Goal: Task Accomplishment & Management: Use online tool/utility

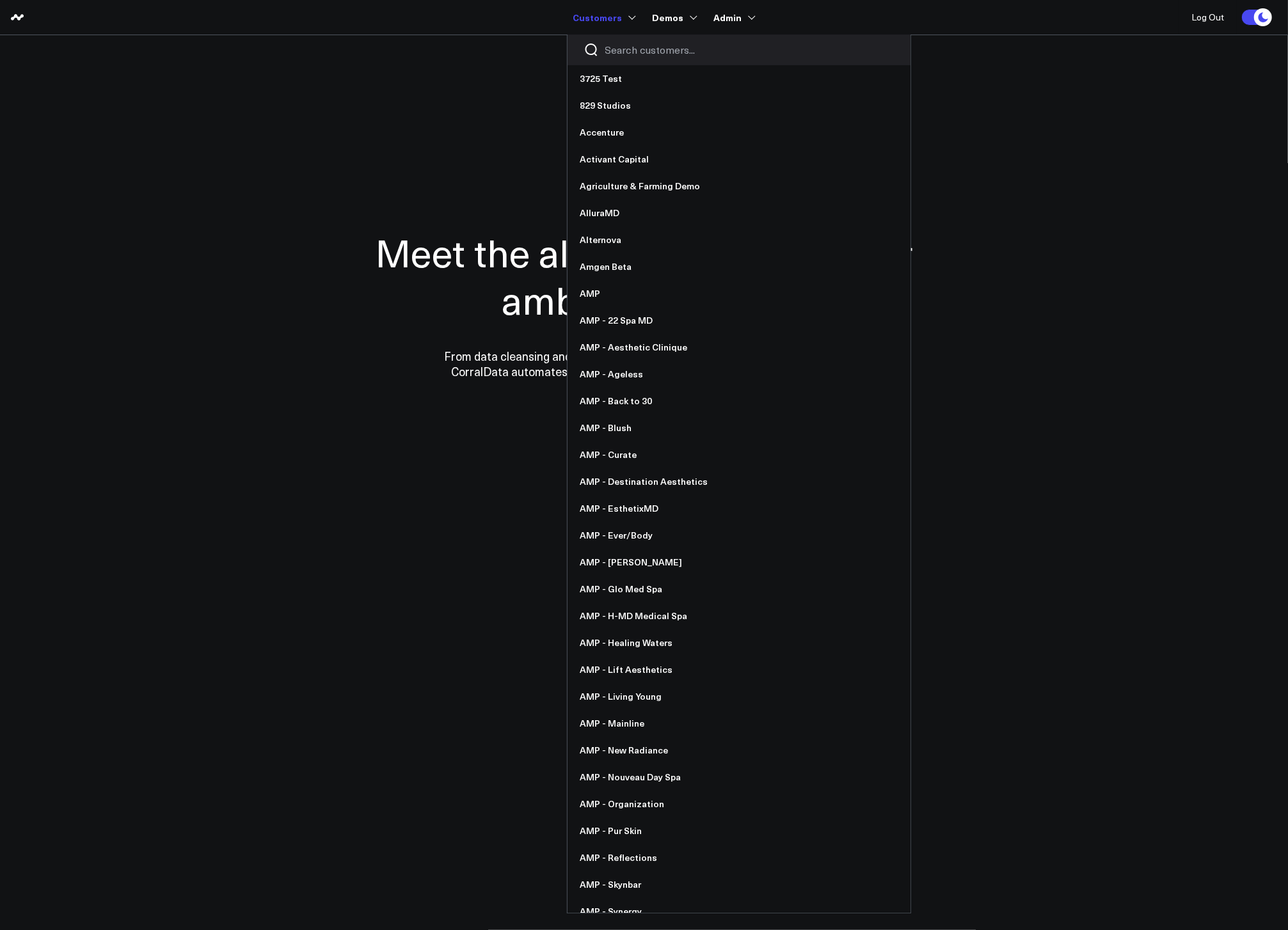
click at [617, 48] on input "Search customers input" at bounding box center [749, 50] width 289 height 14
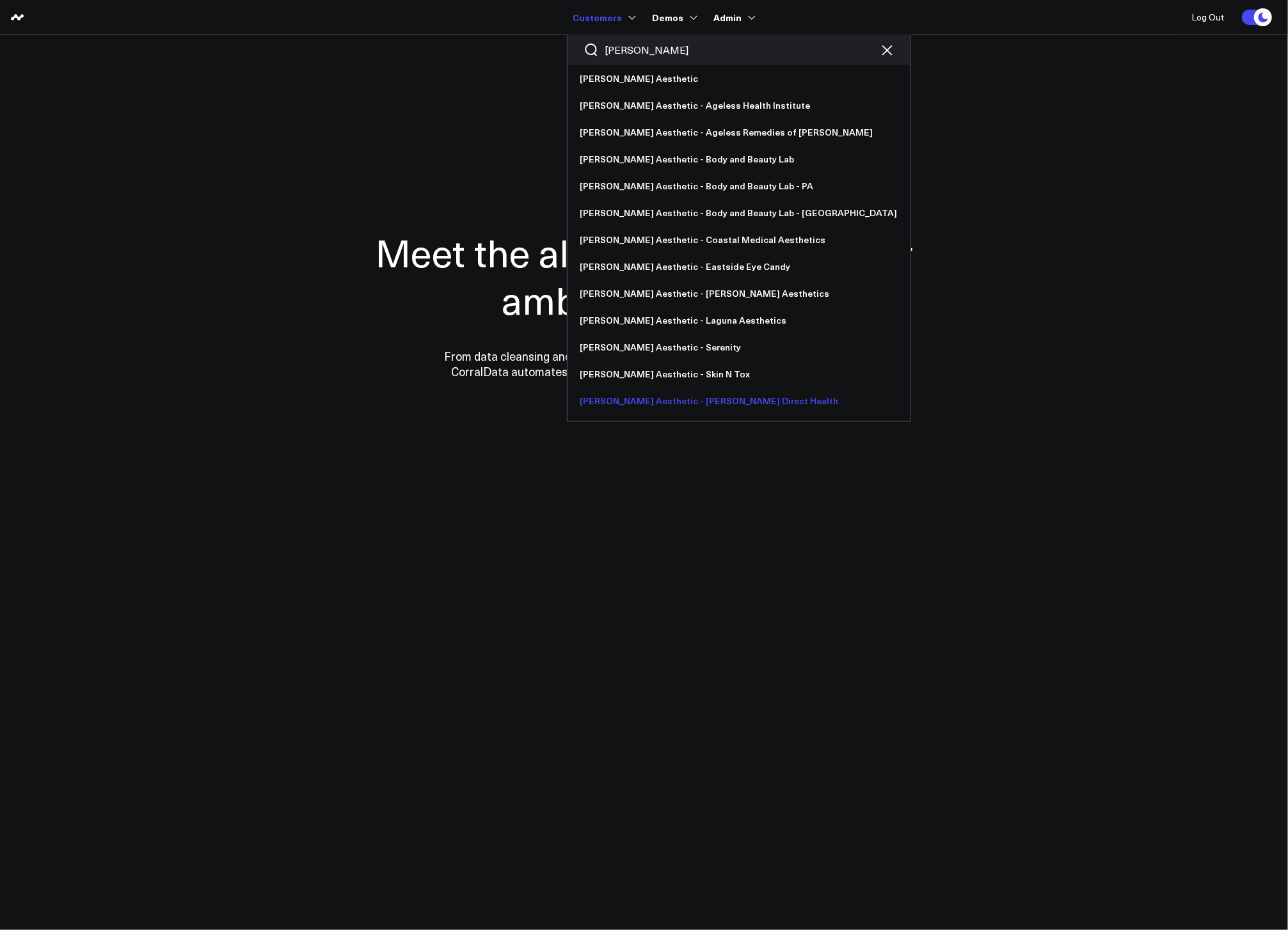
type input "annie"
click at [668, 411] on link "[PERSON_NAME] Aesthetic - [PERSON_NAME] Direct Health" at bounding box center [739, 401] width 343 height 27
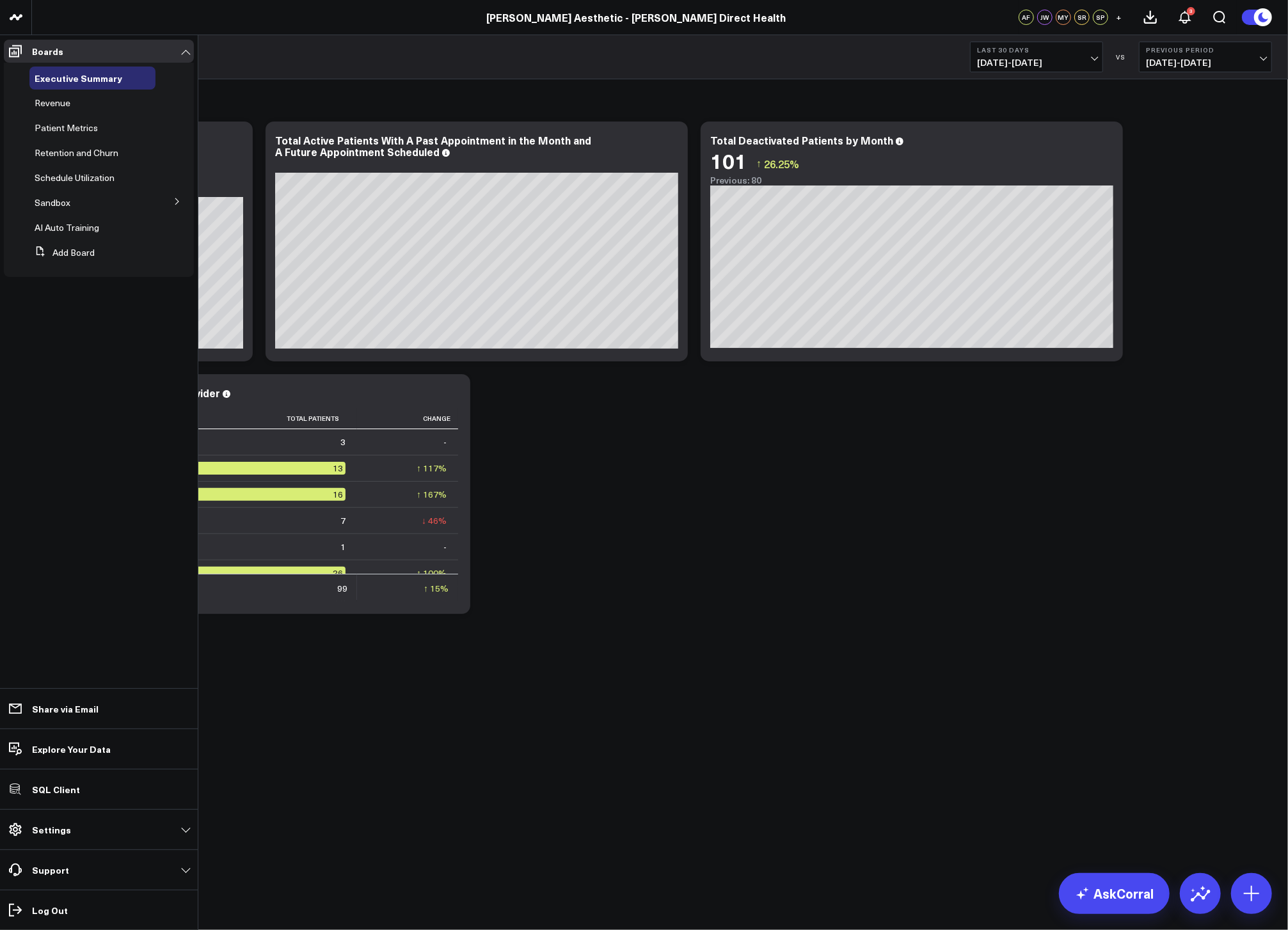
click at [187, 203] on button at bounding box center [178, 201] width 33 height 19
click at [74, 311] on div "Revenue by Provider" at bounding box center [96, 305] width 119 height 23
click at [76, 307] on span "Revenue by Provider" at bounding box center [84, 304] width 84 height 12
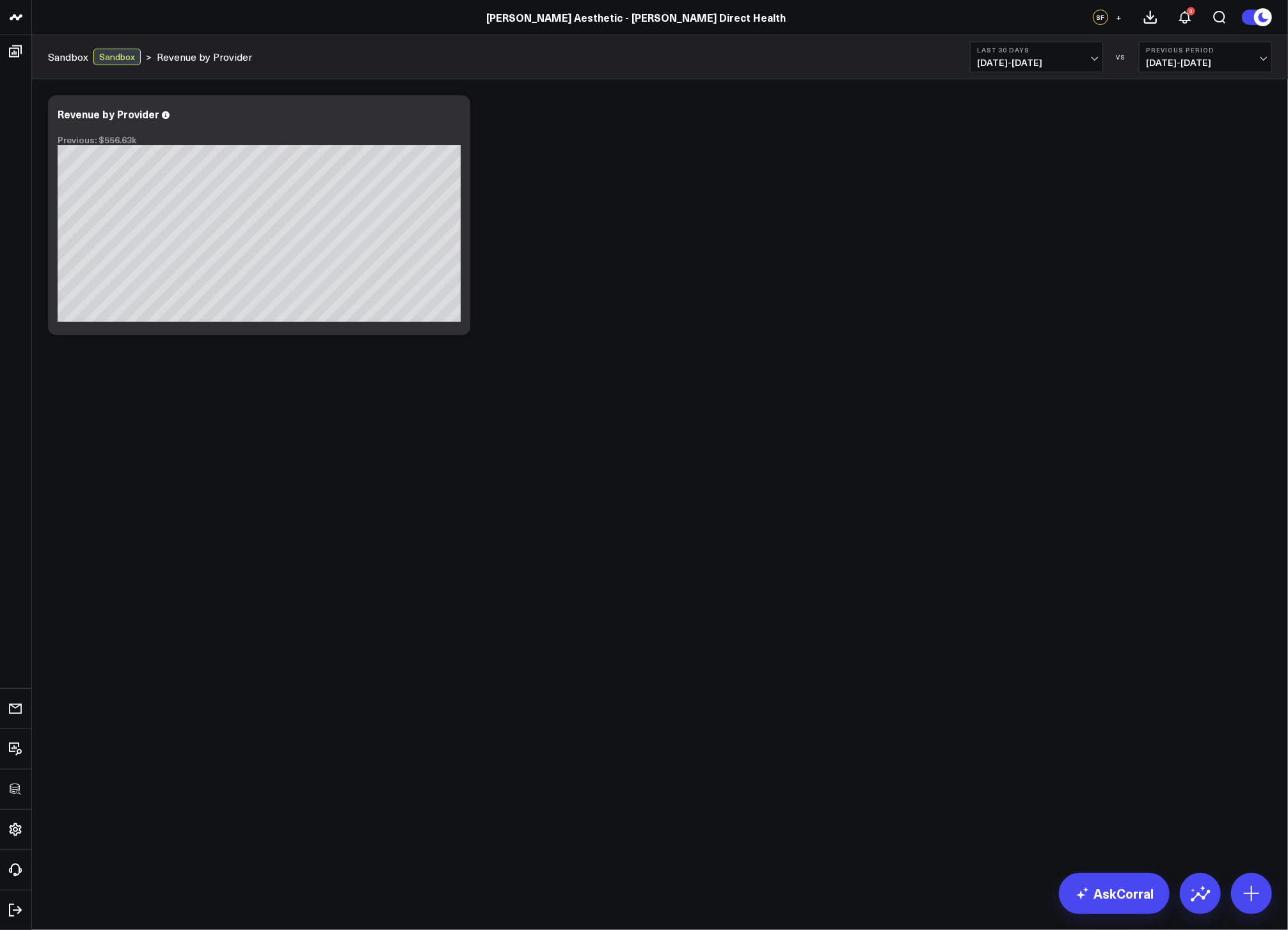
click at [542, 436] on body "3725 Test 829 Studios Accenture Activant Capital Agriculture & Farming Demo All…" at bounding box center [644, 465] width 1288 height 930
click at [1092, 58] on span "[DATE] - [DATE]" at bounding box center [1037, 63] width 119 height 10
click at [1023, 405] on link "Custom Dates" at bounding box center [1037, 409] width 132 height 24
select select "7"
select select "2025"
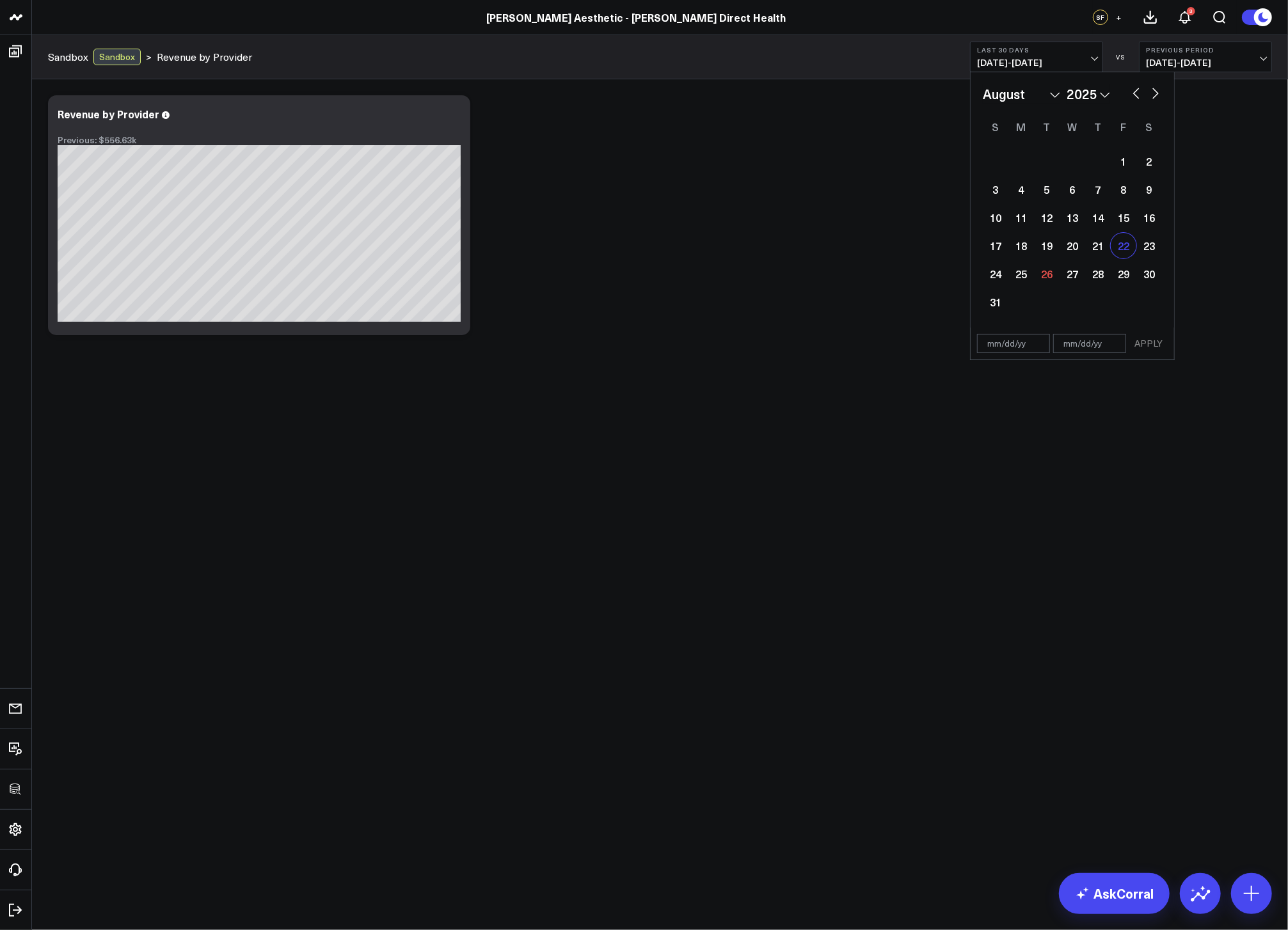
click at [1125, 246] on div "22" at bounding box center [1124, 245] width 26 height 26
type input "08/22/25"
click at [1125, 246] on div "22" at bounding box center [1124, 245] width 26 height 26
type input "08/22/25"
select select "7"
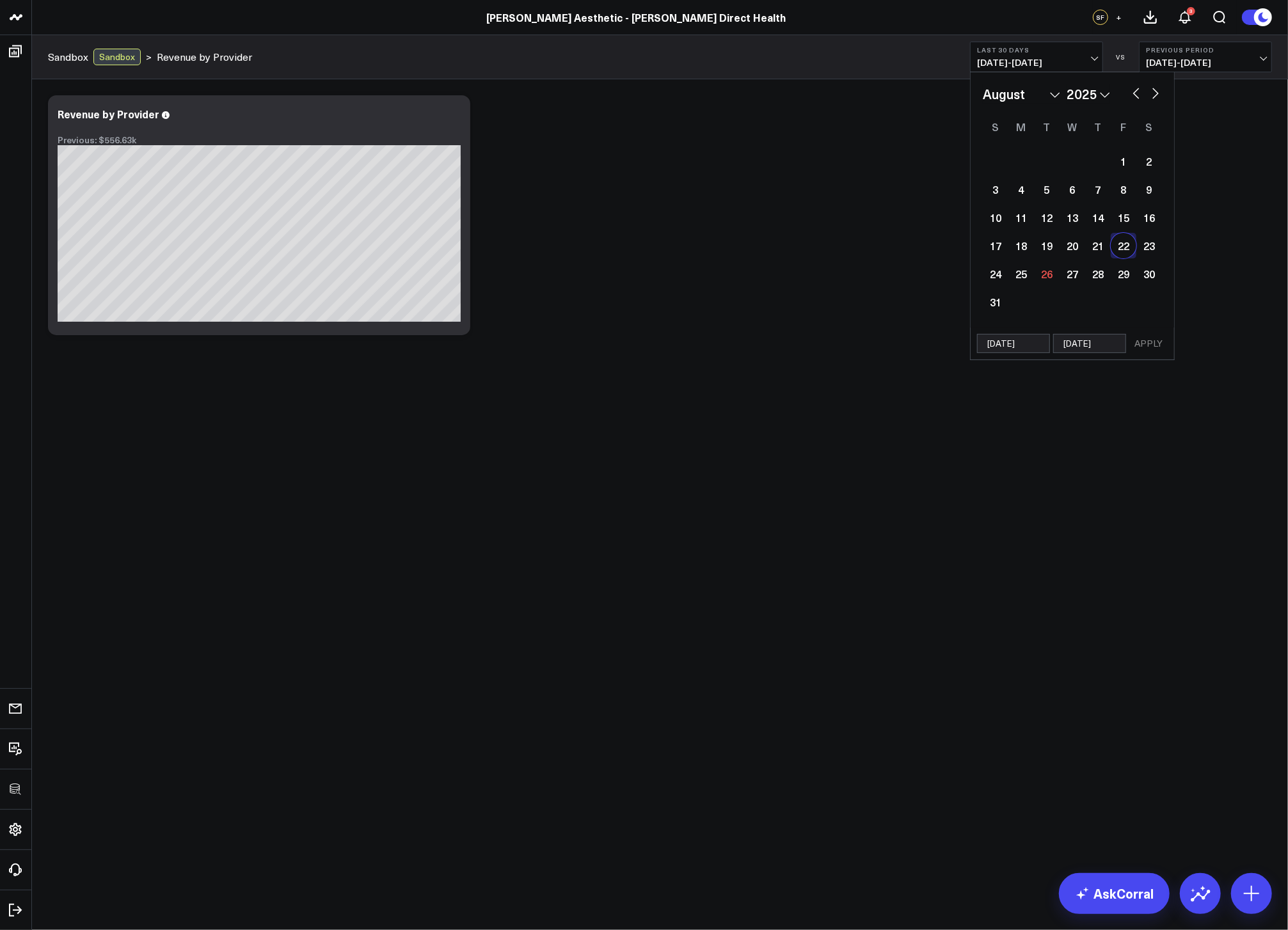
select select "2025"
click at [1147, 341] on button "APPLY" at bounding box center [1149, 344] width 38 height 19
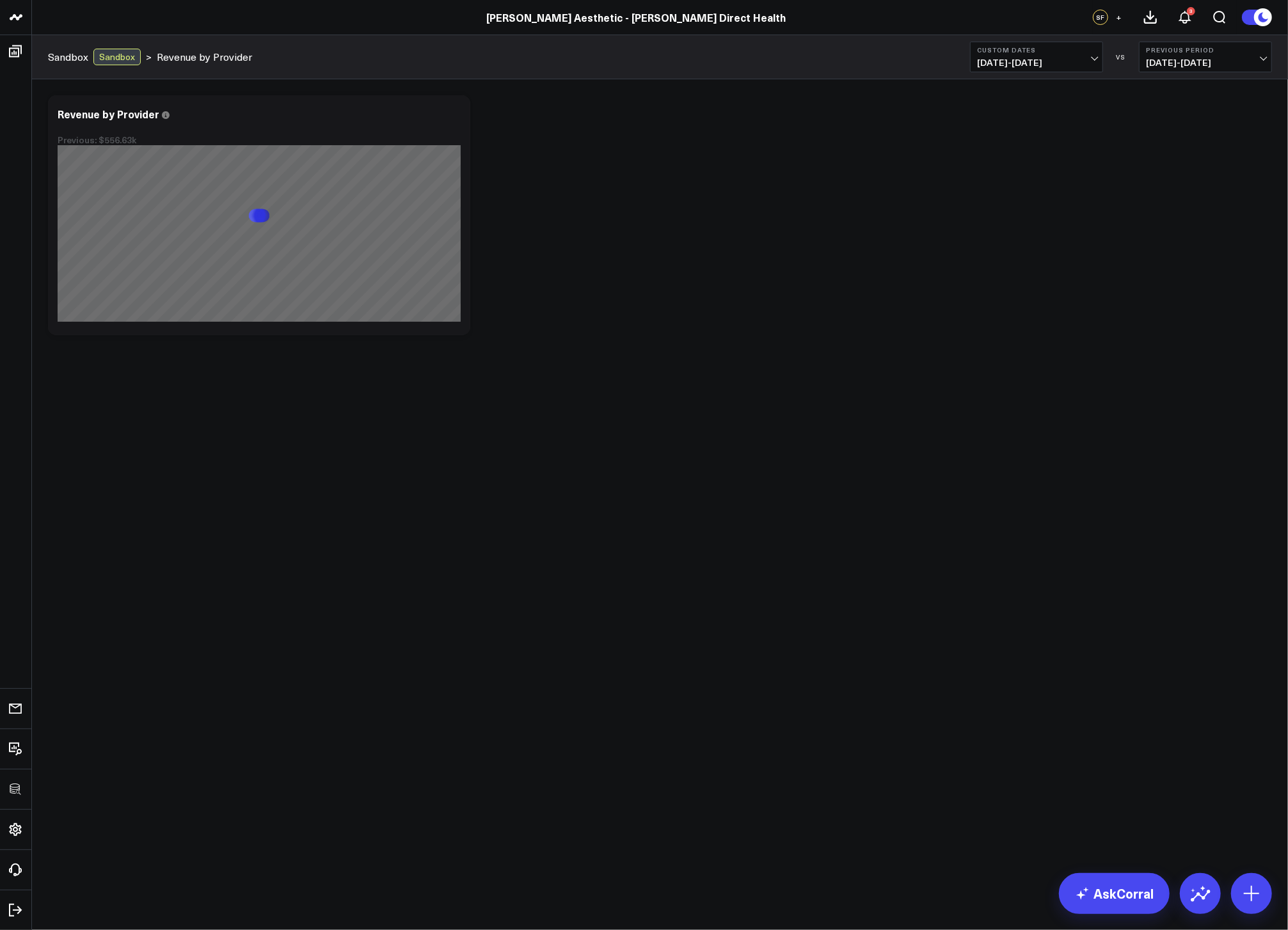
click at [847, 252] on div "Modify via AI Copy link to widget Ask support Remove Create linked copy Executi…" at bounding box center [660, 215] width 1237 height 253
click at [457, 119] on icon at bounding box center [453, 116] width 15 height 15
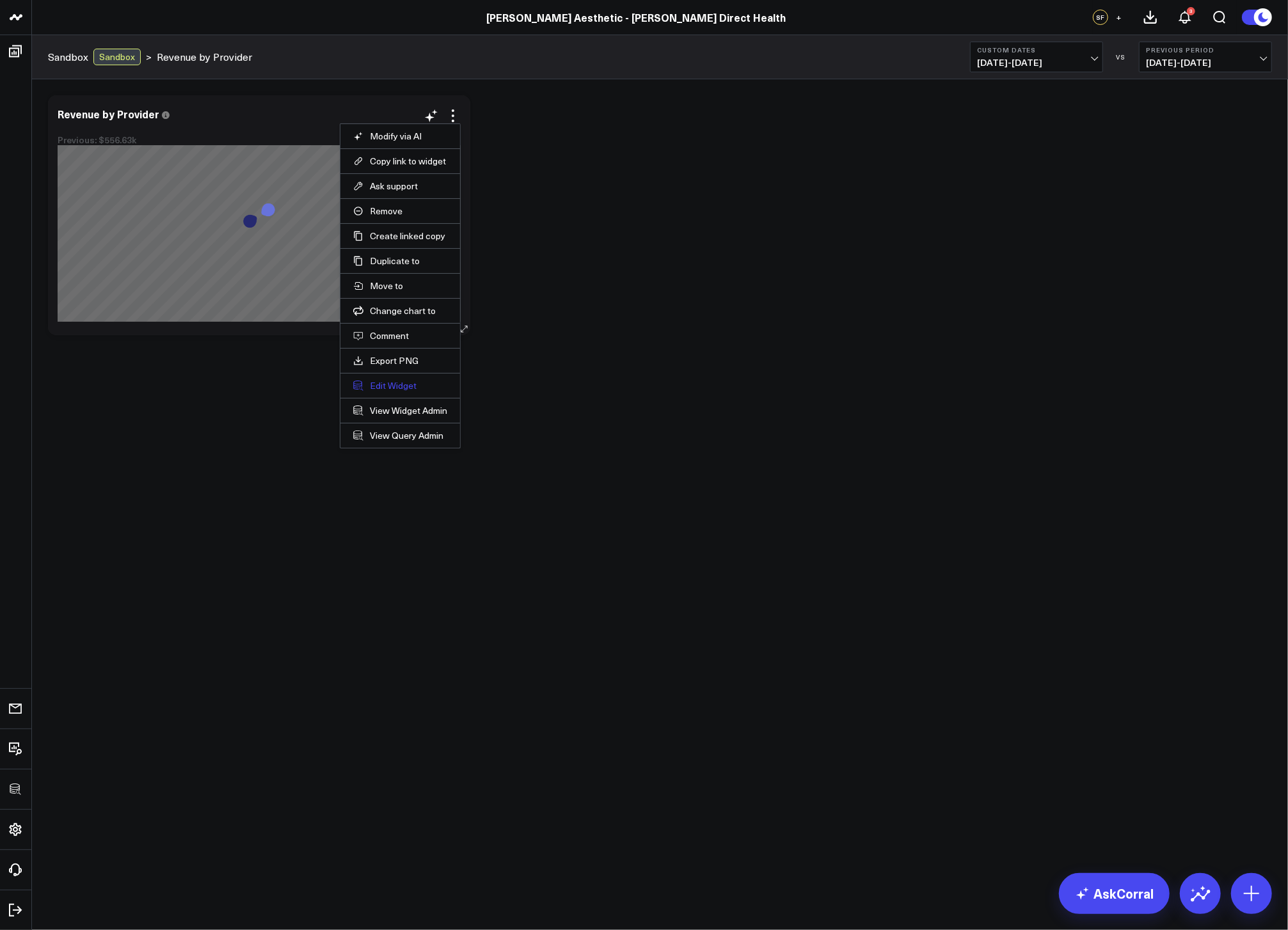
click at [406, 384] on button "Edit Widget" at bounding box center [400, 386] width 94 height 12
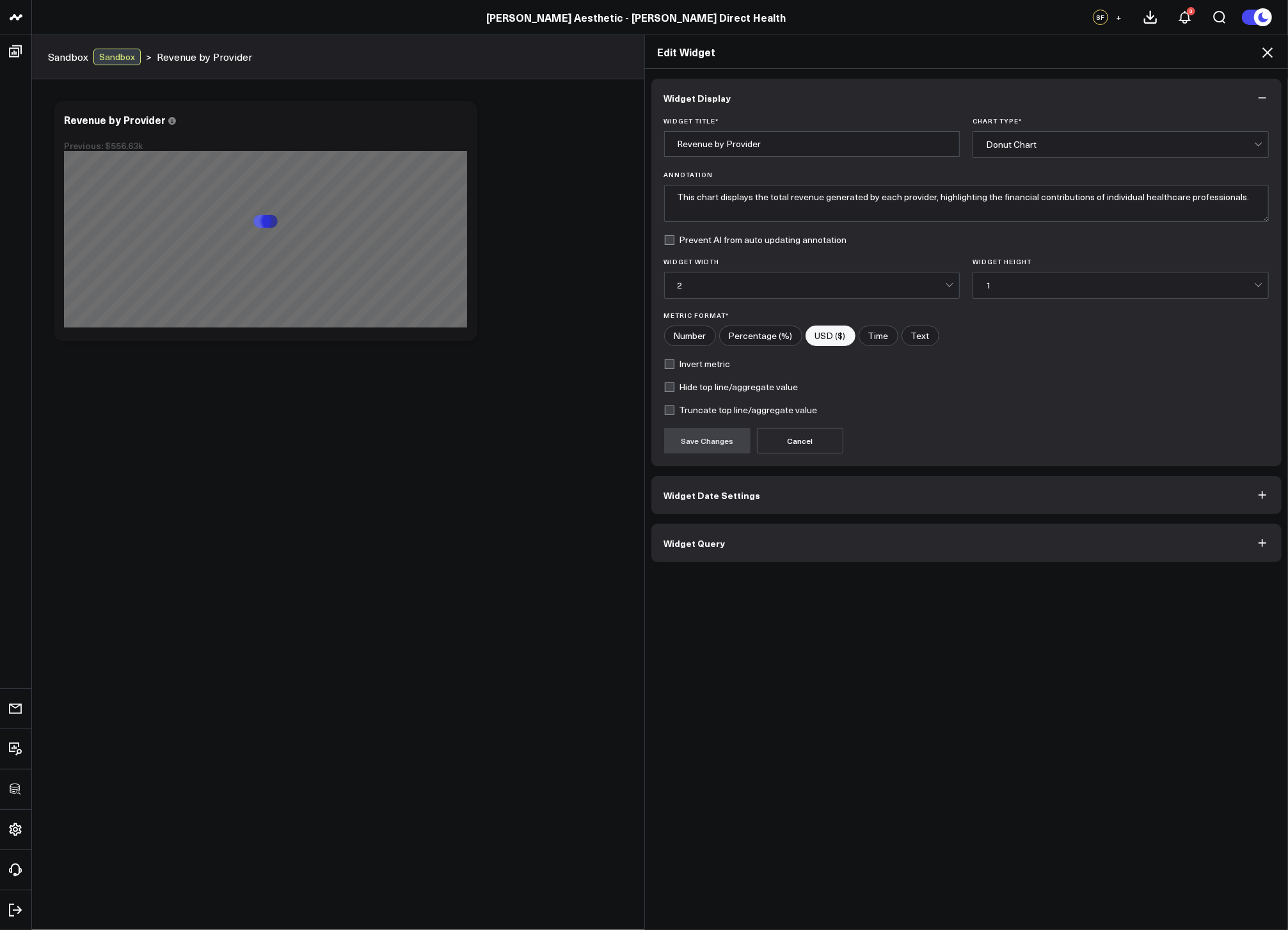
click at [803, 547] on button "Widget Query" at bounding box center [967, 544] width 631 height 38
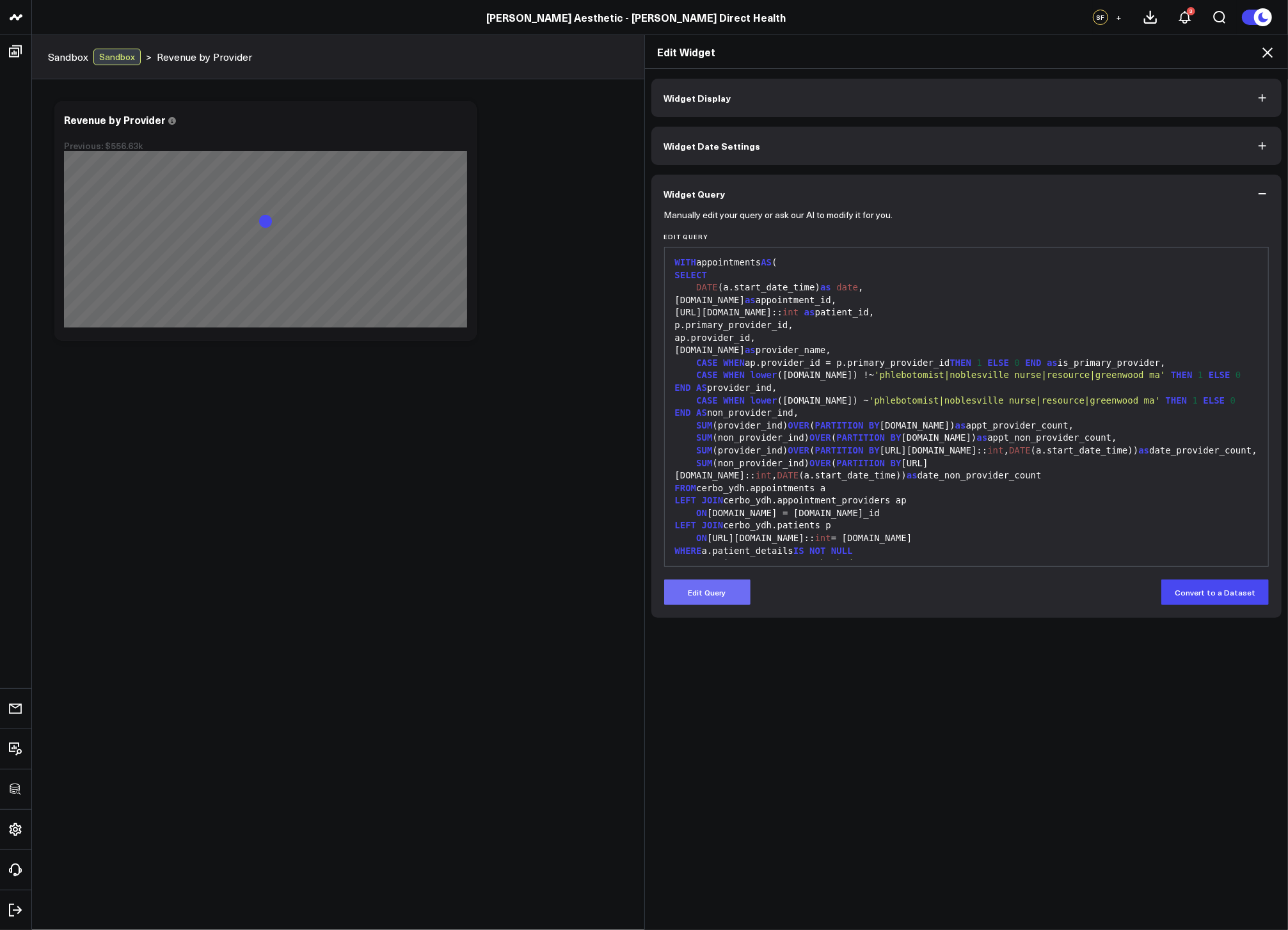
click at [727, 590] on button "Edit Query" at bounding box center [707, 592] width 87 height 26
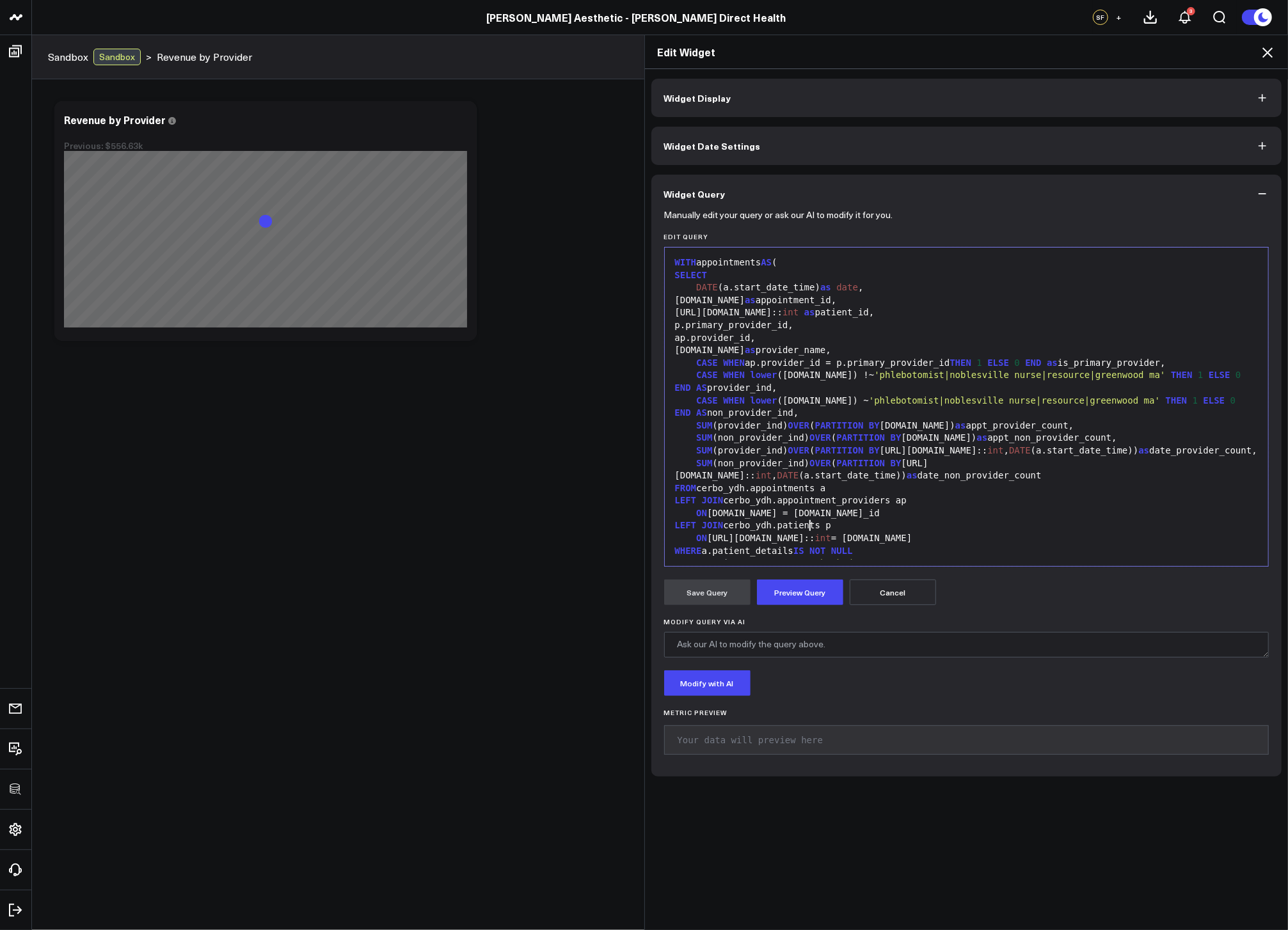
click at [805, 520] on div "ON a.id = ap.appointment_id" at bounding box center [967, 514] width 591 height 13
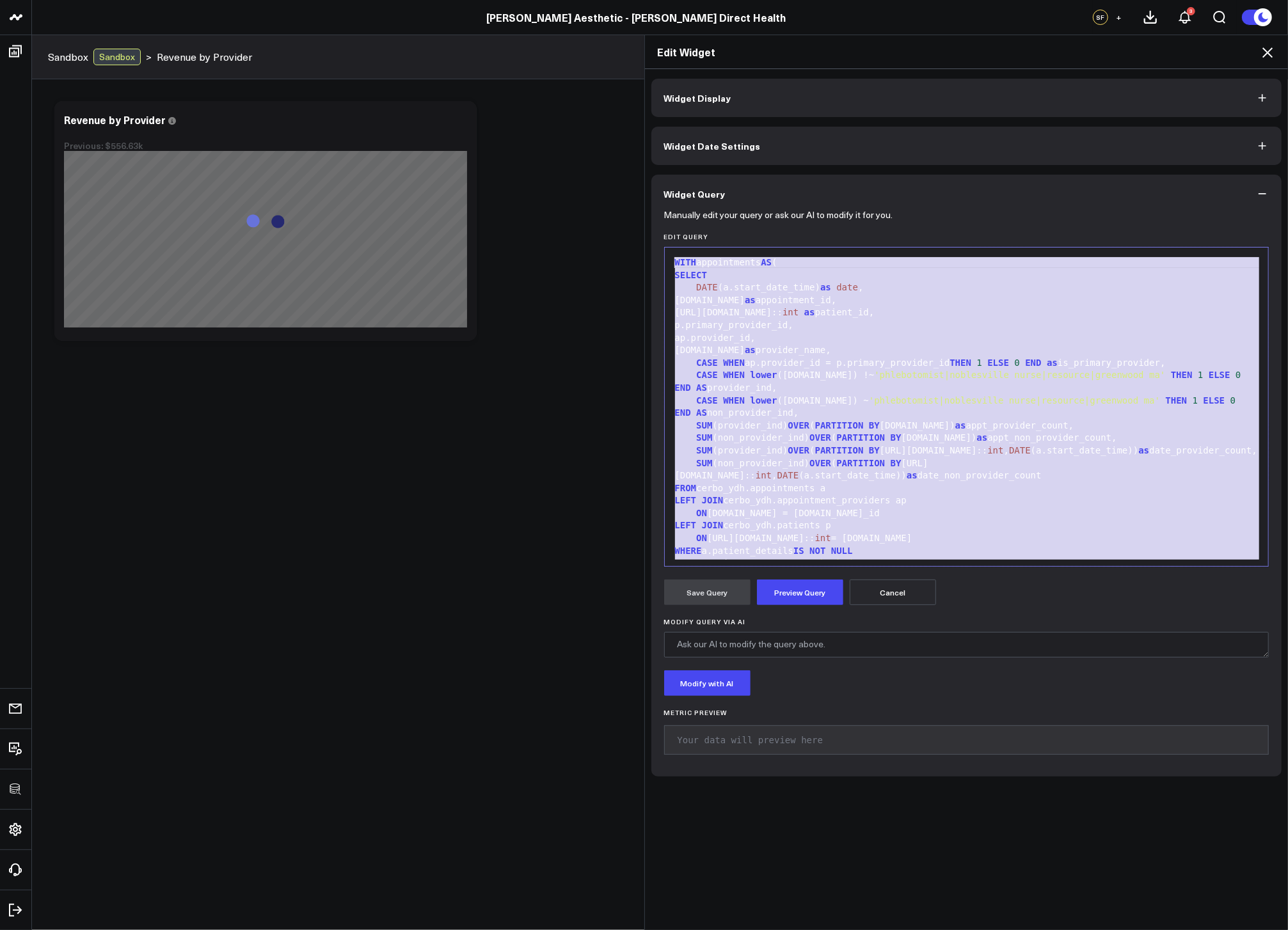
copy div "WITH appointments AS ( SELECT DATE (a.start_date_time) as date , a.id as appoin…"
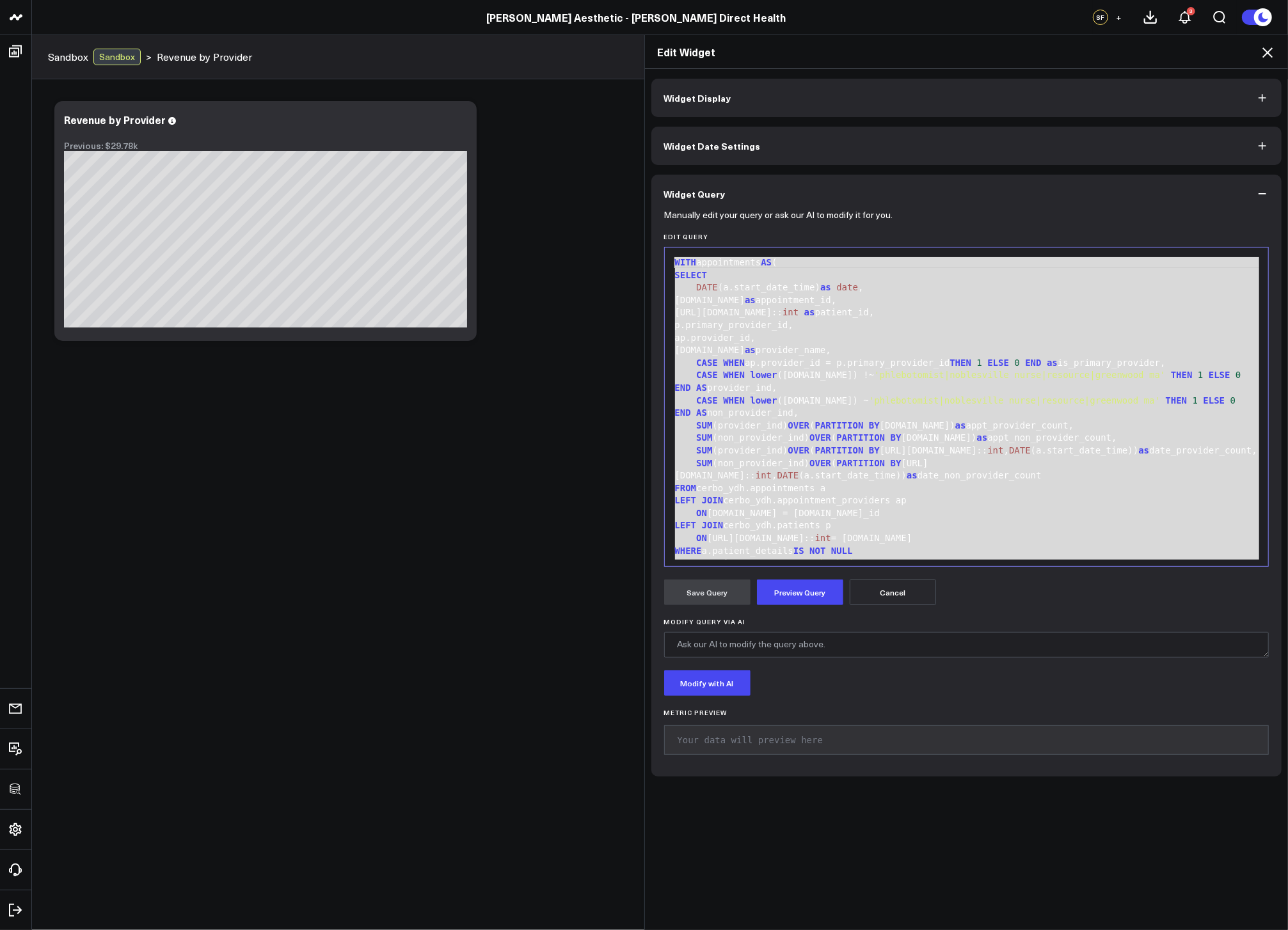
click at [1263, 58] on icon at bounding box center [1267, 53] width 15 height 15
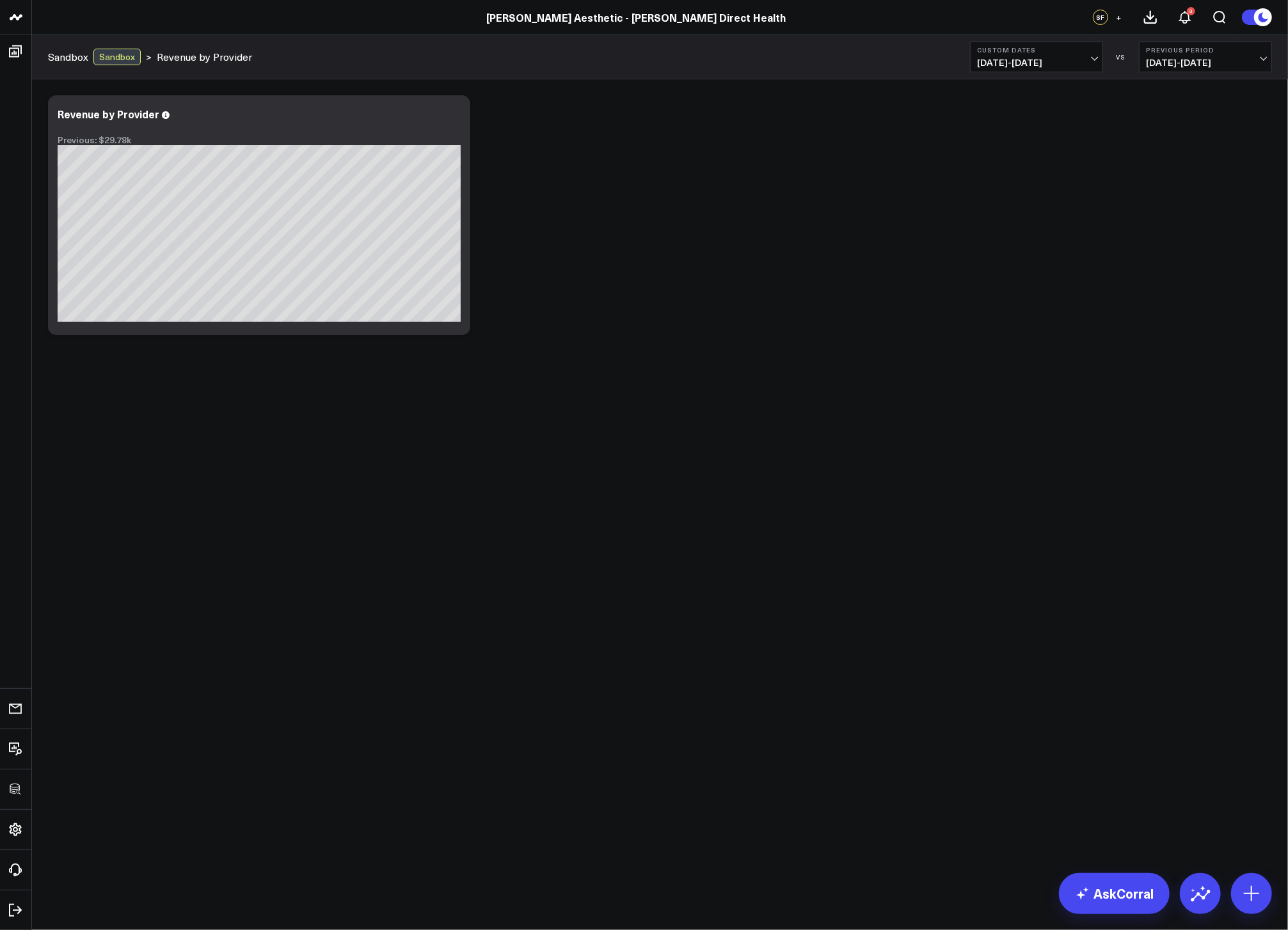
click at [1167, 242] on div "Modify via AI Copy link to widget Ask support Remove Create linked copy Executi…" at bounding box center [660, 215] width 1237 height 253
click at [449, 119] on icon at bounding box center [453, 116] width 15 height 15
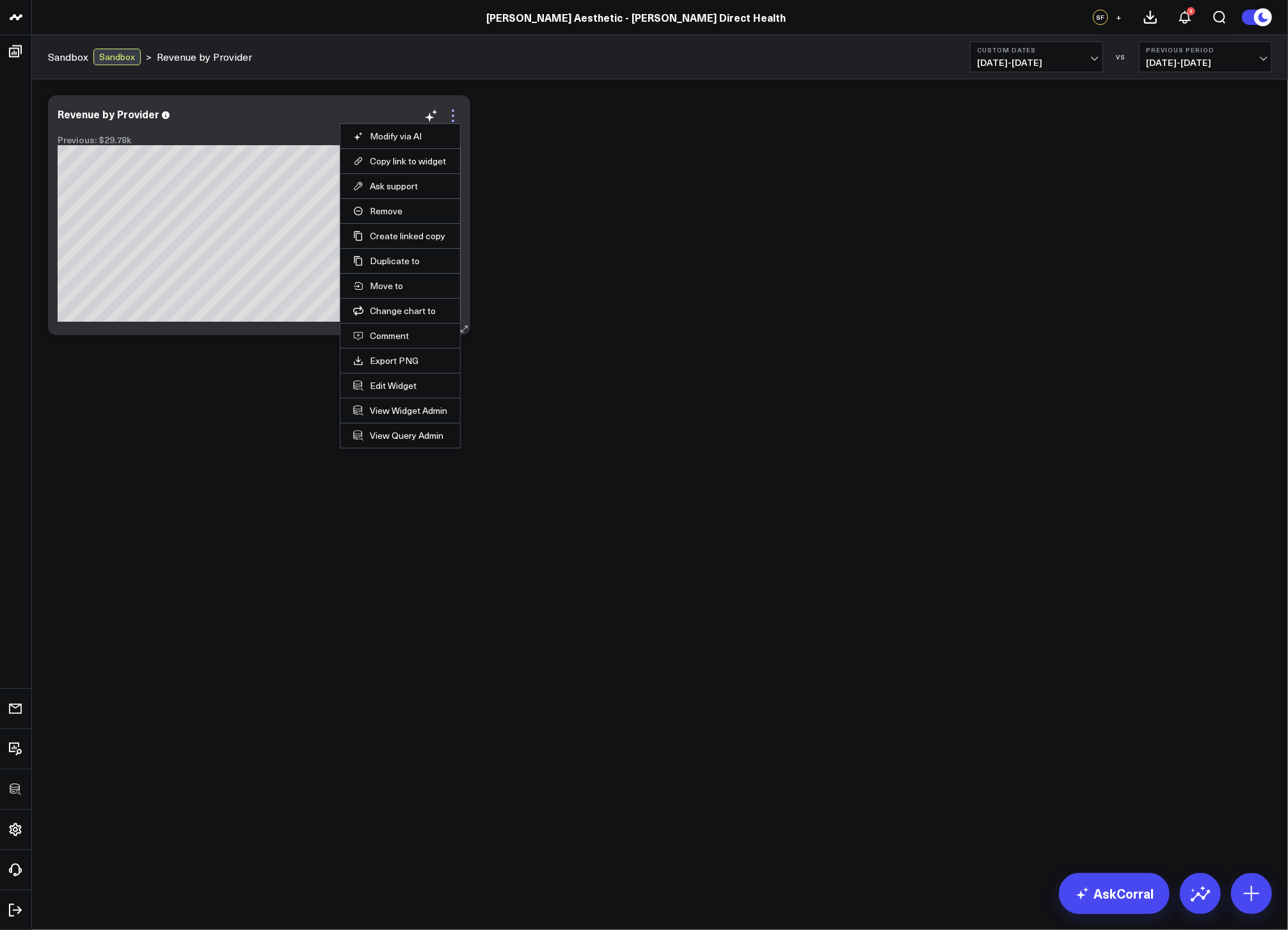
click at [453, 115] on icon at bounding box center [453, 116] width 3 height 3
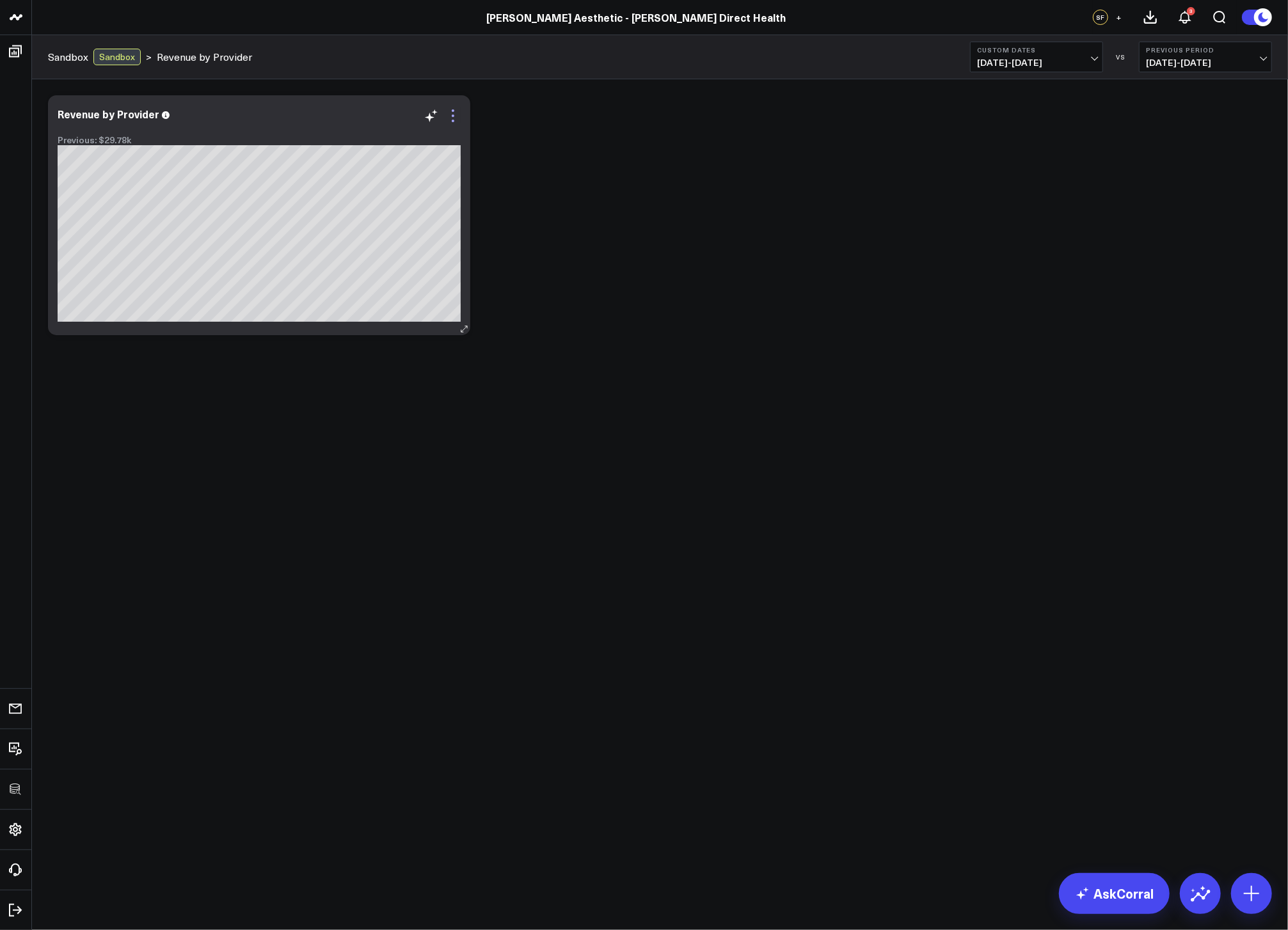
click at [450, 118] on icon at bounding box center [453, 116] width 15 height 15
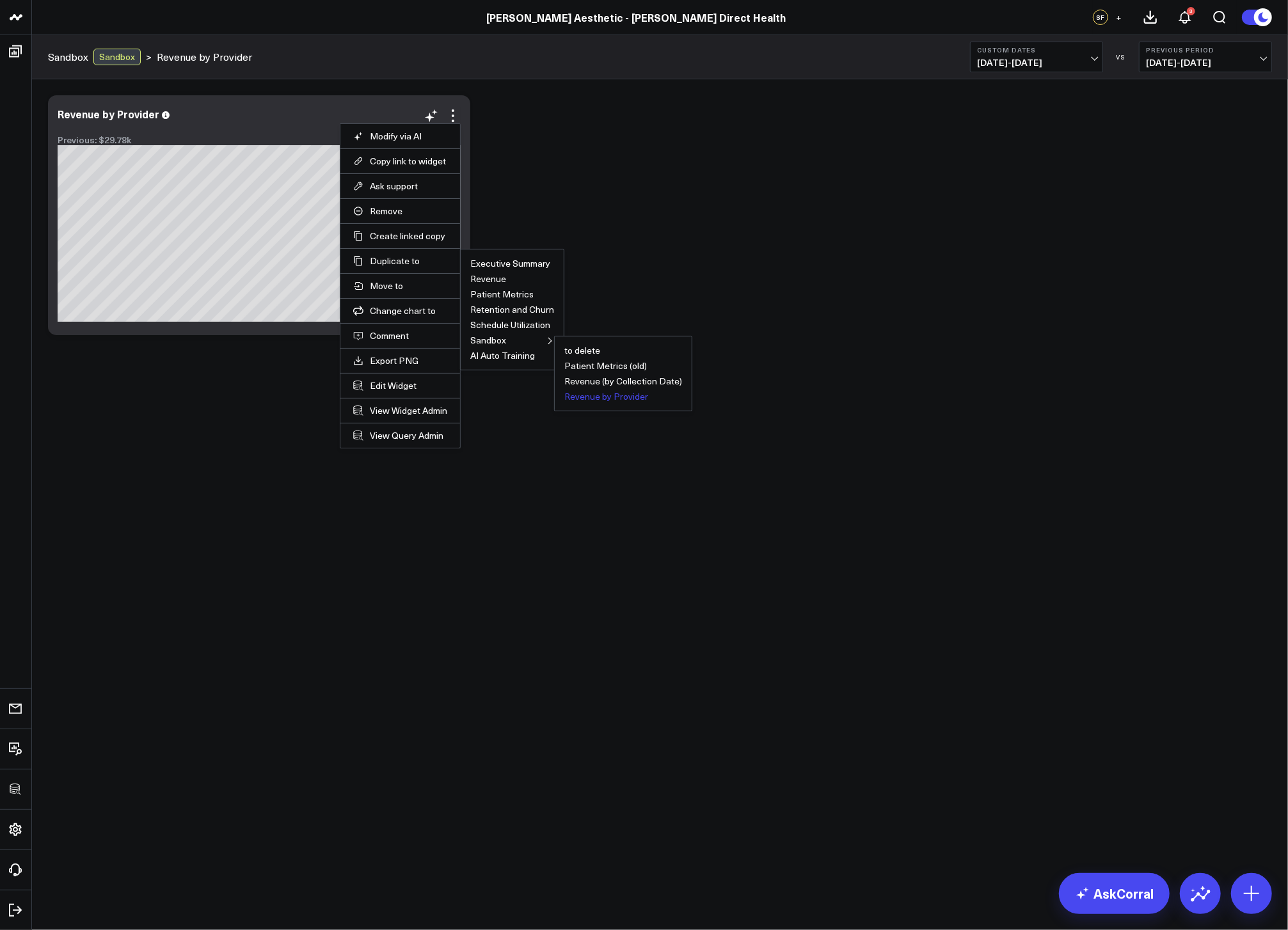
click at [580, 396] on button "Revenue by Provider" at bounding box center [606, 397] width 84 height 9
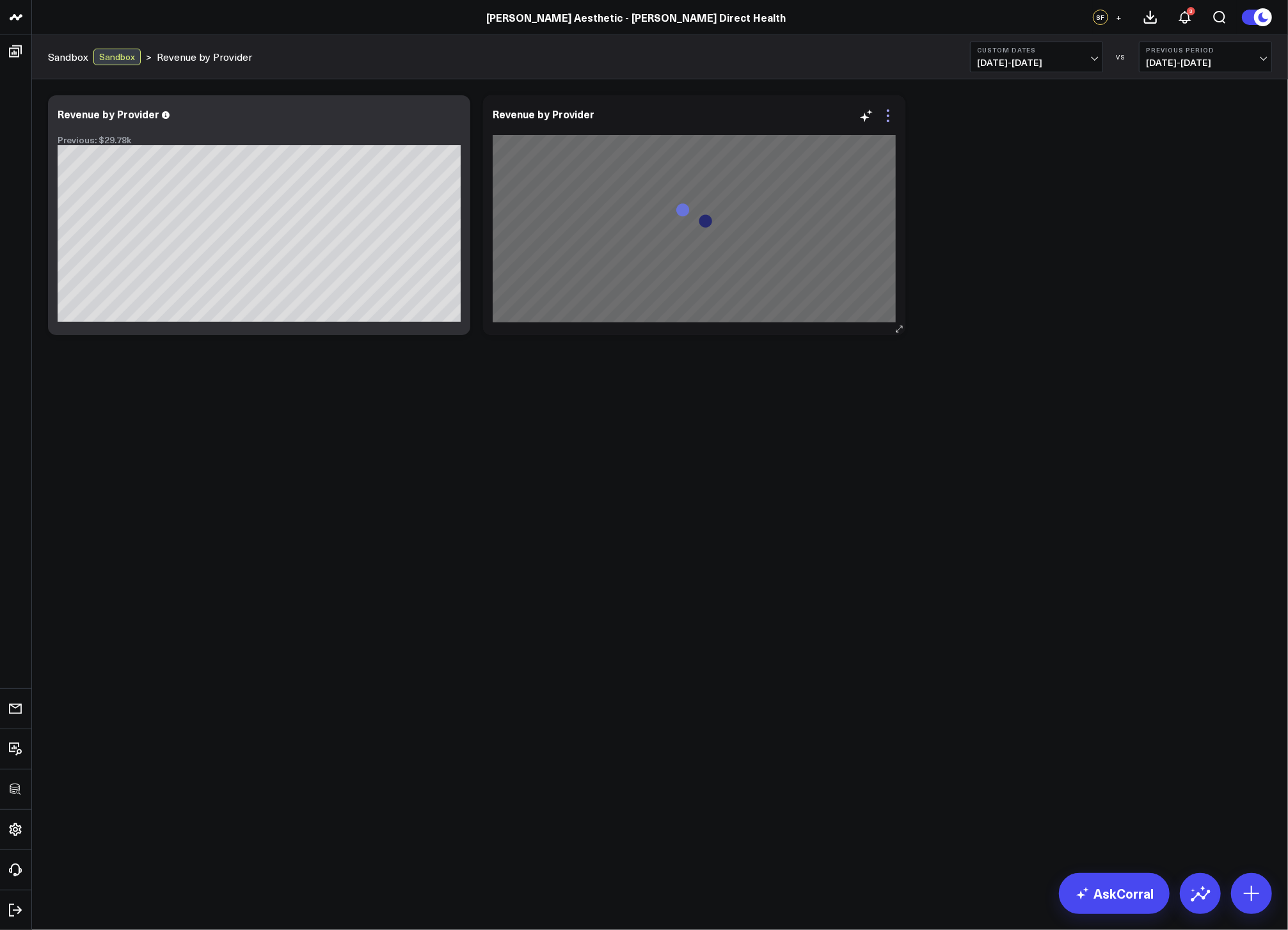
click at [891, 112] on icon at bounding box center [889, 116] width 15 height 15
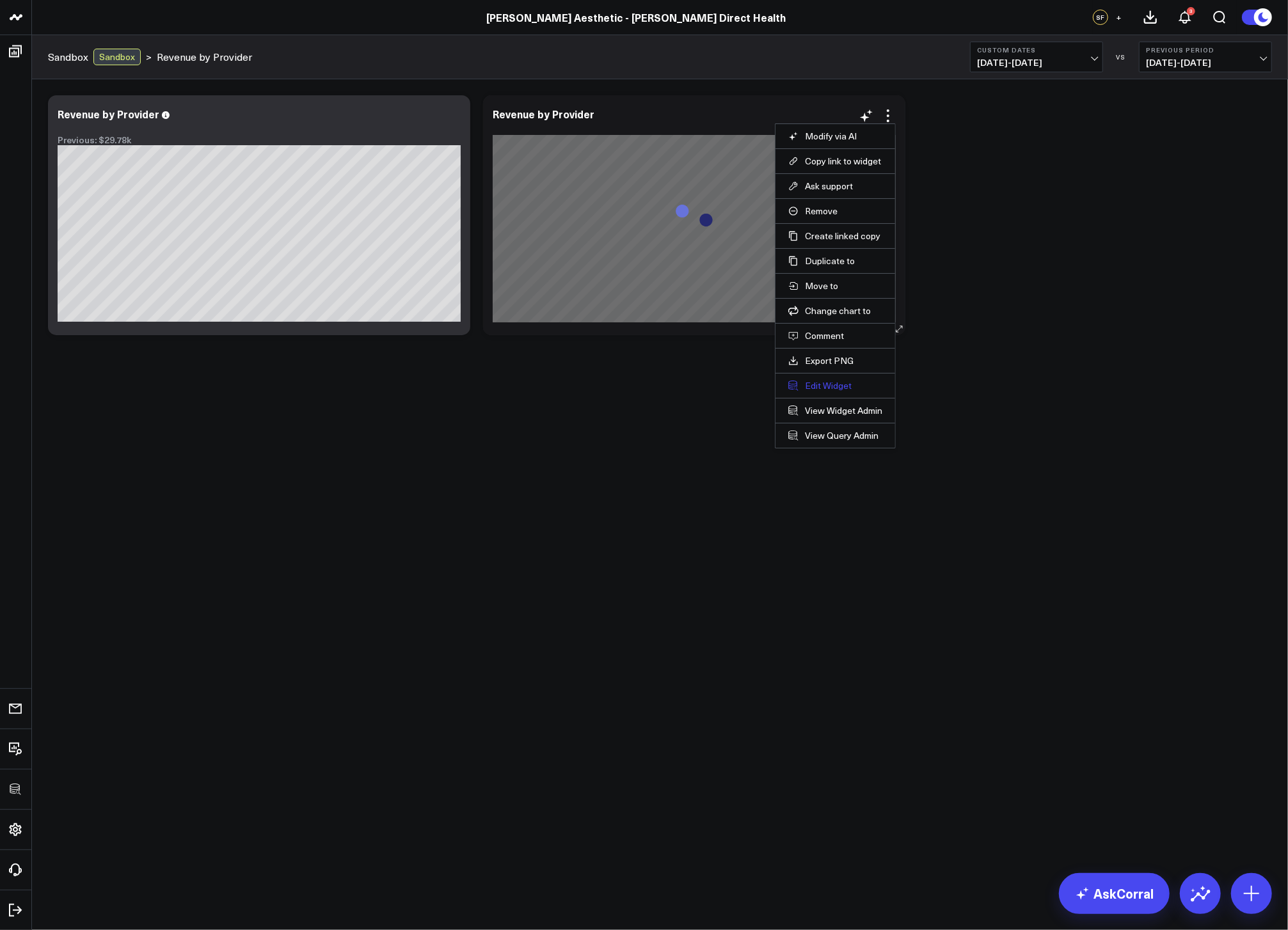
click at [821, 392] on button "Edit Widget" at bounding box center [835, 386] width 94 height 12
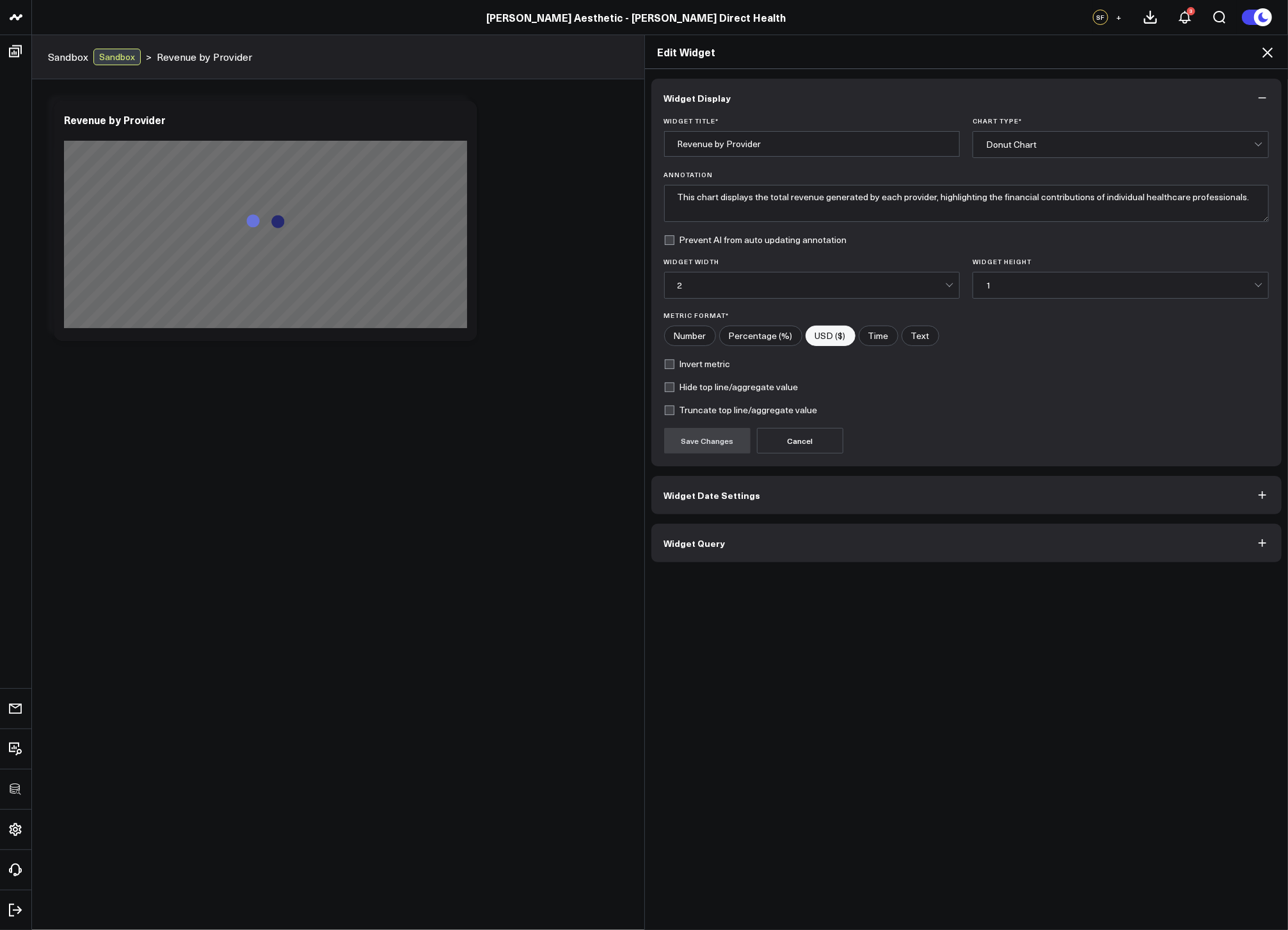
drag, startPoint x: 799, startPoint y: 548, endPoint x: 794, endPoint y: 554, distance: 7.8
click at [799, 548] on button "Widget Query" at bounding box center [967, 544] width 631 height 38
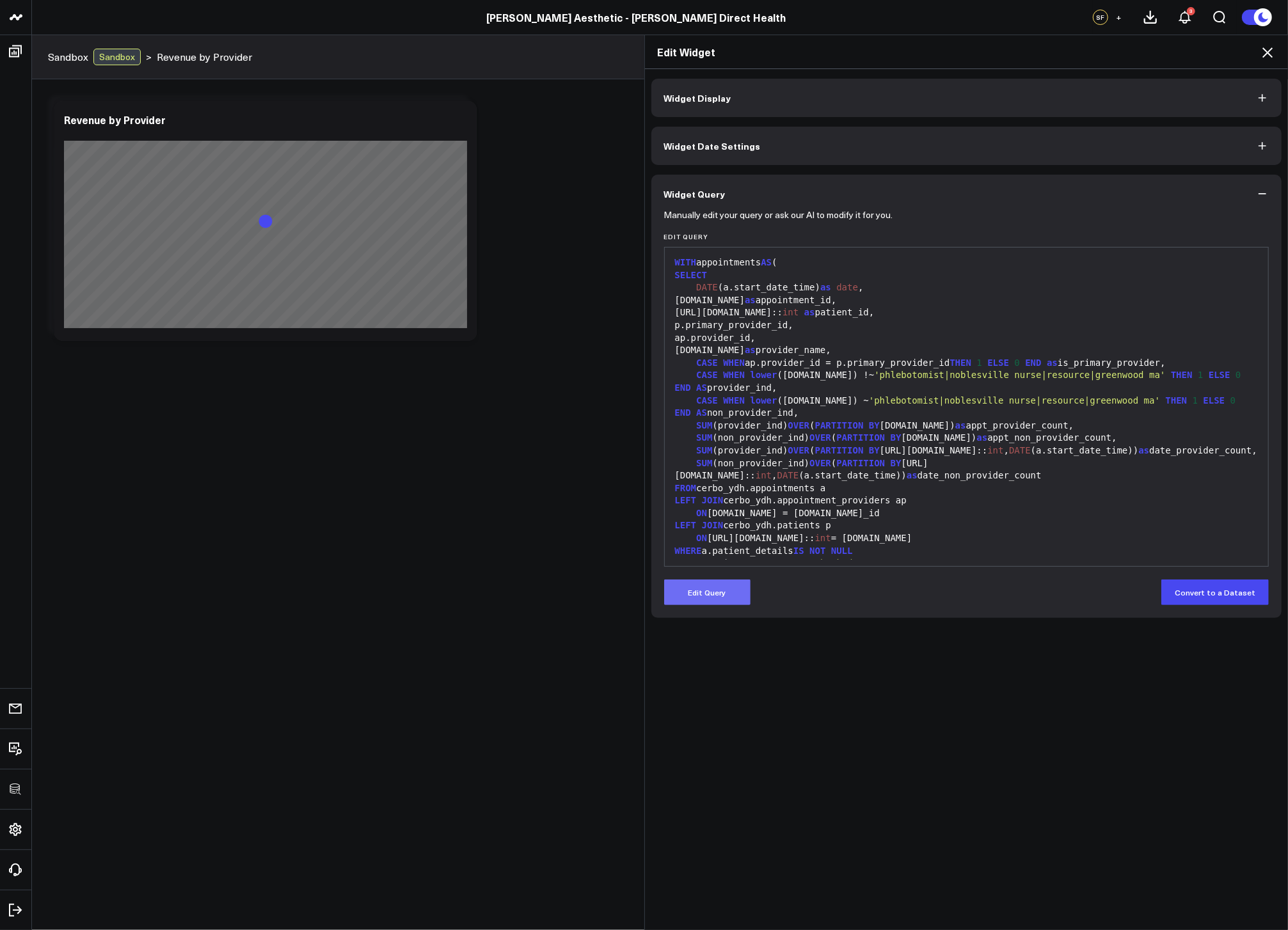
drag, startPoint x: 716, startPoint y: 576, endPoint x: 711, endPoint y: 588, distance: 13.0
click at [715, 582] on form "Manually edit your query or ask our AI to modify it for you. Edit Query 999 1 2…" at bounding box center [967, 409] width 605 height 392
drag, startPoint x: 712, startPoint y: 588, endPoint x: 769, endPoint y: 528, distance: 82.8
click at [712, 588] on button "Edit Query" at bounding box center [707, 592] width 87 height 26
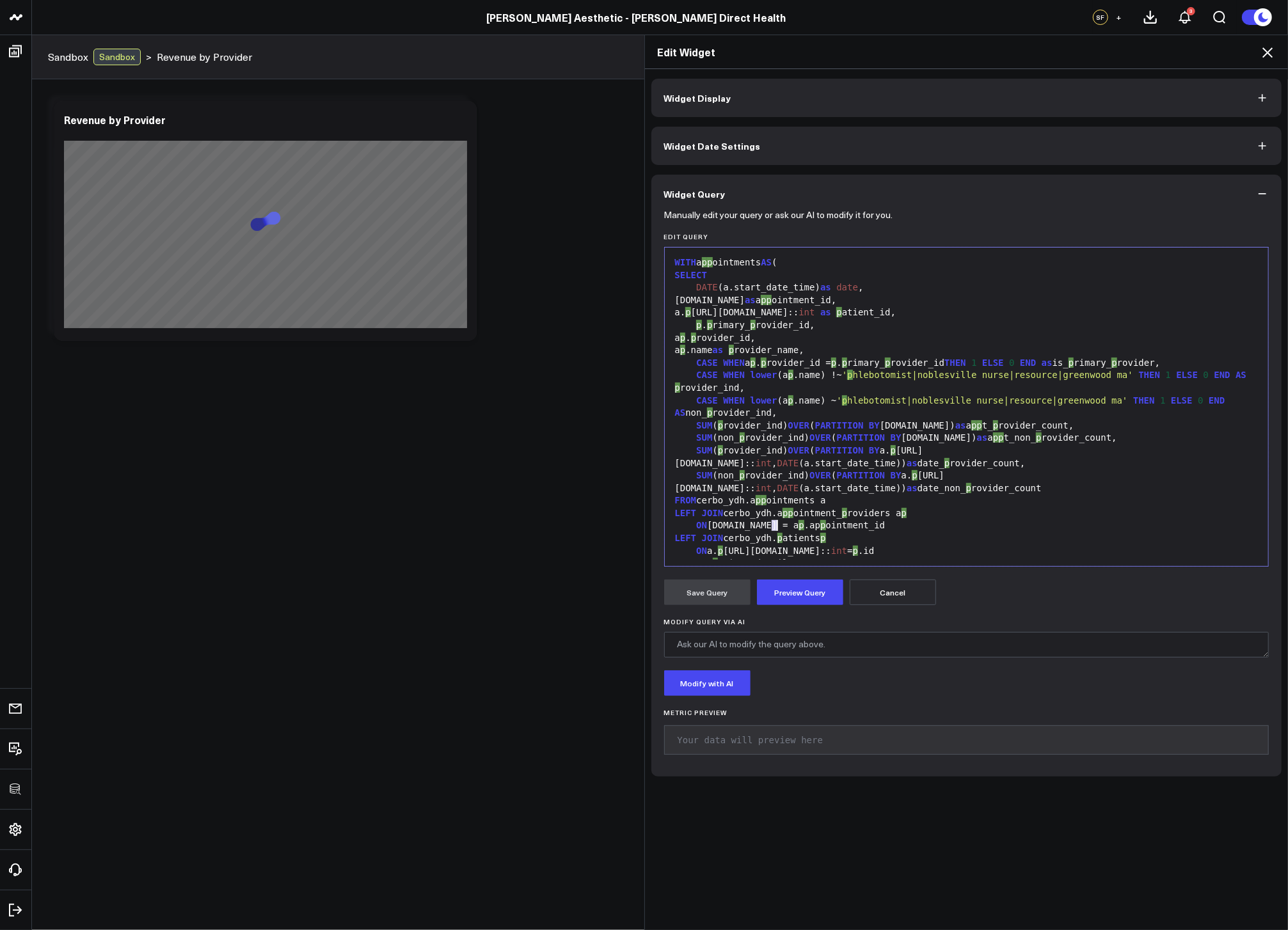
click at [773, 523] on div "ON a.id = a p .ap p ointment_id" at bounding box center [967, 526] width 591 height 13
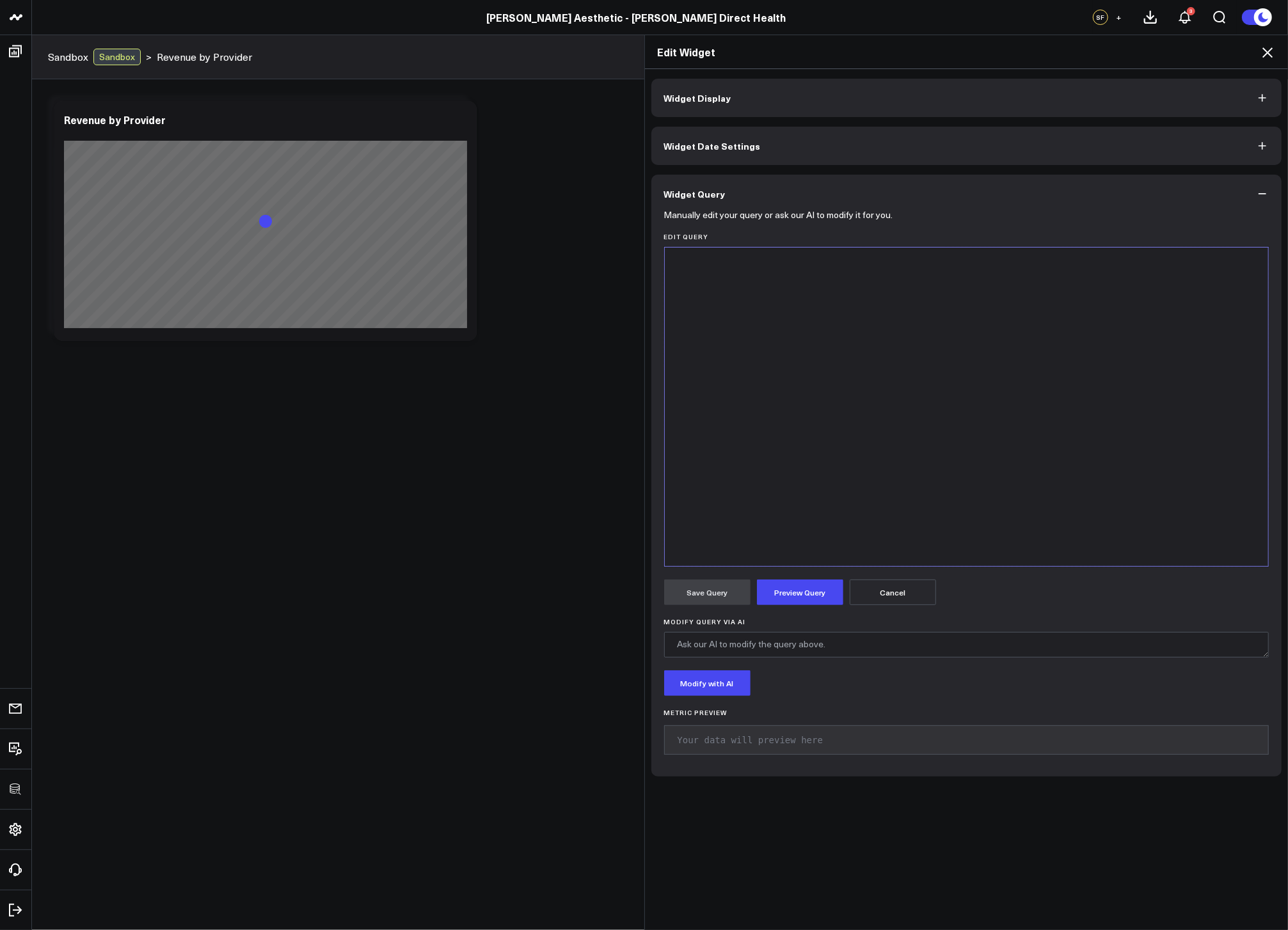
scroll to position [1979, 0]
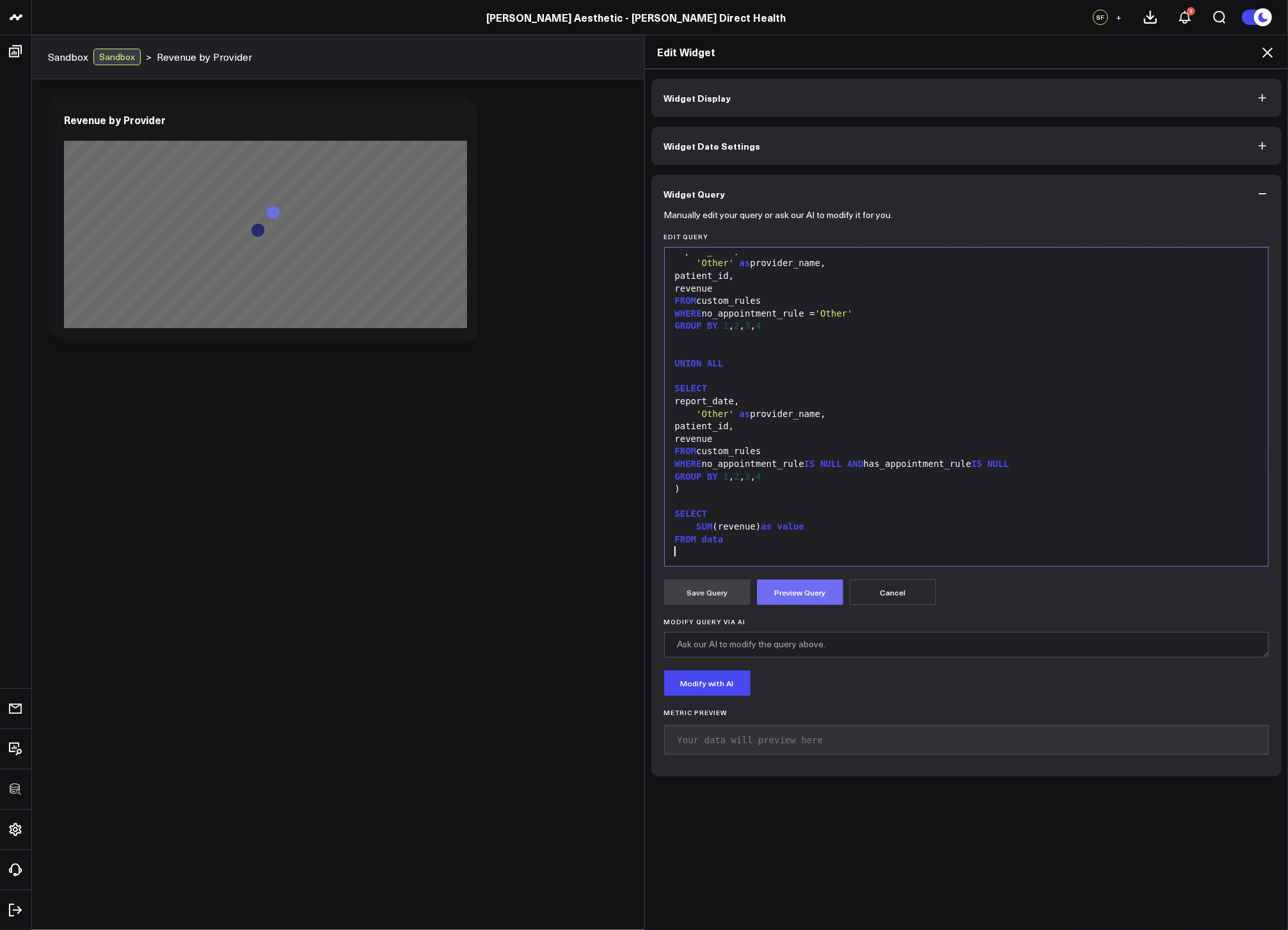
click at [781, 593] on button "Preview Query" at bounding box center [800, 592] width 87 height 26
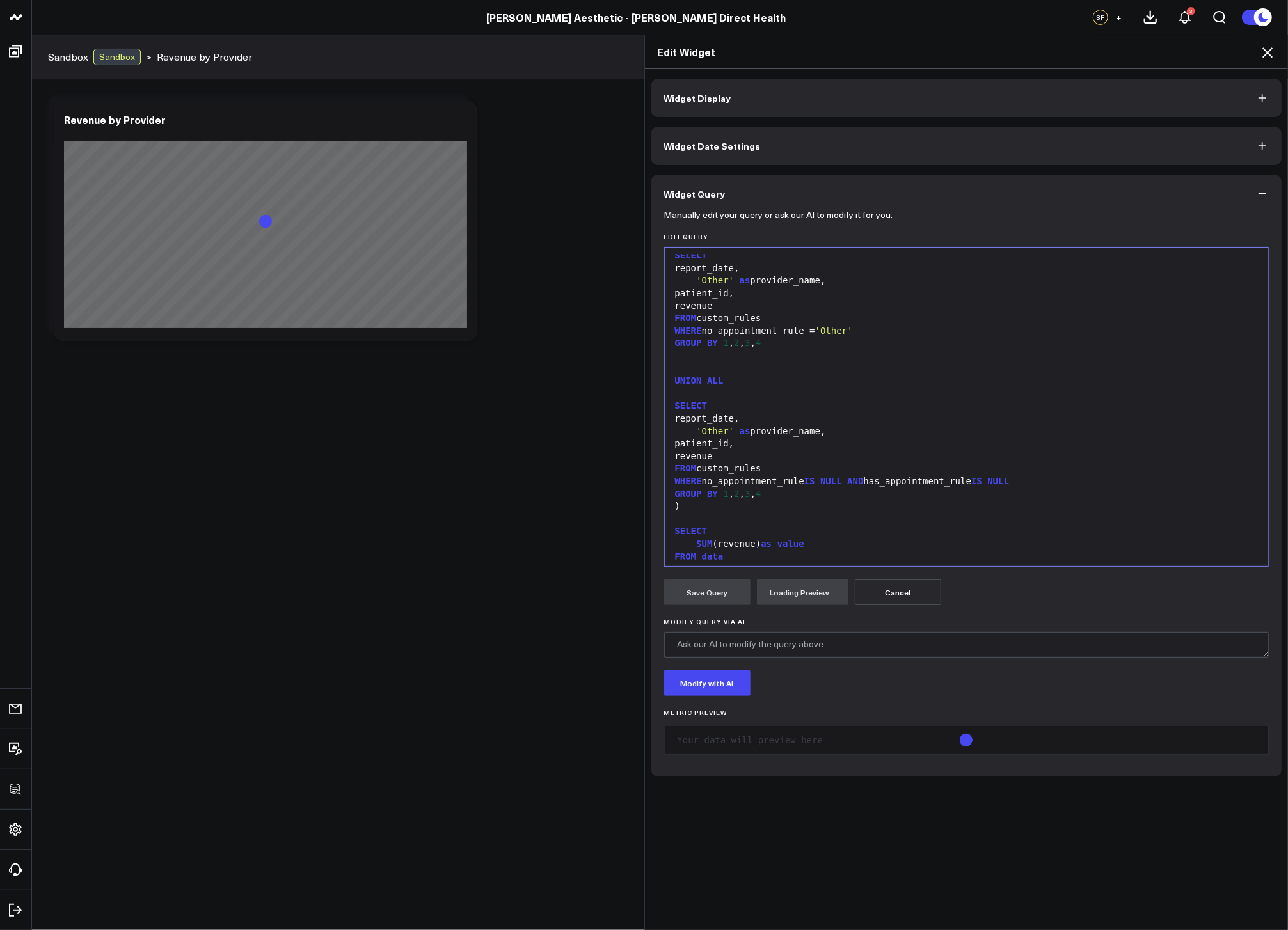
scroll to position [1979, 0]
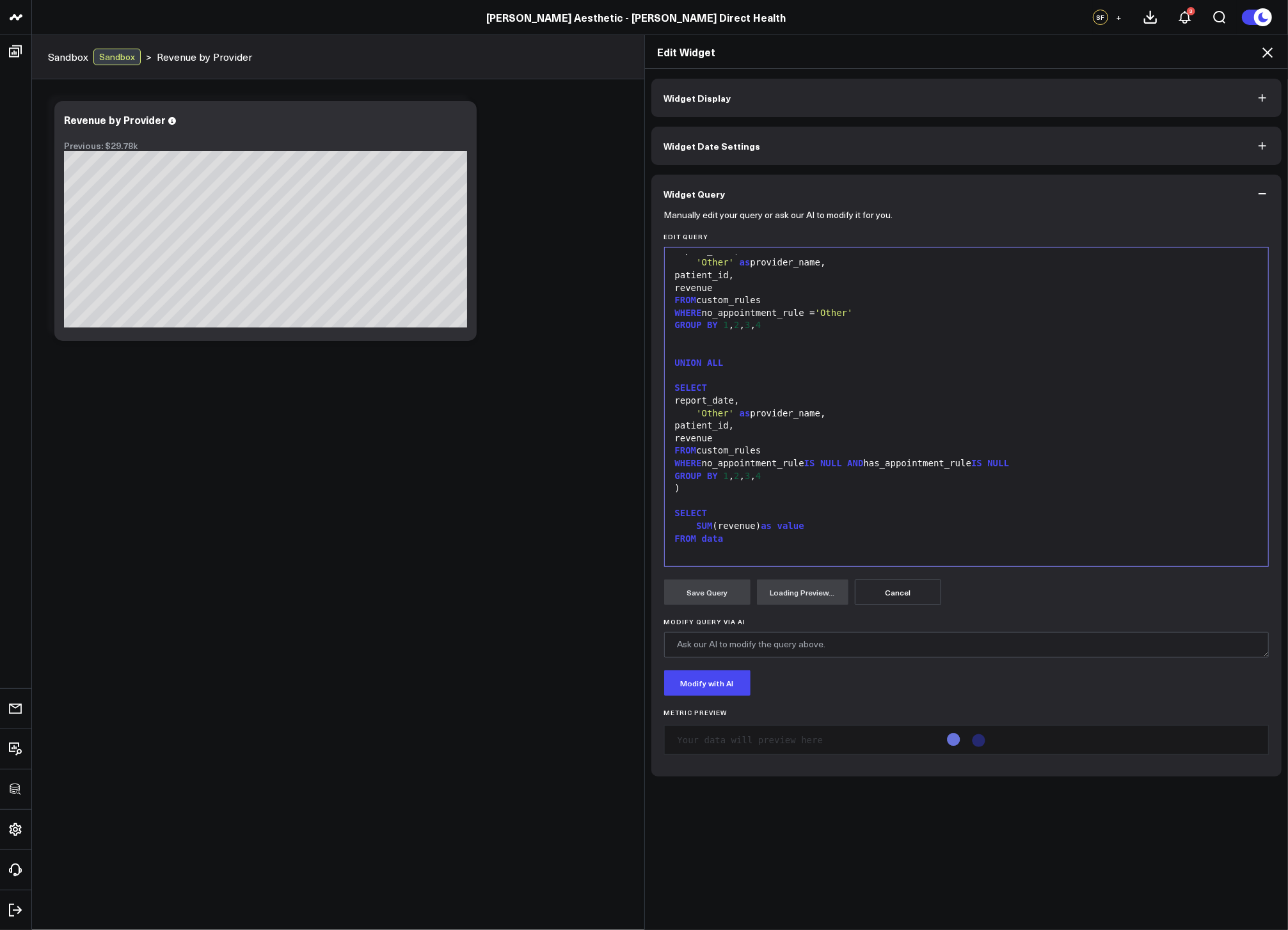
click at [829, 356] on div at bounding box center [967, 351] width 591 height 13
click at [880, 499] on div at bounding box center [967, 502] width 591 height 13
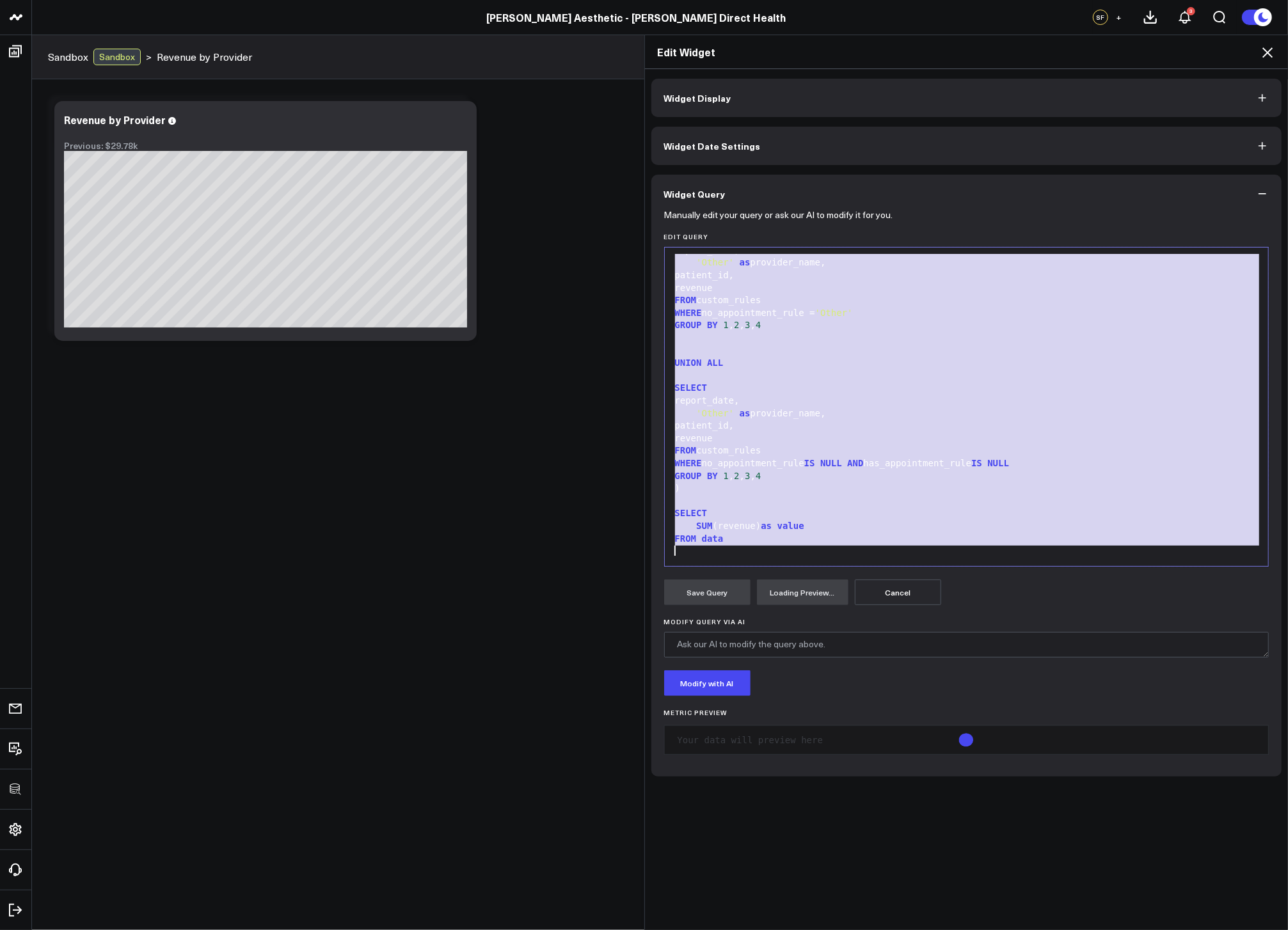
copy div "UNION ALL SELECT report_date, 'Alexis Yoo' as provider_name, patient_id, revenu…"
click at [871, 504] on div at bounding box center [967, 502] width 591 height 13
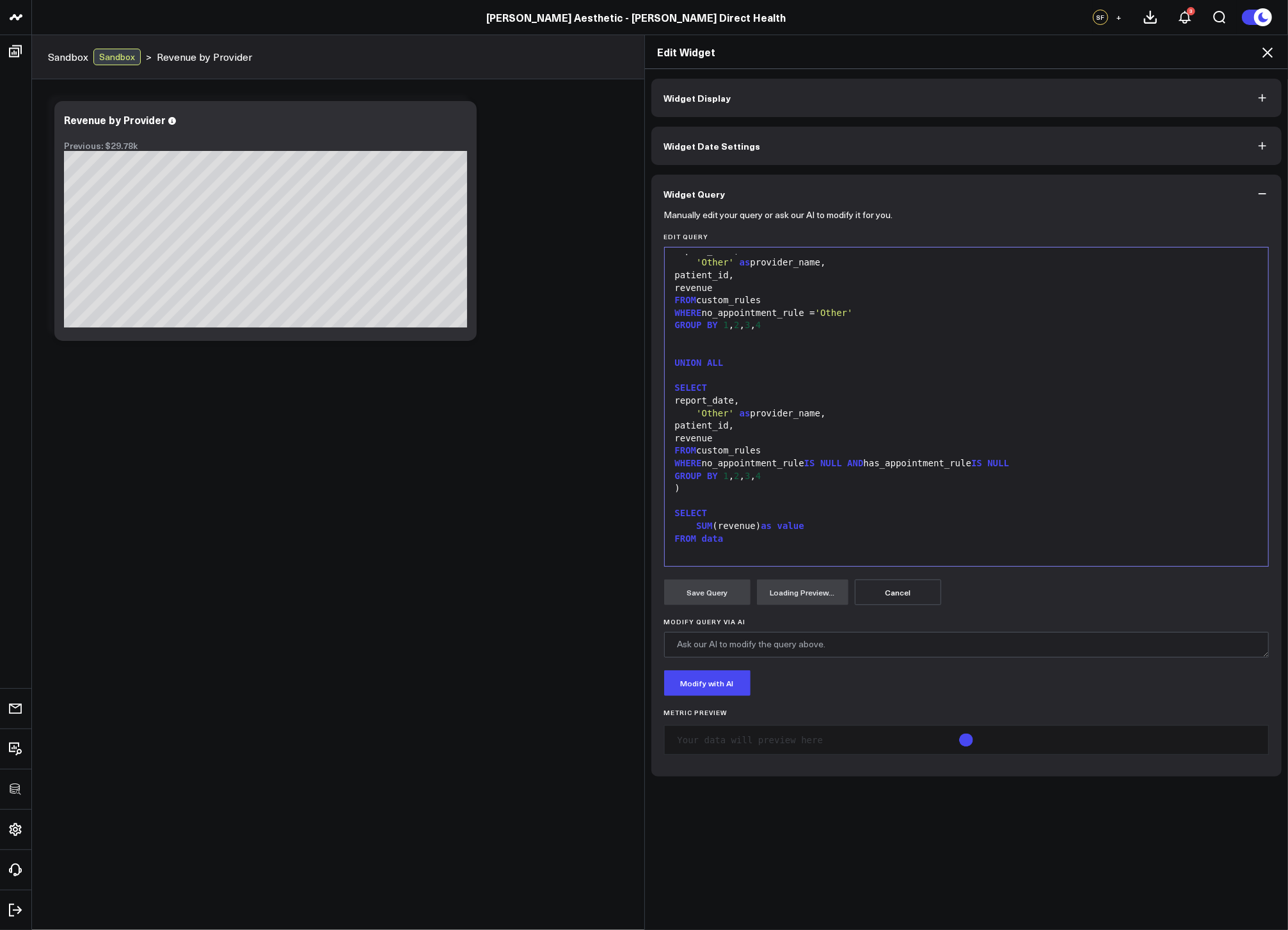
click at [1263, 54] on icon at bounding box center [1267, 53] width 15 height 15
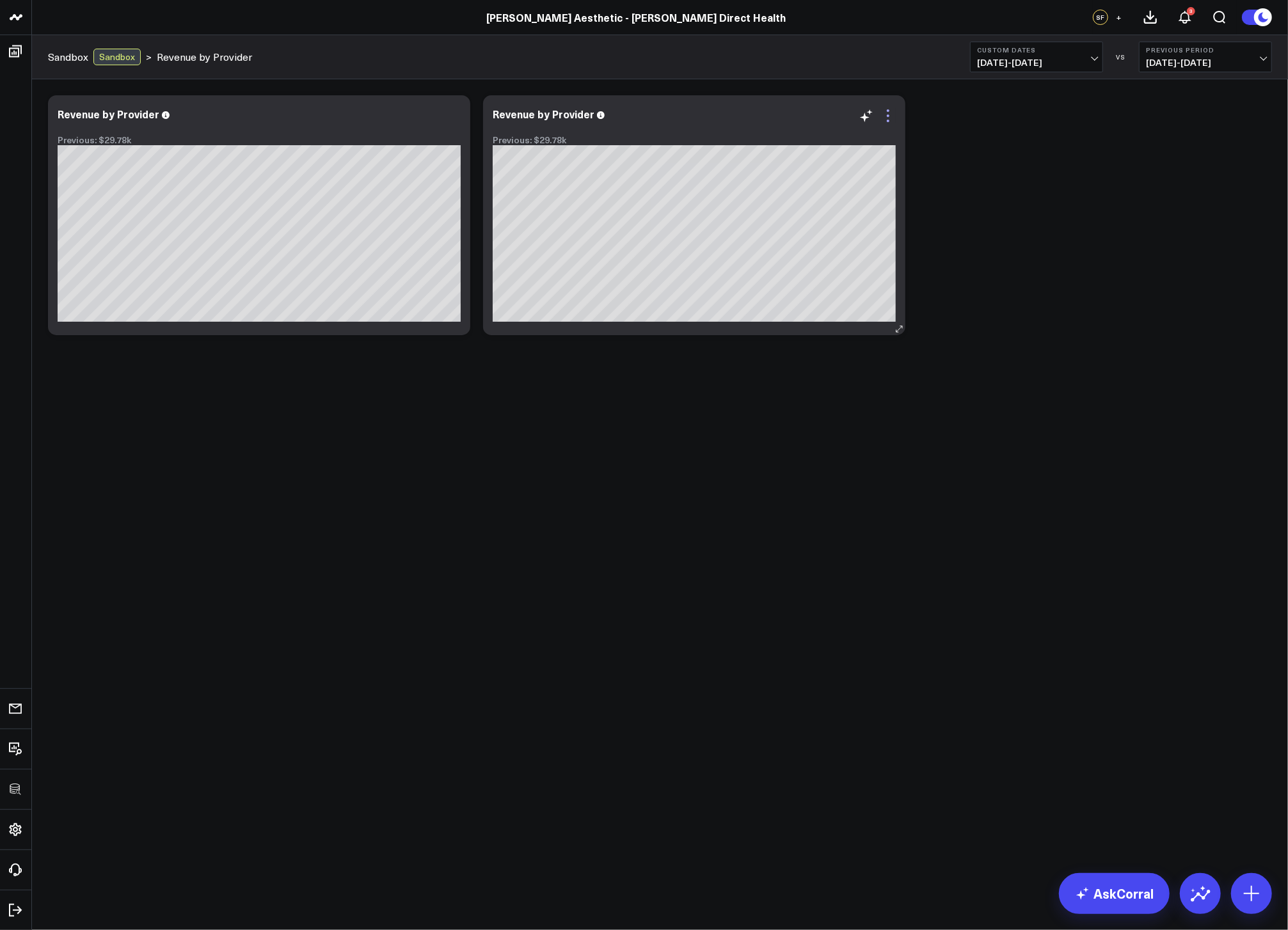
click at [893, 120] on icon at bounding box center [889, 116] width 15 height 15
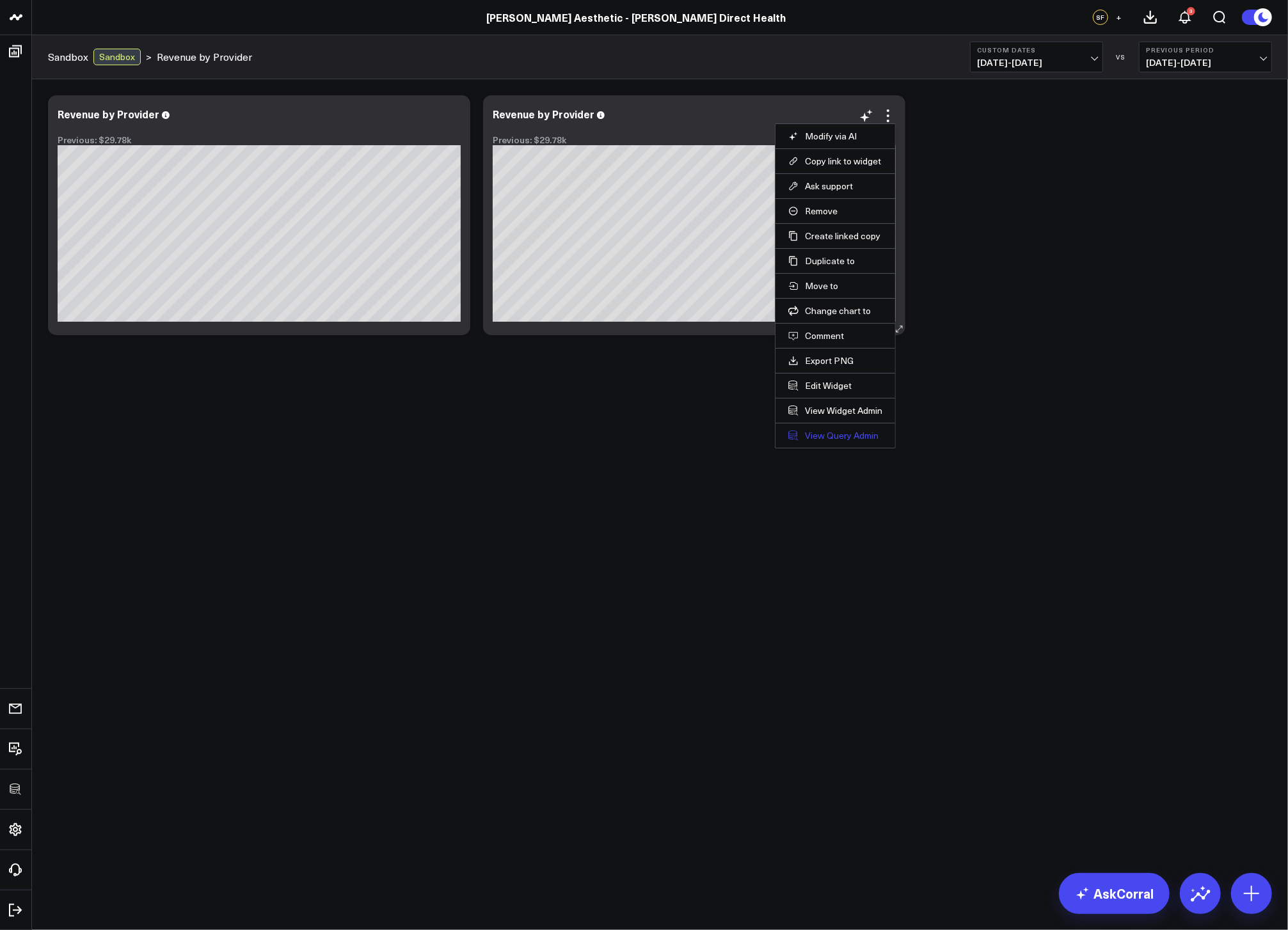
click at [832, 433] on link "View Query Admin" at bounding box center [835, 436] width 94 height 12
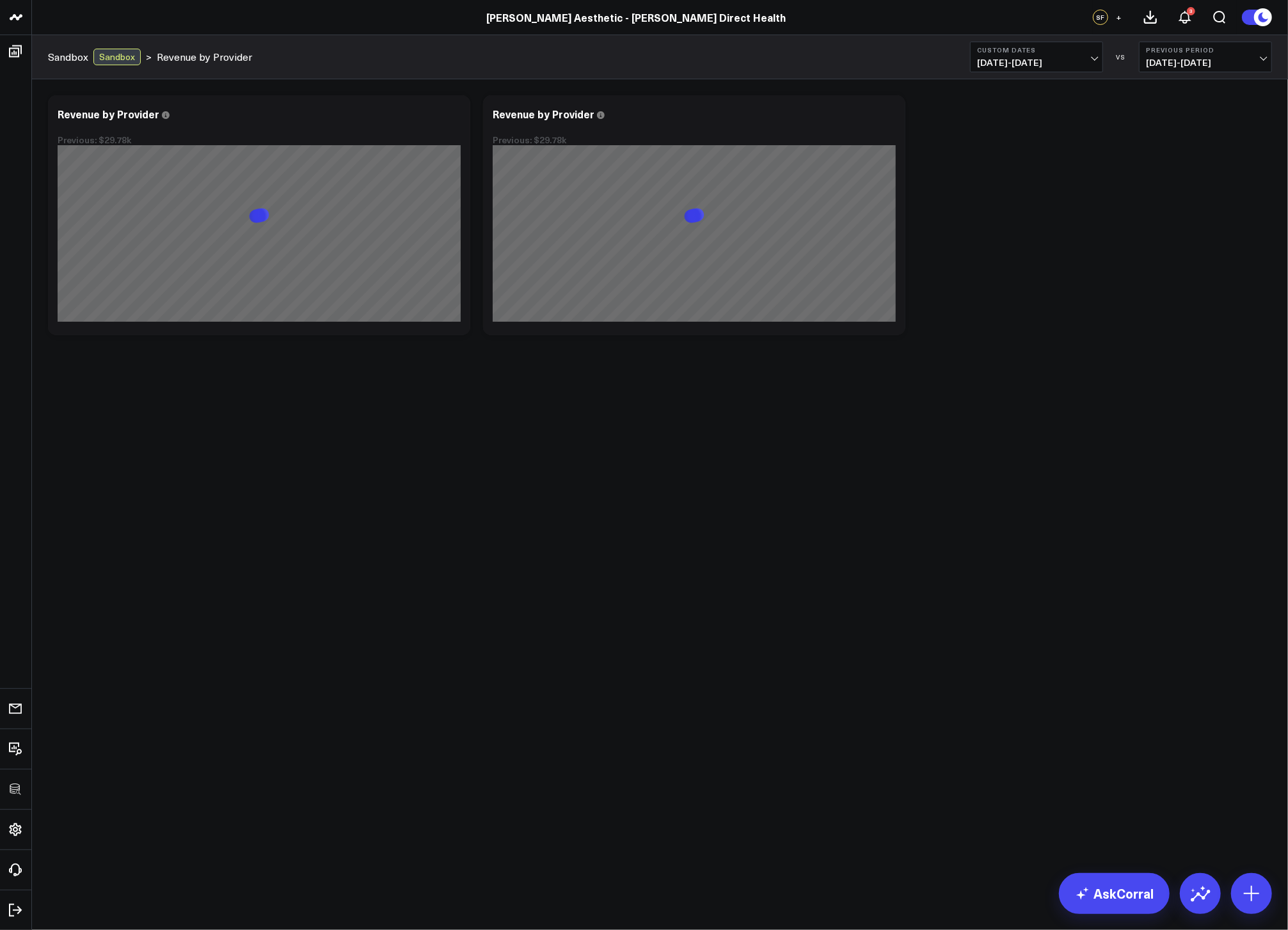
click at [789, 435] on body "3725 Test 829 Studios Accenture Activant Capital Agriculture & Farming Demo All…" at bounding box center [644, 465] width 1288 height 930
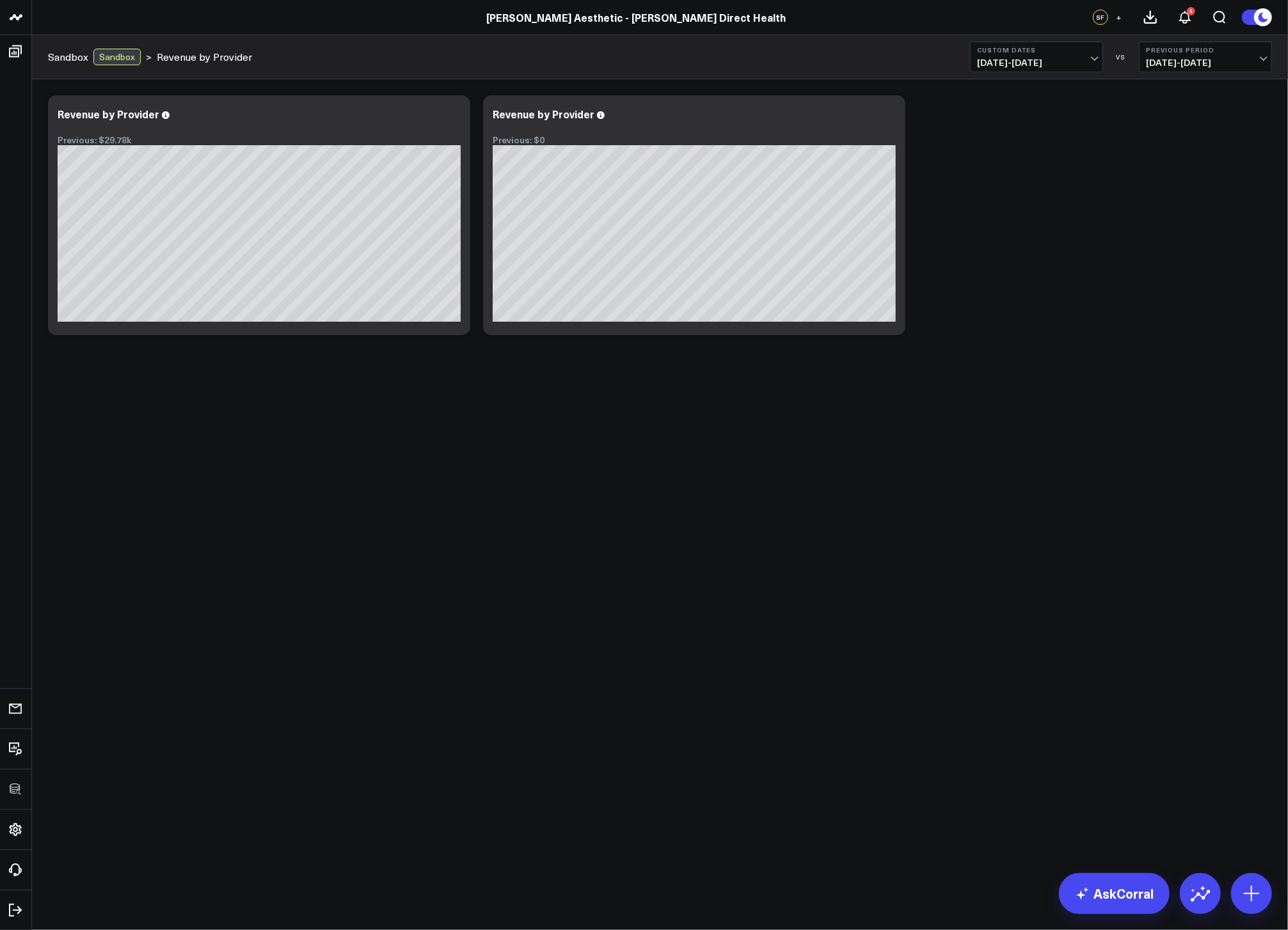
click at [984, 367] on div "Modify via AI Copy link to widget Ask support Remove Create linked copy Executi…" at bounding box center [660, 249] width 1256 height 339
click at [886, 115] on icon at bounding box center [889, 116] width 15 height 15
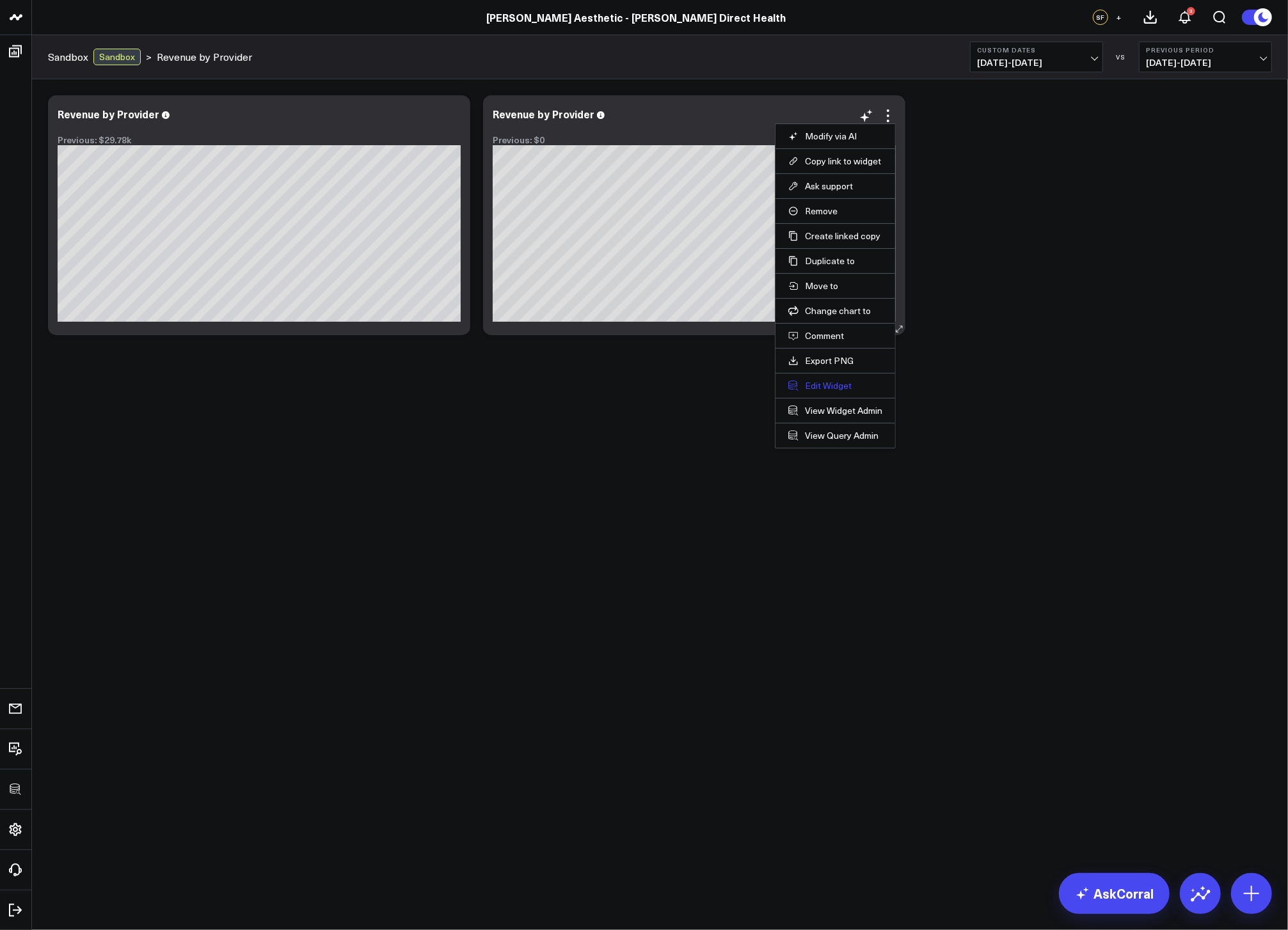
click at [809, 383] on button "Edit Widget" at bounding box center [835, 386] width 94 height 12
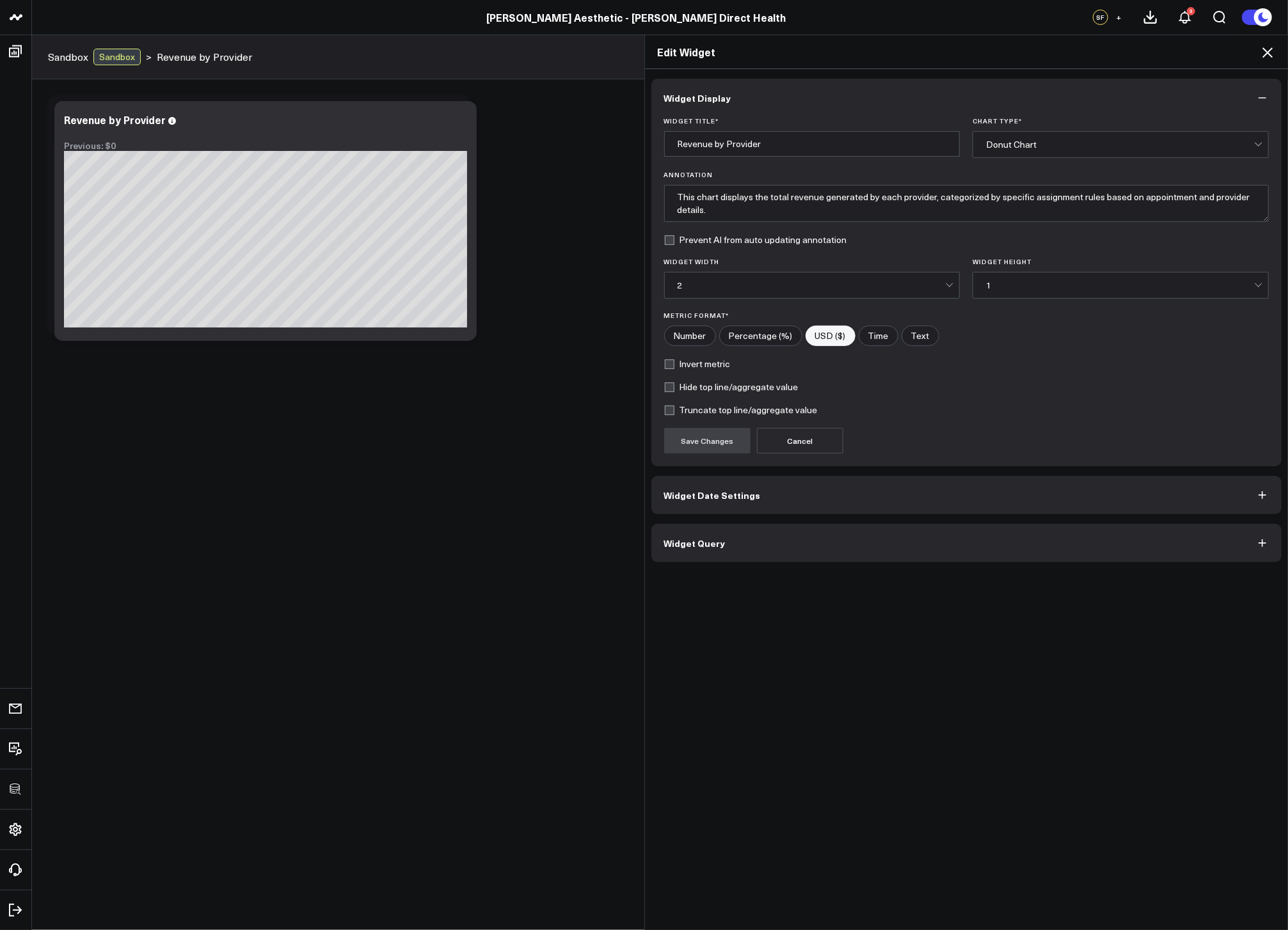
click at [821, 555] on button "Widget Query" at bounding box center [967, 544] width 631 height 38
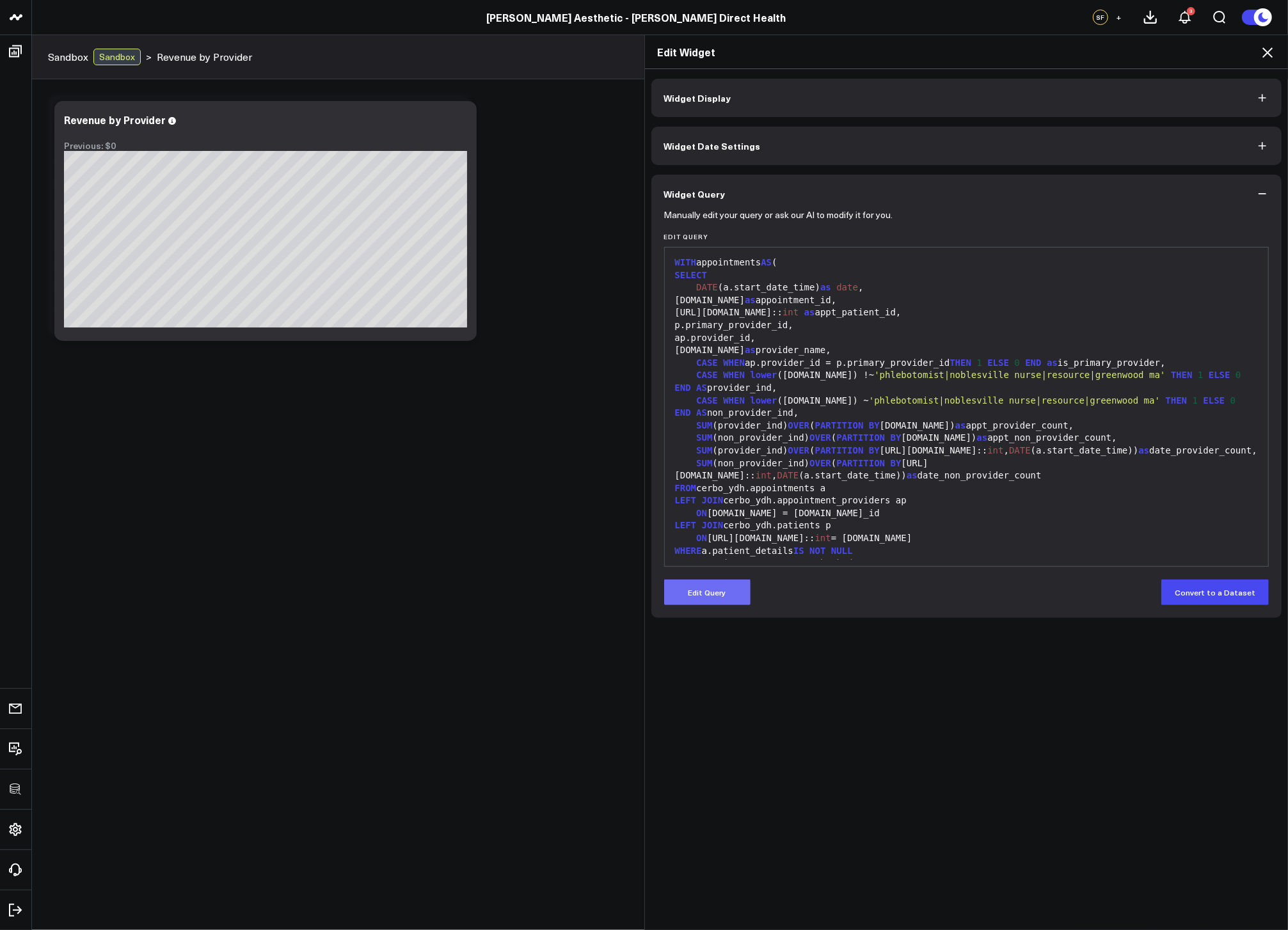
click at [740, 599] on button "Edit Query" at bounding box center [707, 592] width 87 height 26
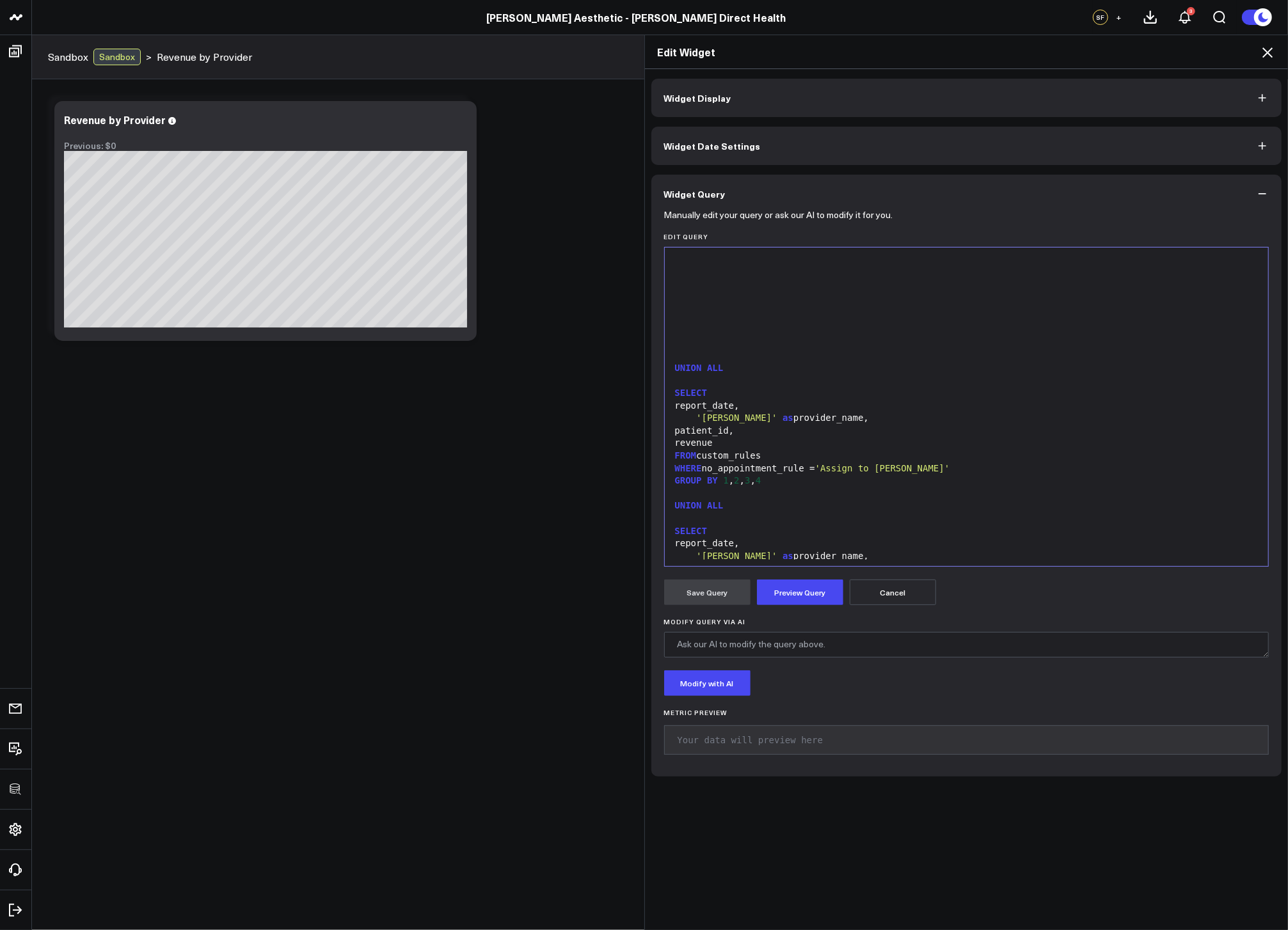
scroll to position [2105, 0]
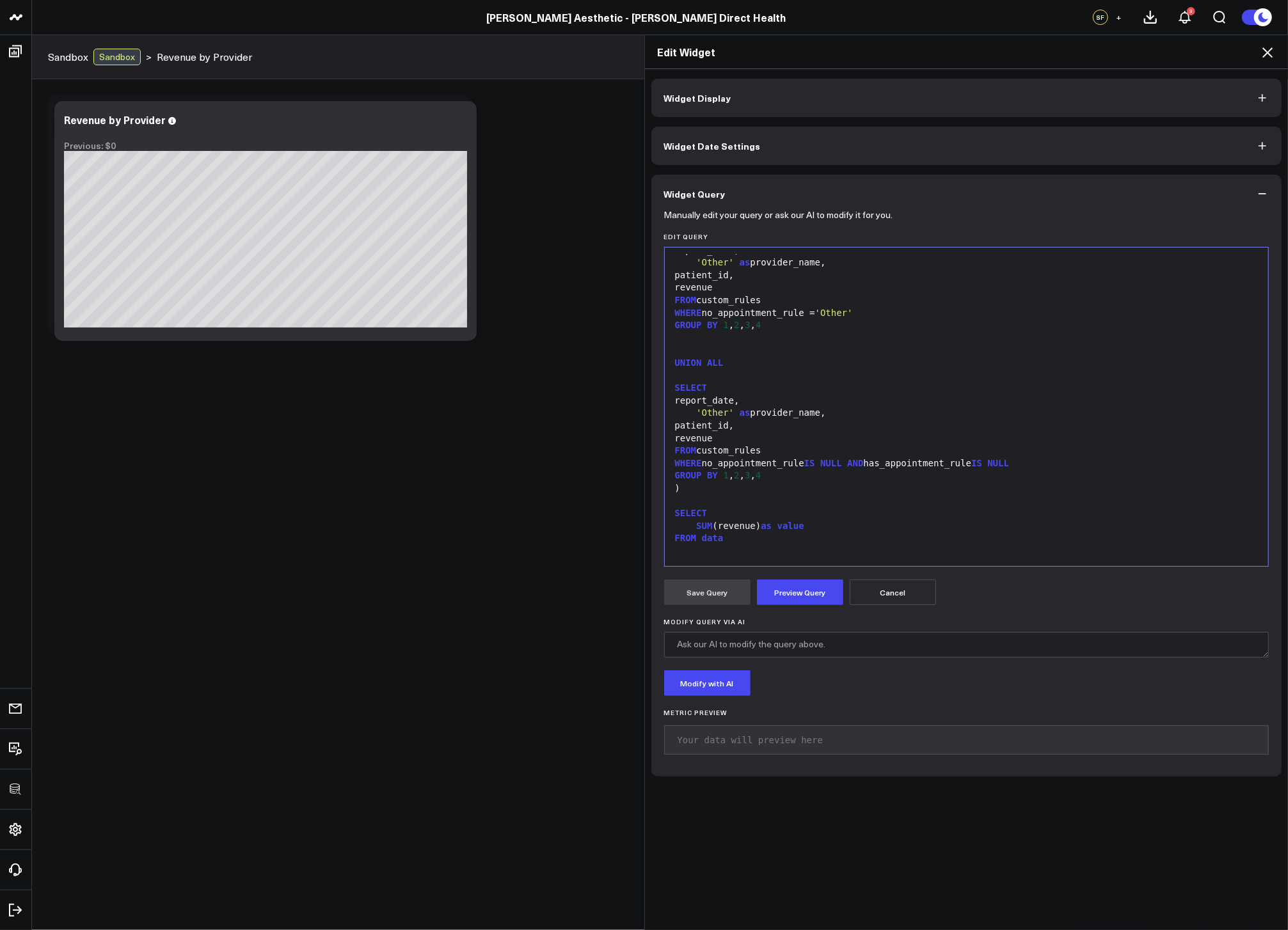
click at [750, 511] on div "SELECT" at bounding box center [967, 514] width 591 height 13
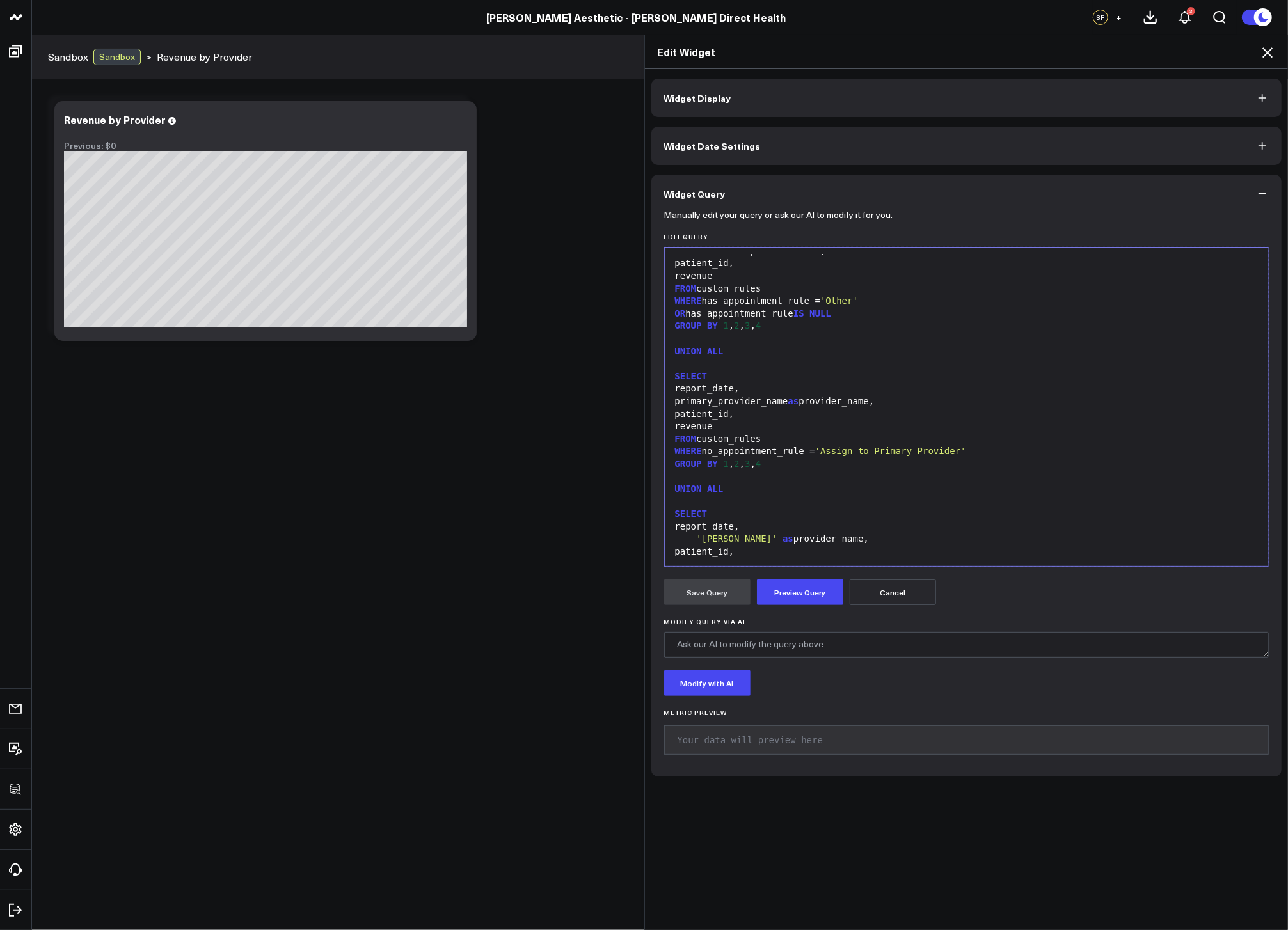
scroll to position [2116, 0]
click at [757, 516] on div "provider" at bounding box center [967, 515] width 591 height 13
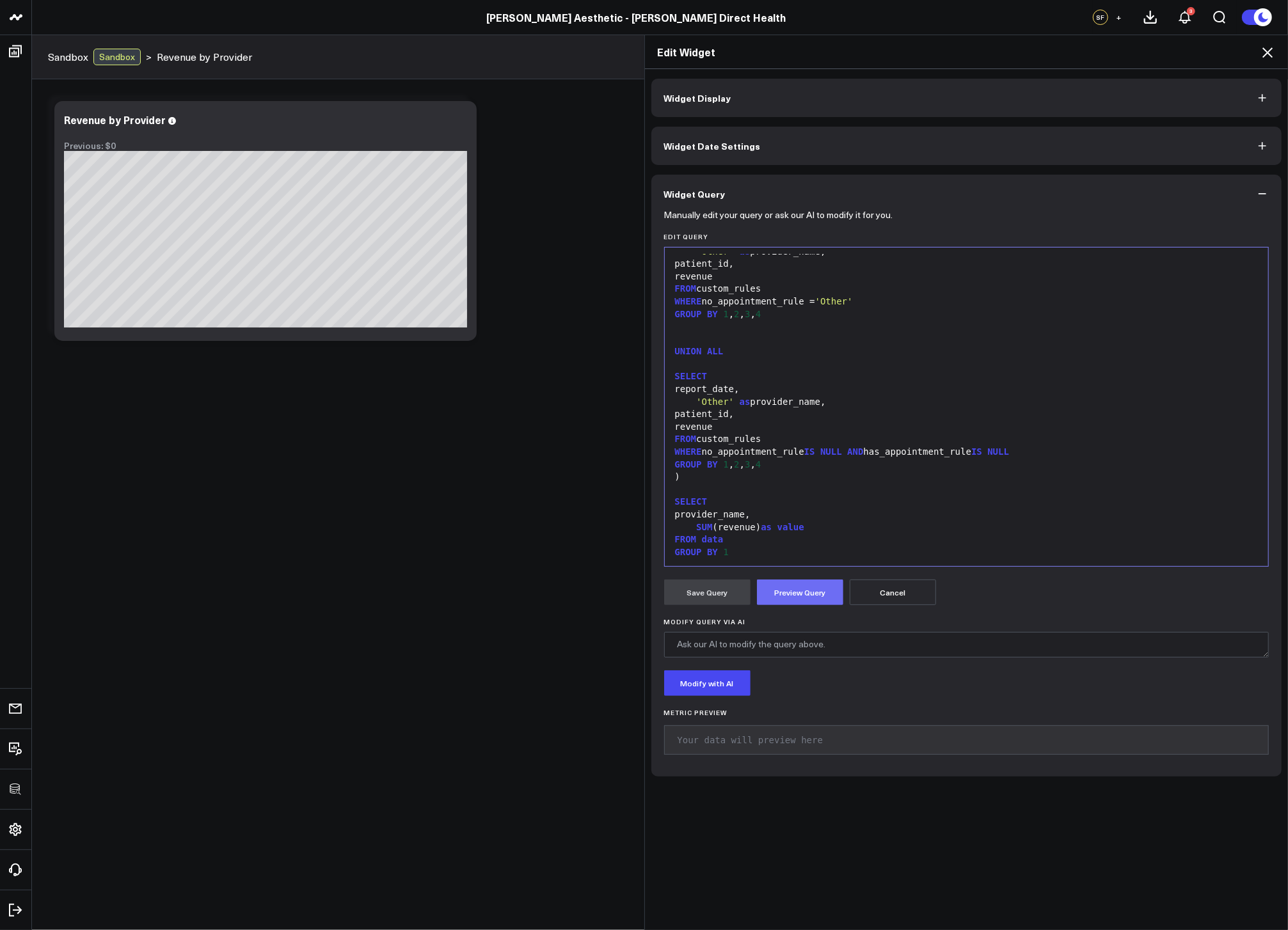
click at [783, 586] on button "Preview Query" at bounding box center [800, 592] width 87 height 26
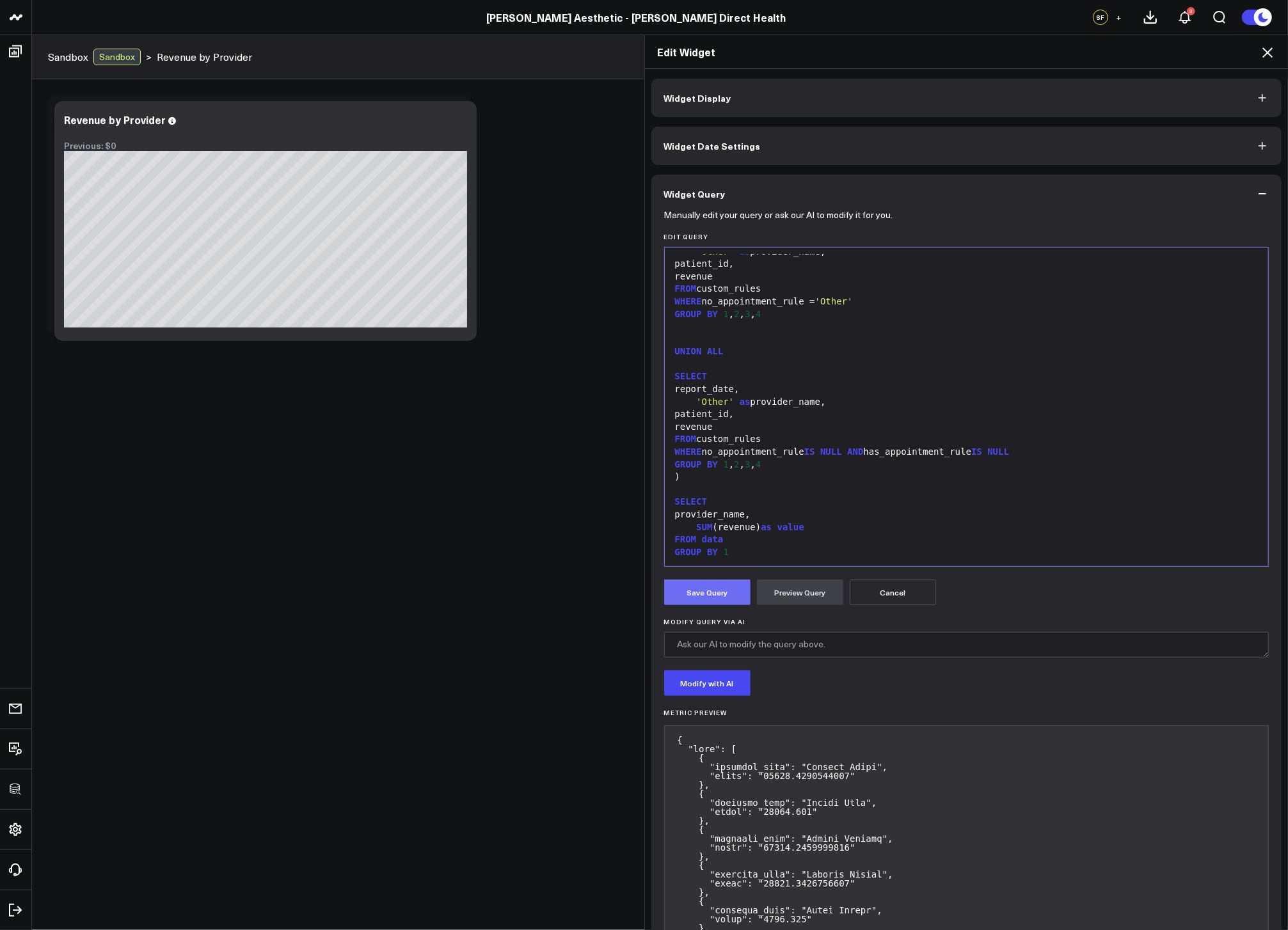
click at [676, 594] on button "Save Query" at bounding box center [707, 592] width 87 height 26
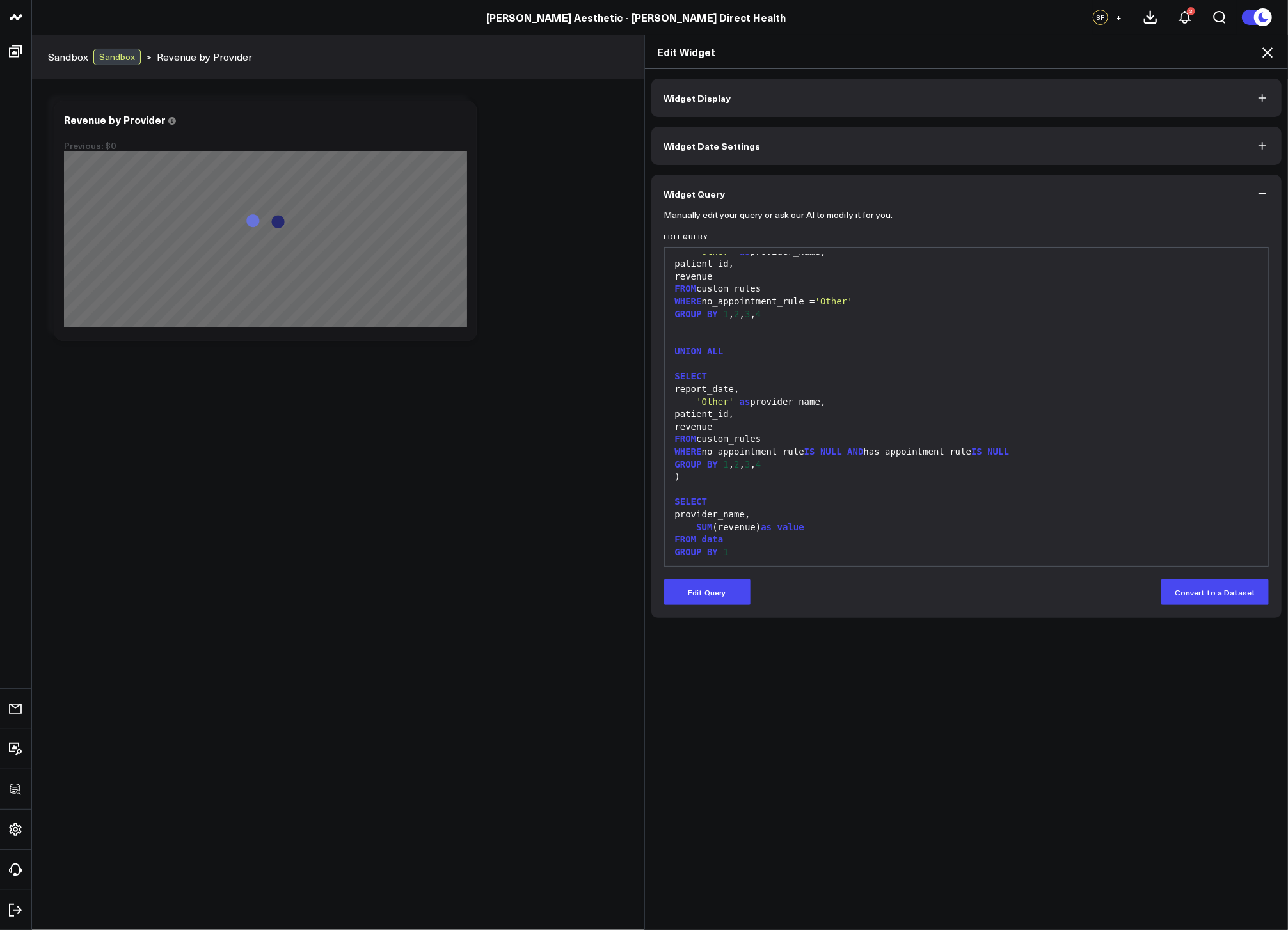
click at [1269, 53] on icon at bounding box center [1267, 53] width 15 height 15
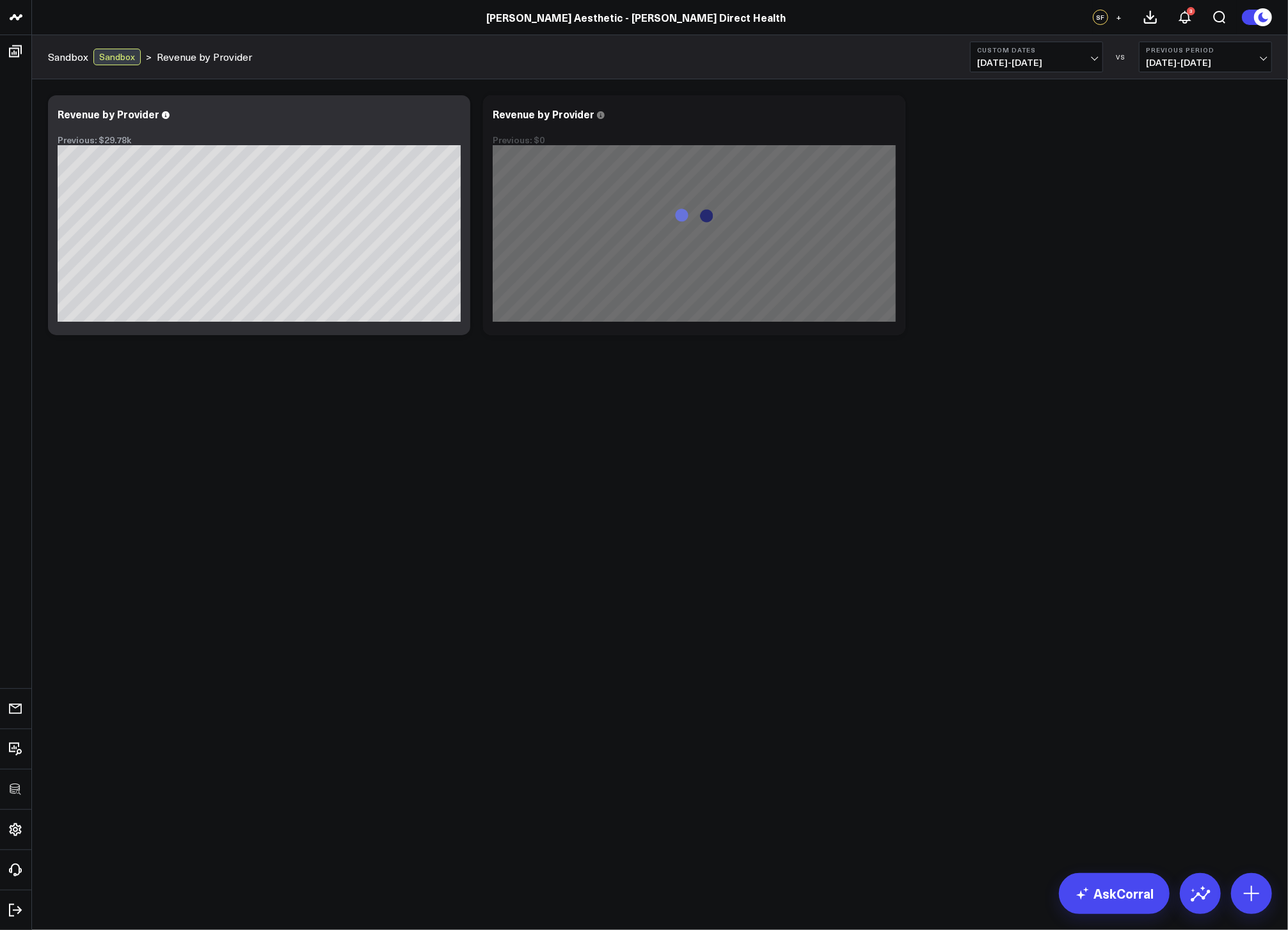
click at [780, 506] on body "3725 Test 829 Studios Accenture Activant Capital Agriculture & Farming Demo All…" at bounding box center [644, 465] width 1288 height 930
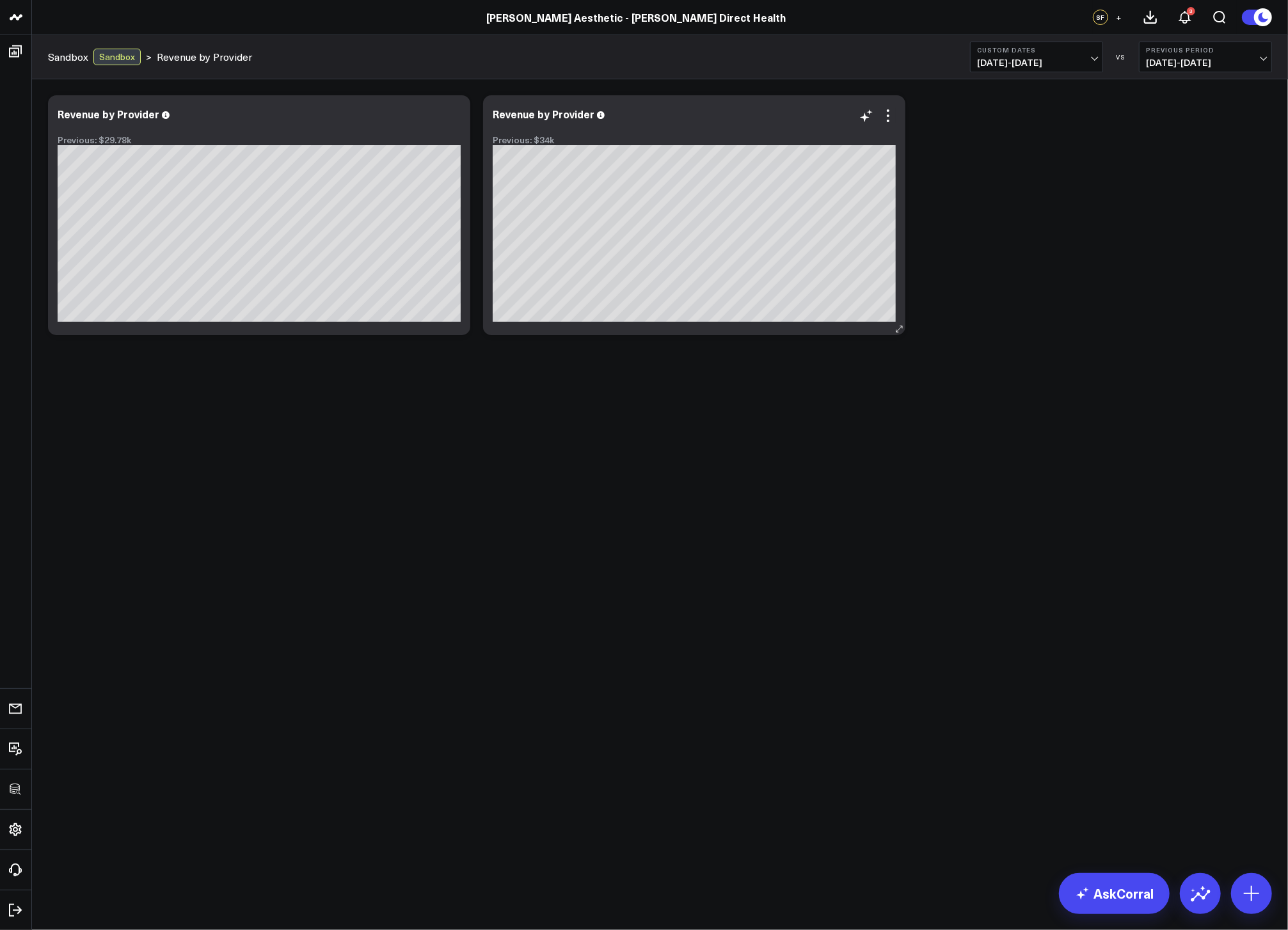
click at [888, 124] on div at bounding box center [694, 128] width 403 height 9
click at [890, 115] on icon at bounding box center [889, 116] width 15 height 15
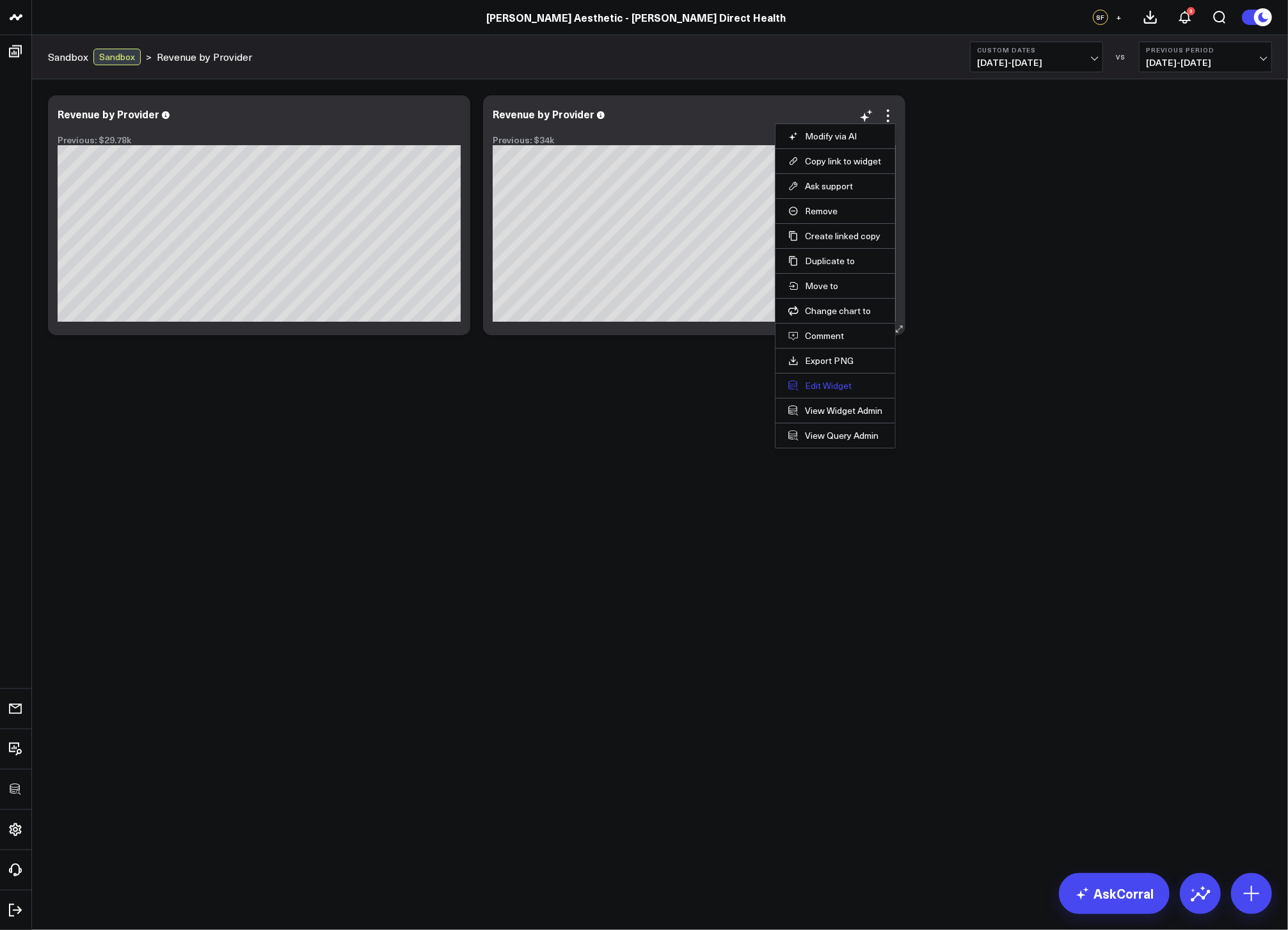
click at [820, 380] on button "Edit Widget" at bounding box center [835, 386] width 94 height 12
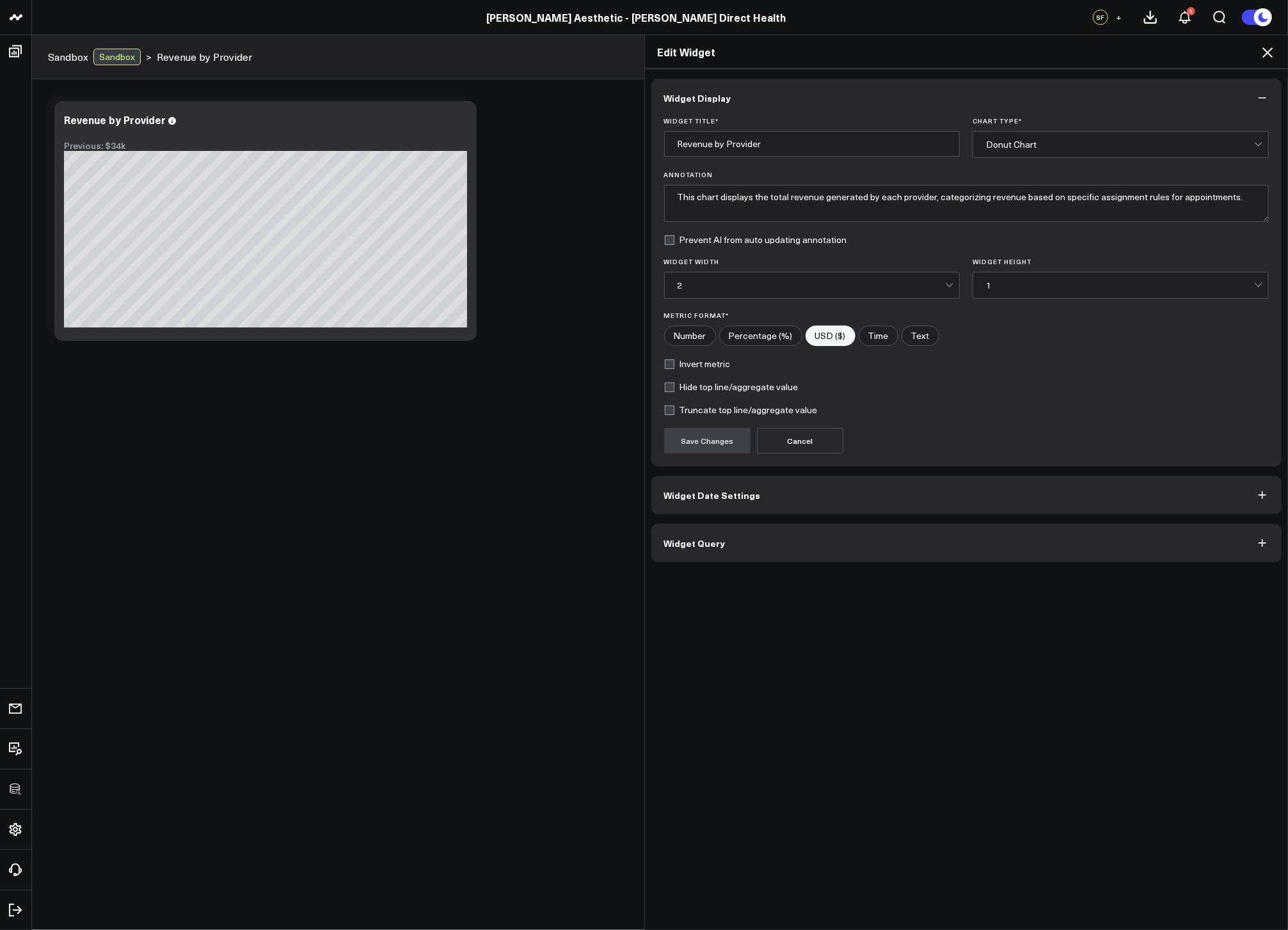
click at [715, 562] on button "Widget Query" at bounding box center [967, 544] width 631 height 38
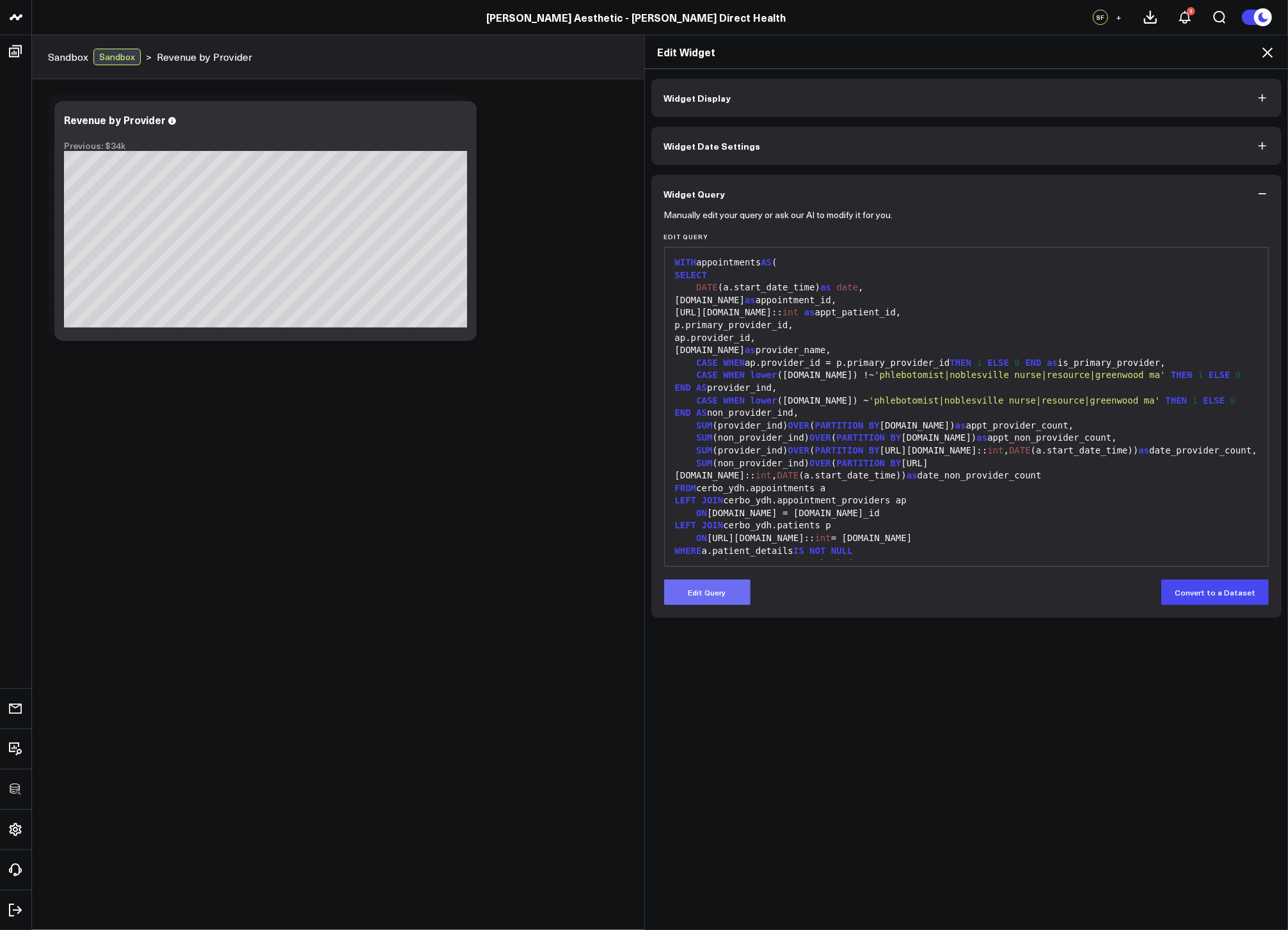
click at [712, 586] on button "Edit Query" at bounding box center [707, 592] width 87 height 26
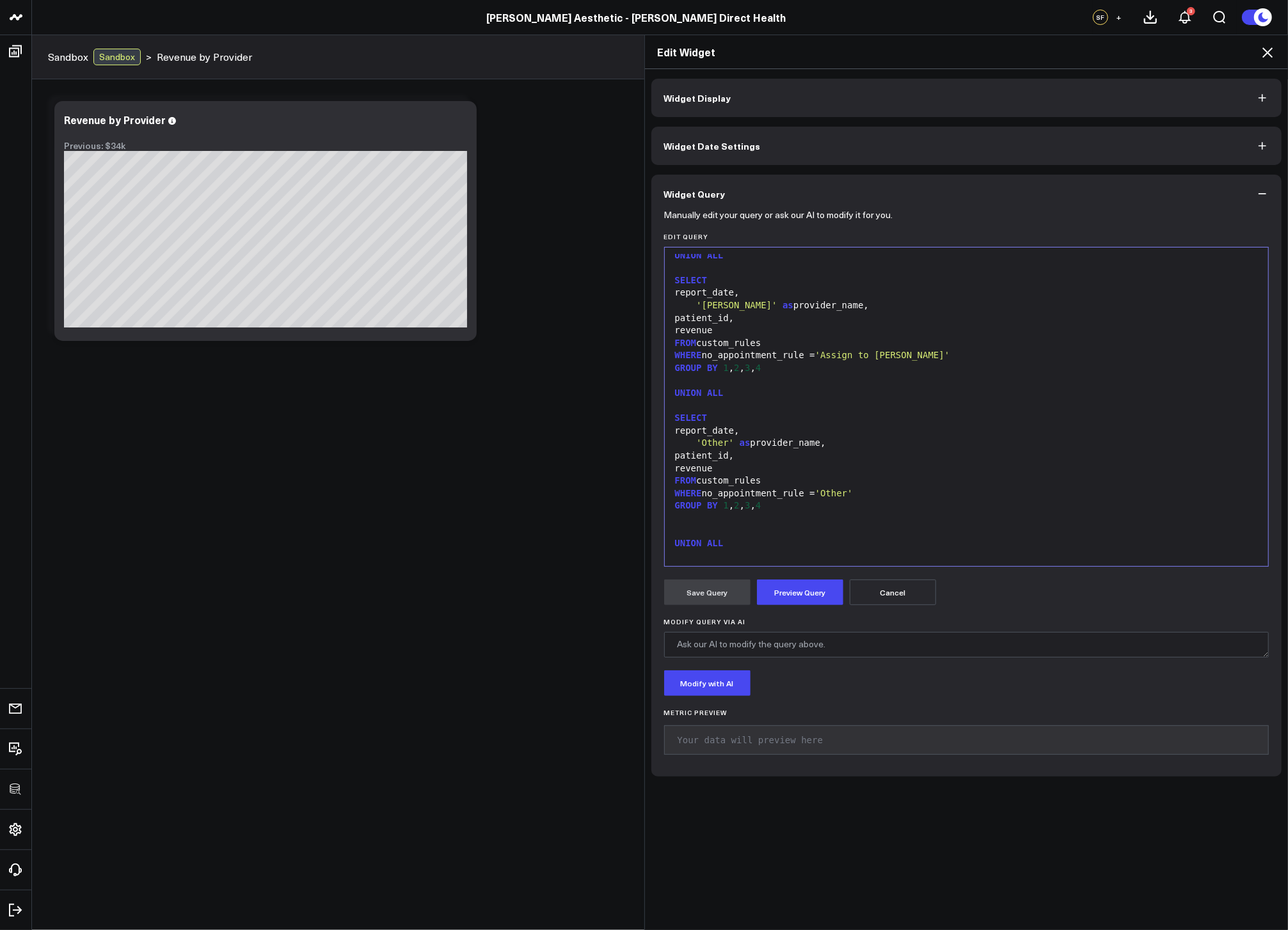
scroll to position [2116, 0]
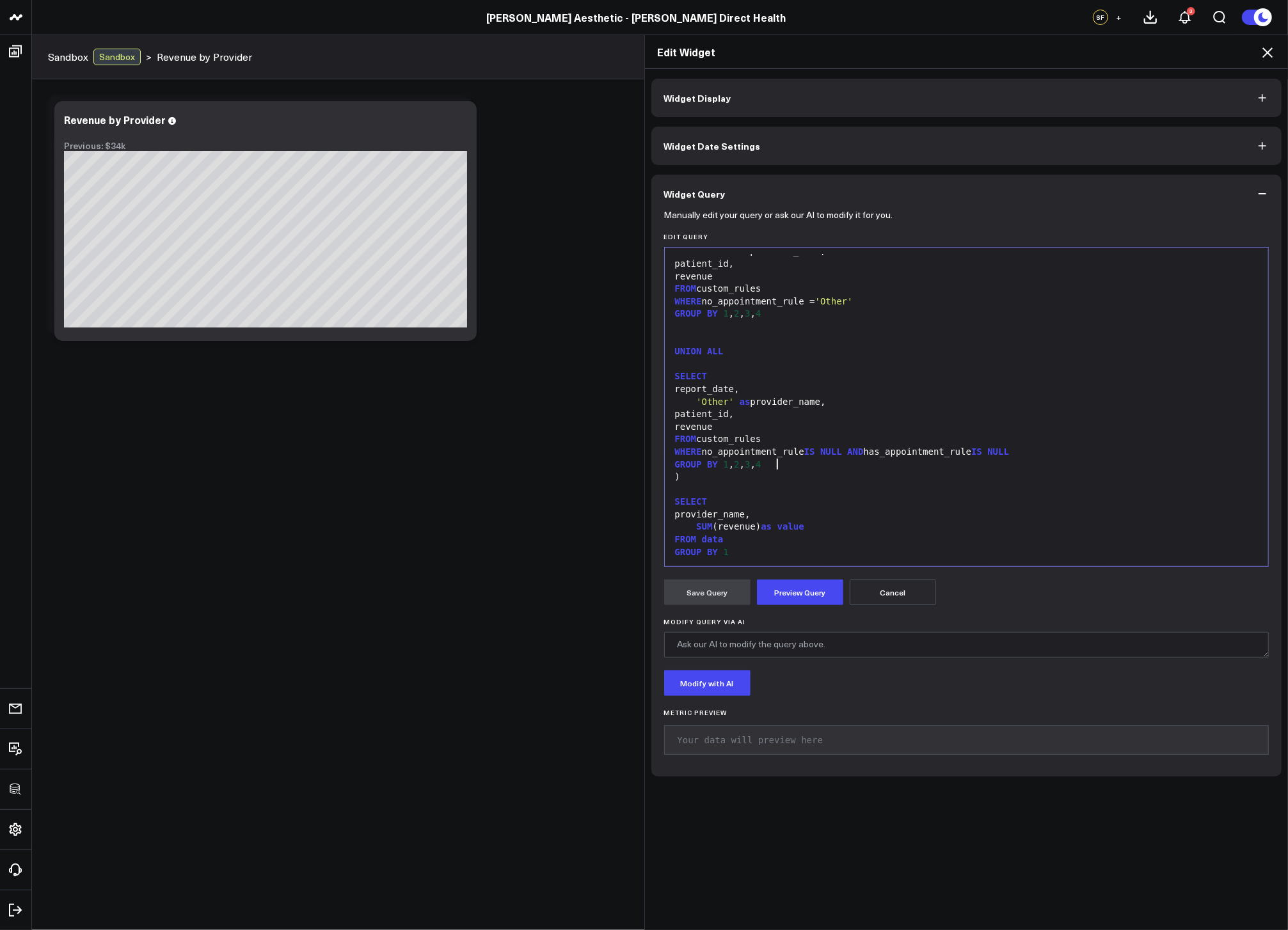
click at [878, 466] on div "GROUP BY 1 , 2 , 3 , 4" at bounding box center [967, 465] width 591 height 13
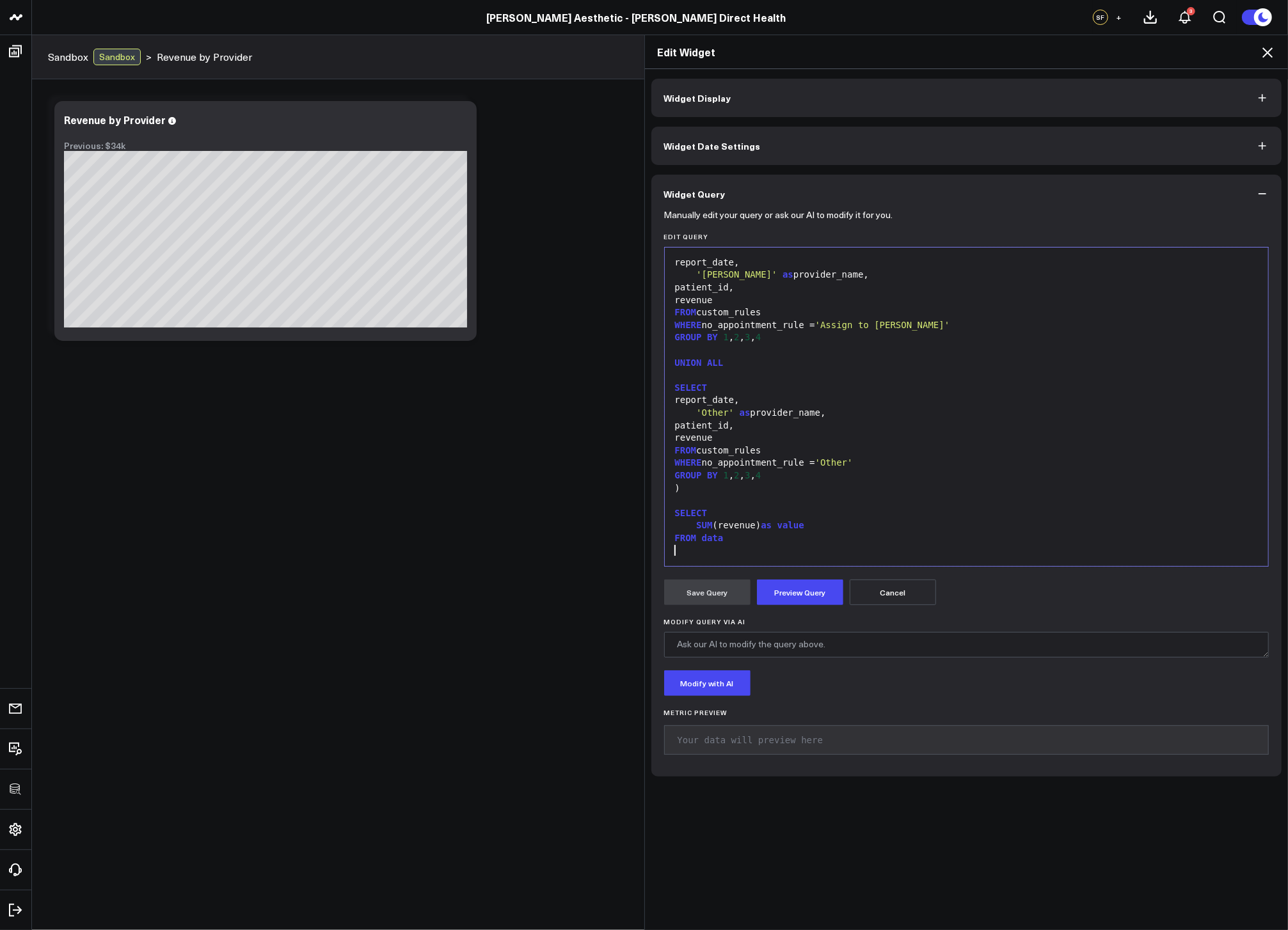
scroll to position [1817, 0]
click at [755, 520] on div "SUM (revenue) as value" at bounding box center [967, 526] width 591 height 13
click at [748, 549] on div "FROM data" at bounding box center [967, 551] width 591 height 13
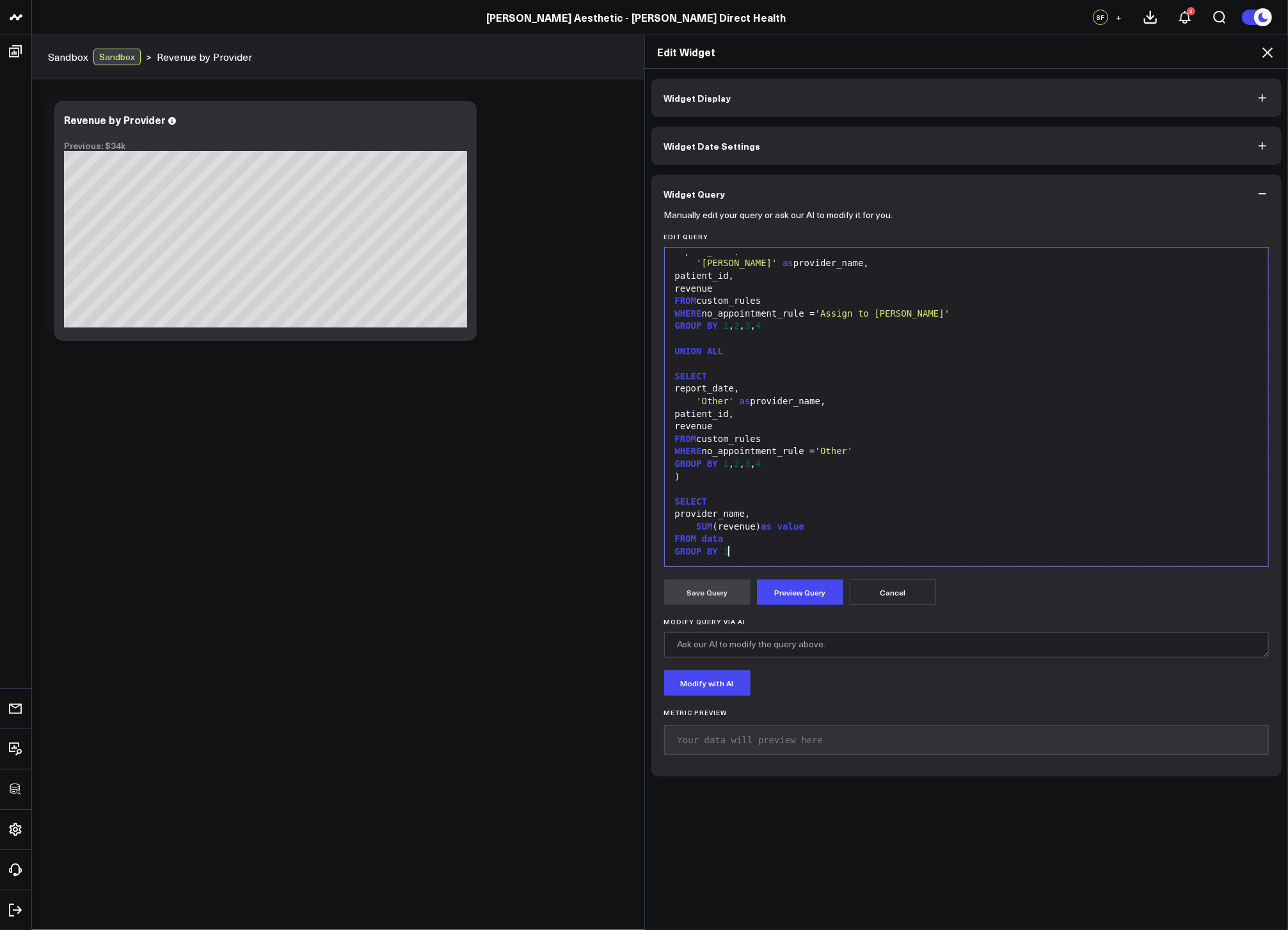
scroll to position [1841, 0]
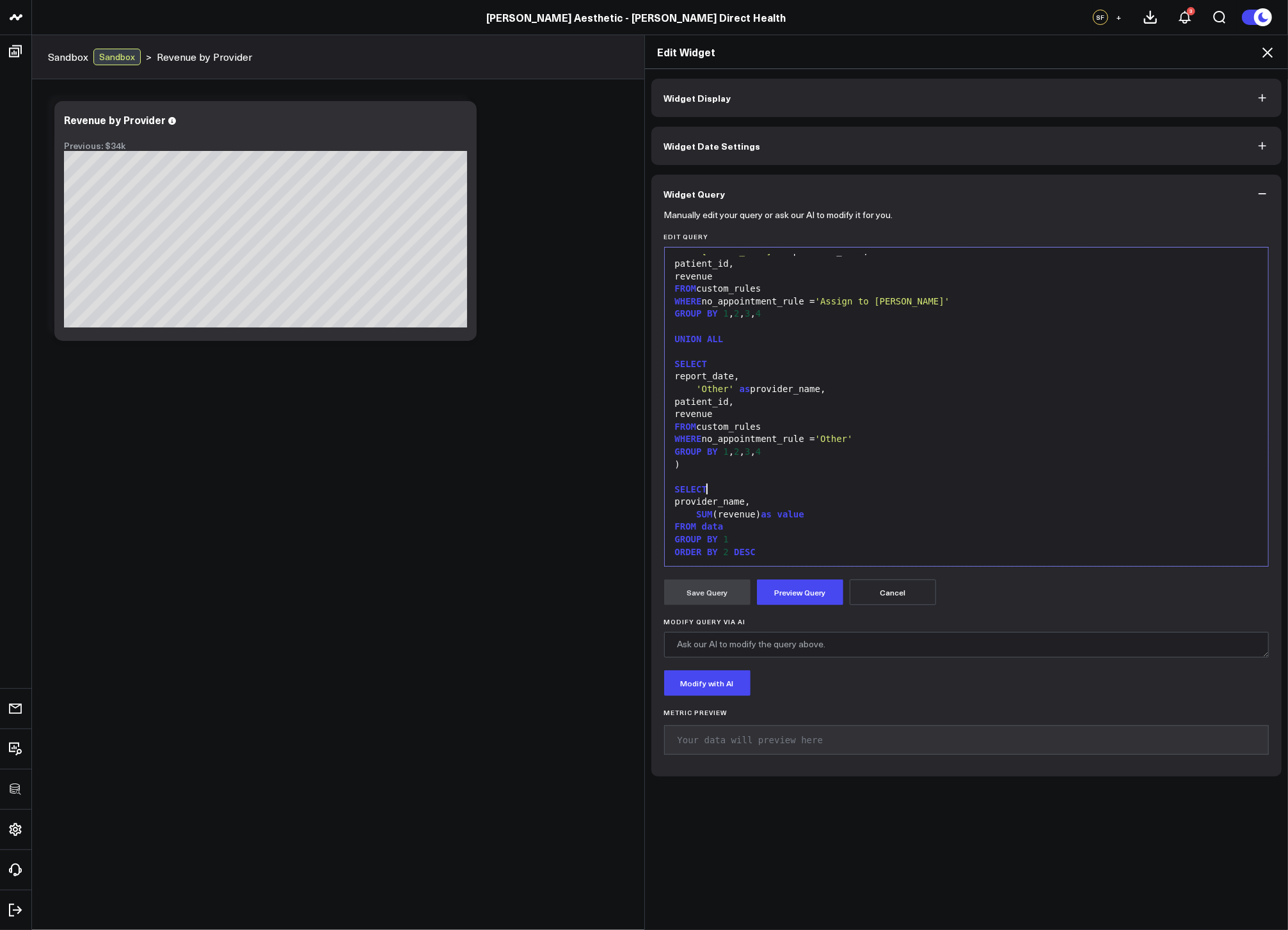
click at [833, 486] on div "SELECT" at bounding box center [967, 490] width 591 height 13
click at [783, 581] on button "Preview Query" at bounding box center [800, 592] width 87 height 26
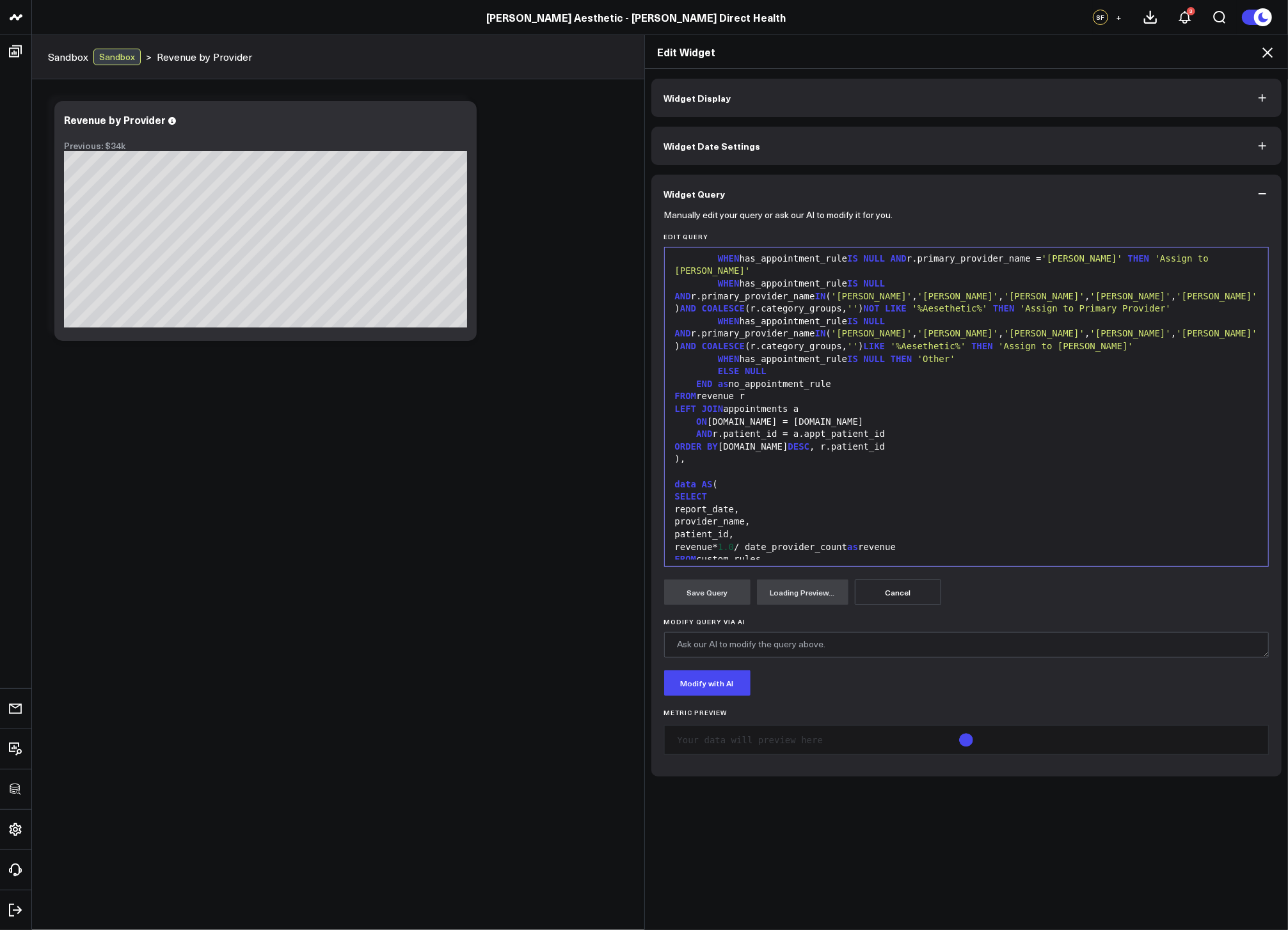
scroll to position [660, 0]
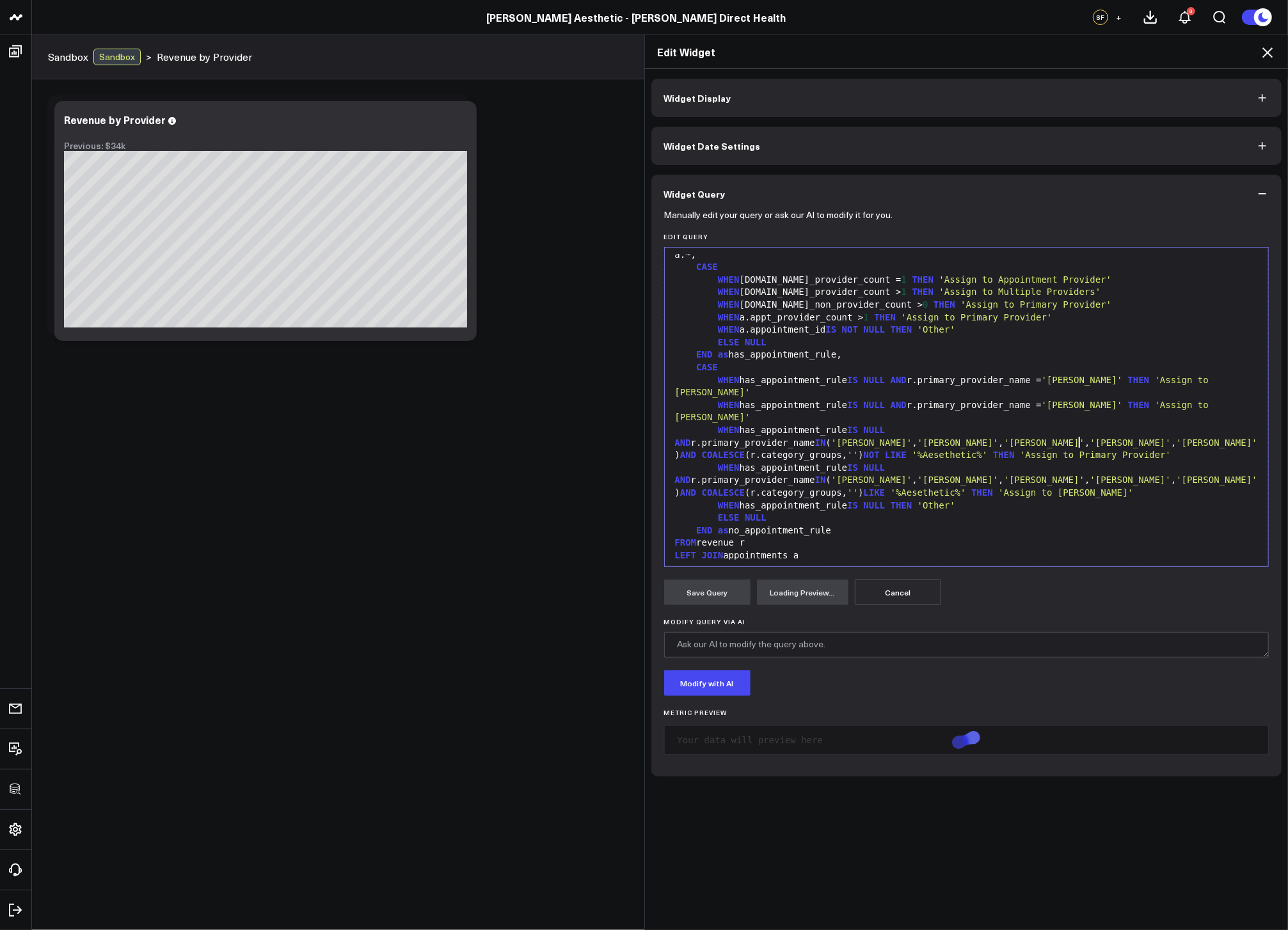
click at [1072, 439] on div "WHEN has_appointment_rule IS NULL AND r.primary_provider_name IN ( 'Allen Stewa…" at bounding box center [967, 443] width 591 height 38
drag, startPoint x: 1069, startPoint y: 440, endPoint x: 1020, endPoint y: 441, distance: 49.0
click at [1020, 441] on div "WHEN has_appointment_rule IS NULL AND r.primary_provider_name IN ( 'Allen Stewa…" at bounding box center [967, 443] width 591 height 38
drag, startPoint x: 1140, startPoint y: 442, endPoint x: 1114, endPoint y: 443, distance: 26.0
click at [1114, 443] on div "WHEN has_appointment_rule IS NULL AND r.primary_provider_name IN ( 'Allen Stewa…" at bounding box center [967, 443] width 591 height 38
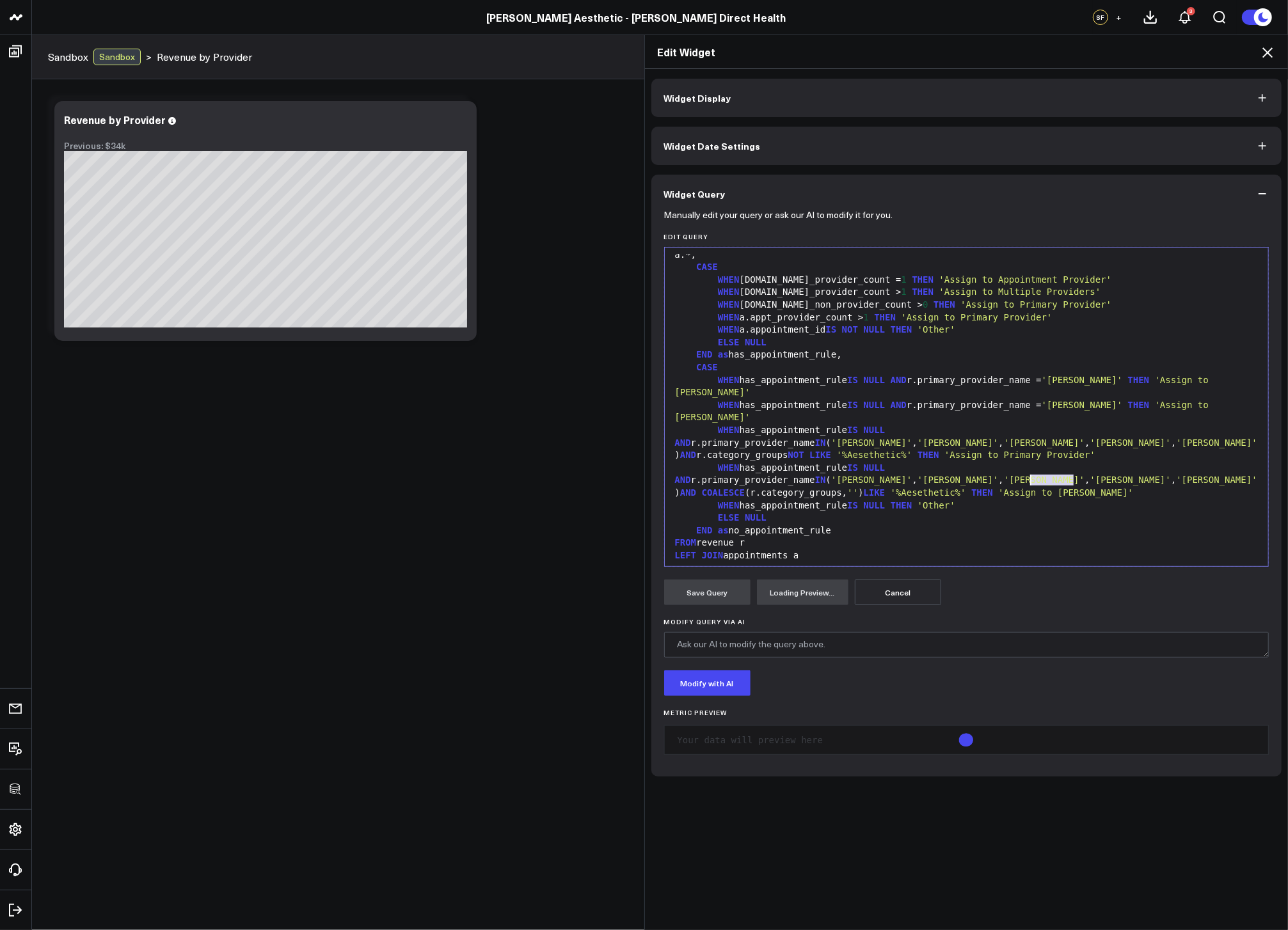
drag, startPoint x: 1070, startPoint y: 480, endPoint x: 1023, endPoint y: 481, distance: 47.0
click at [1023, 481] on div "WHEN has_appointment_rule IS NULL AND r.primary_provider_name IN ( 'Allen Stewa…" at bounding box center [967, 481] width 591 height 38
click at [1119, 450] on div "WHEN has_appointment_rule IS NULL AND r.primary_provider_name IN ( 'Allen Stewa…" at bounding box center [967, 443] width 591 height 38
click at [1101, 528] on div "END as no_appointment_rule" at bounding box center [967, 531] width 591 height 13
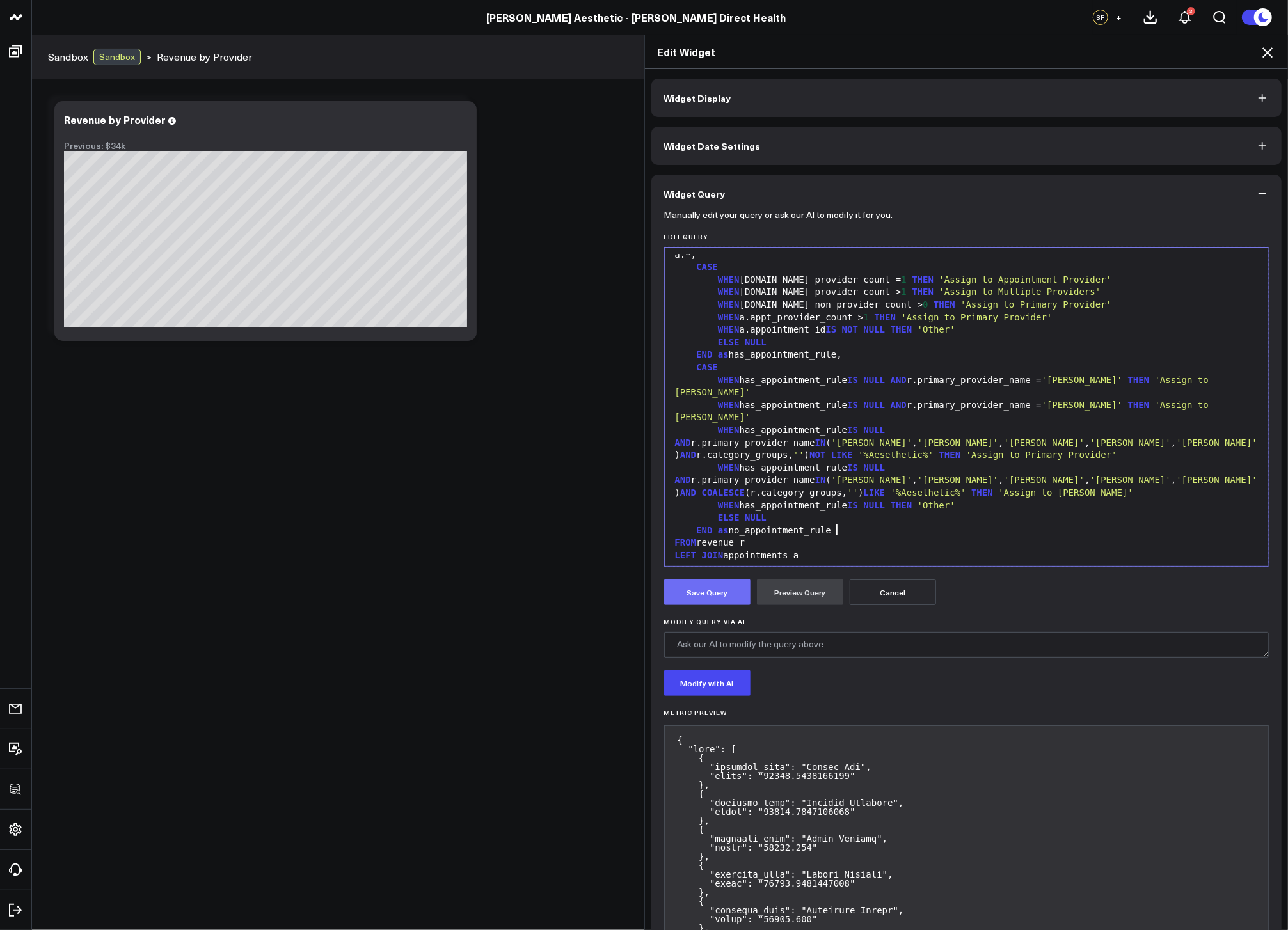
click at [698, 591] on button "Save Query" at bounding box center [707, 592] width 87 height 26
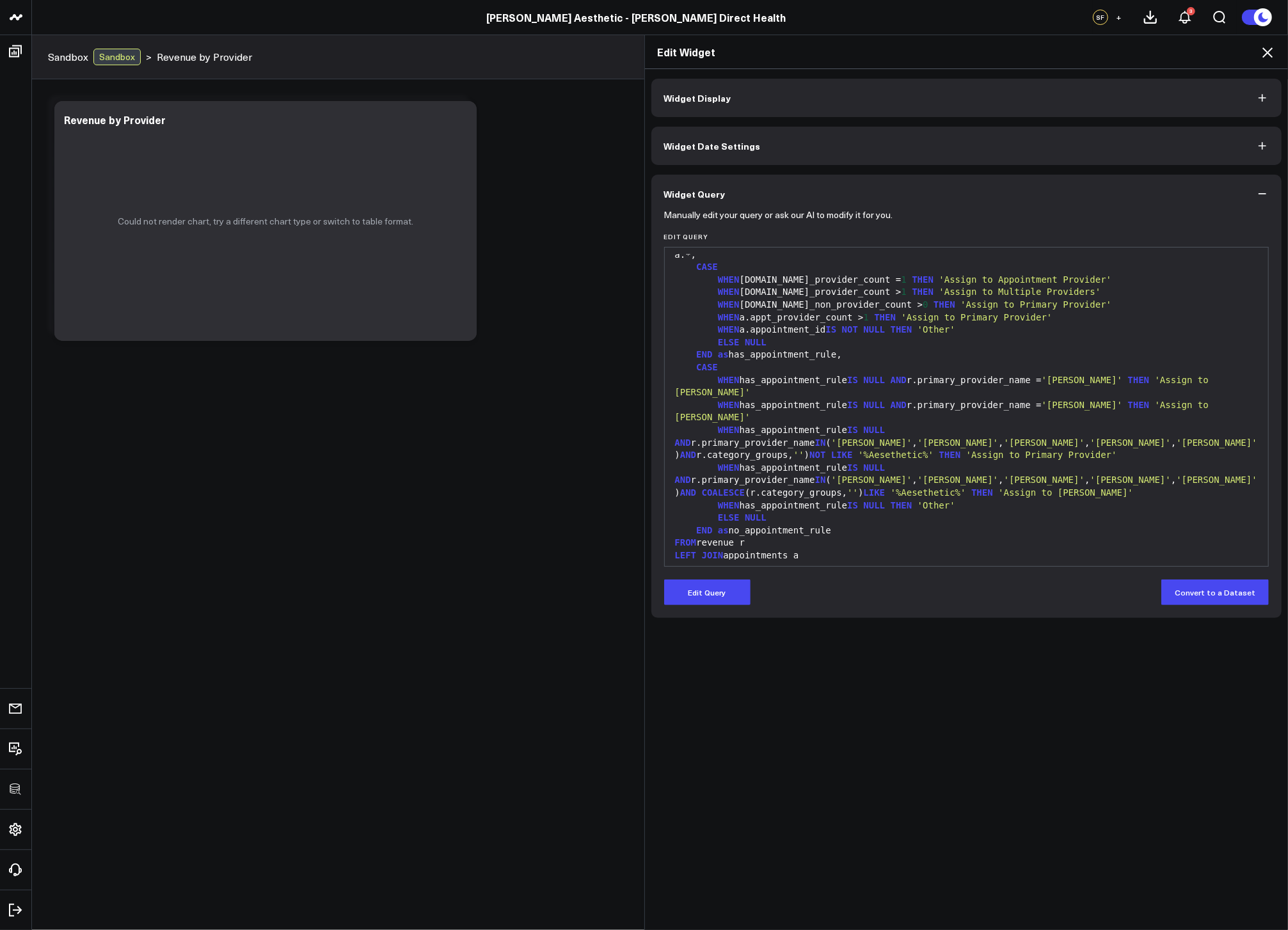
click at [1264, 50] on icon at bounding box center [1267, 53] width 10 height 10
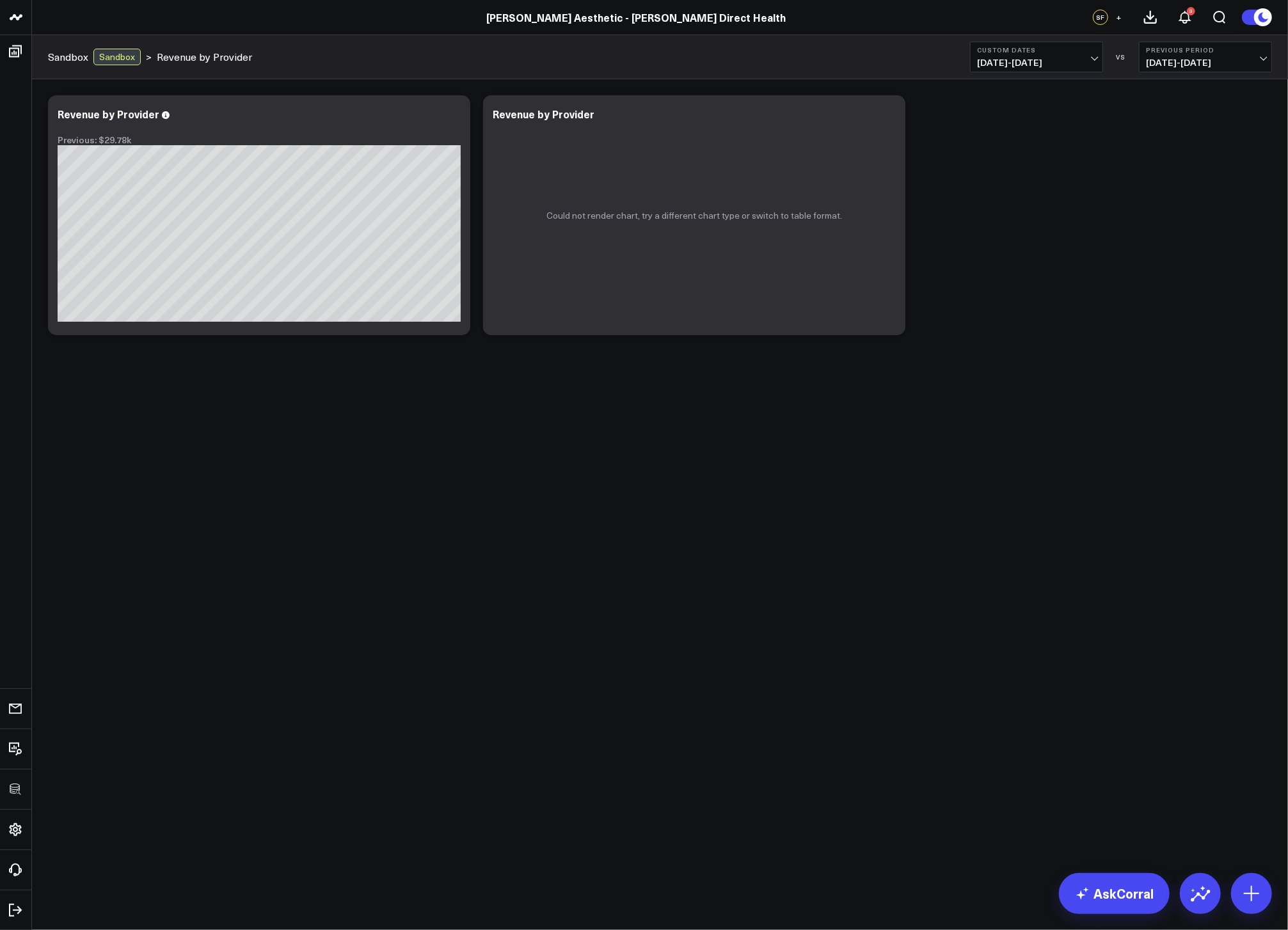
click at [1103, 400] on div "Modify via AI Copy link to widget Ask support Remove Create linked copy Executi…" at bounding box center [660, 249] width 1256 height 339
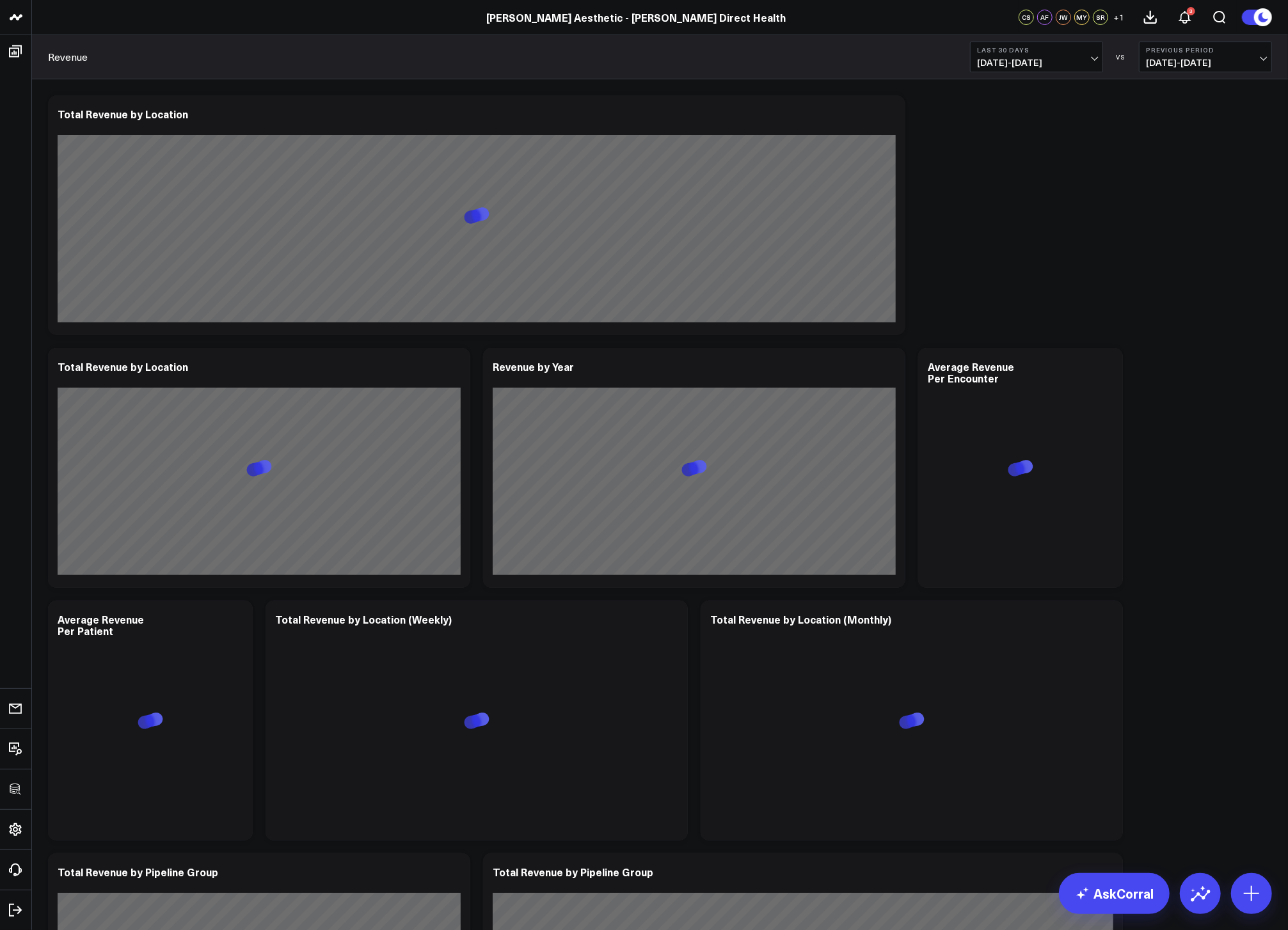
click at [1076, 51] on b "Last 30 Days" at bounding box center [1037, 50] width 119 height 8
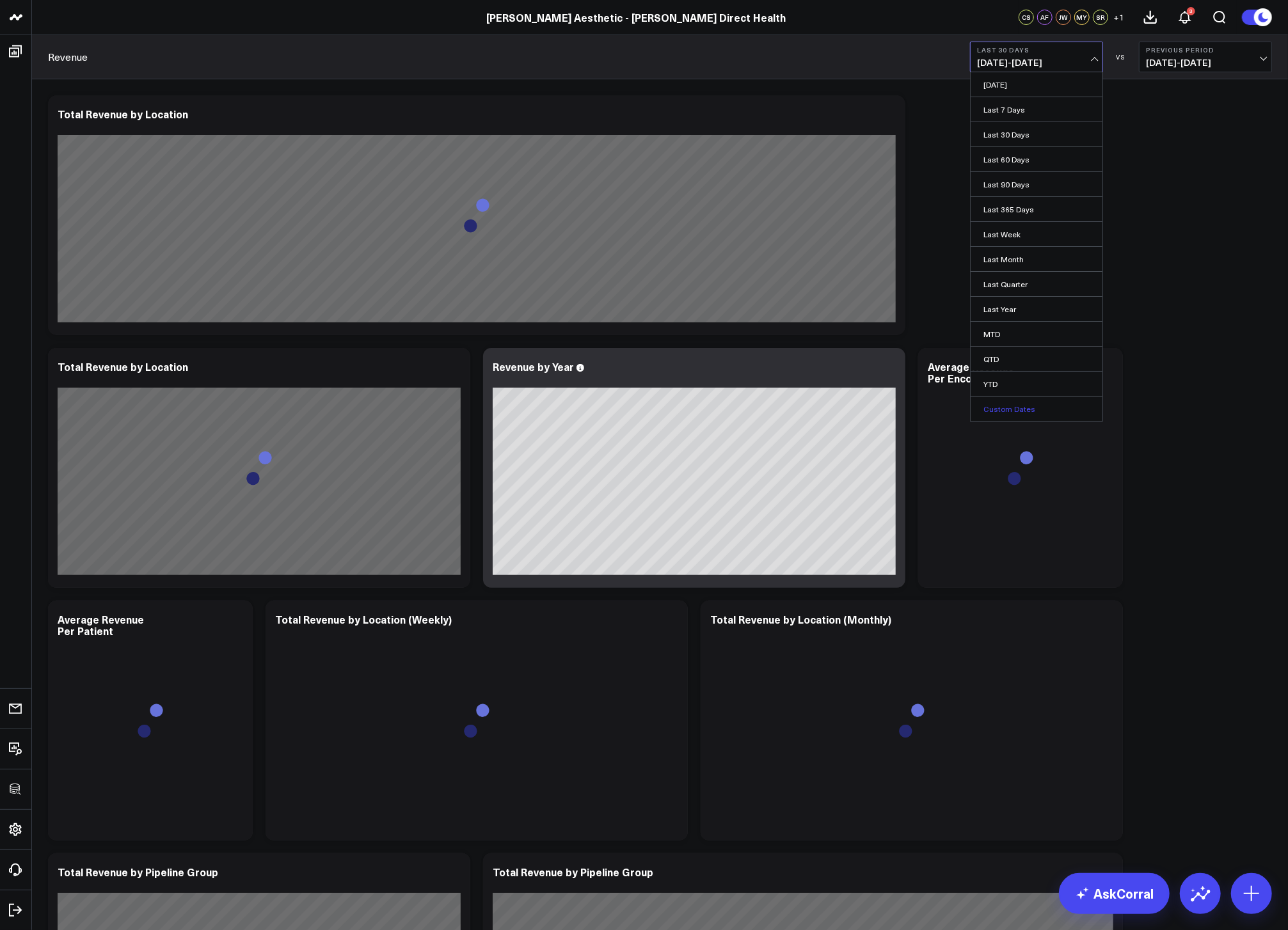
click at [1013, 404] on link "Custom Dates" at bounding box center [1037, 409] width 132 height 24
select select "7"
select select "2025"
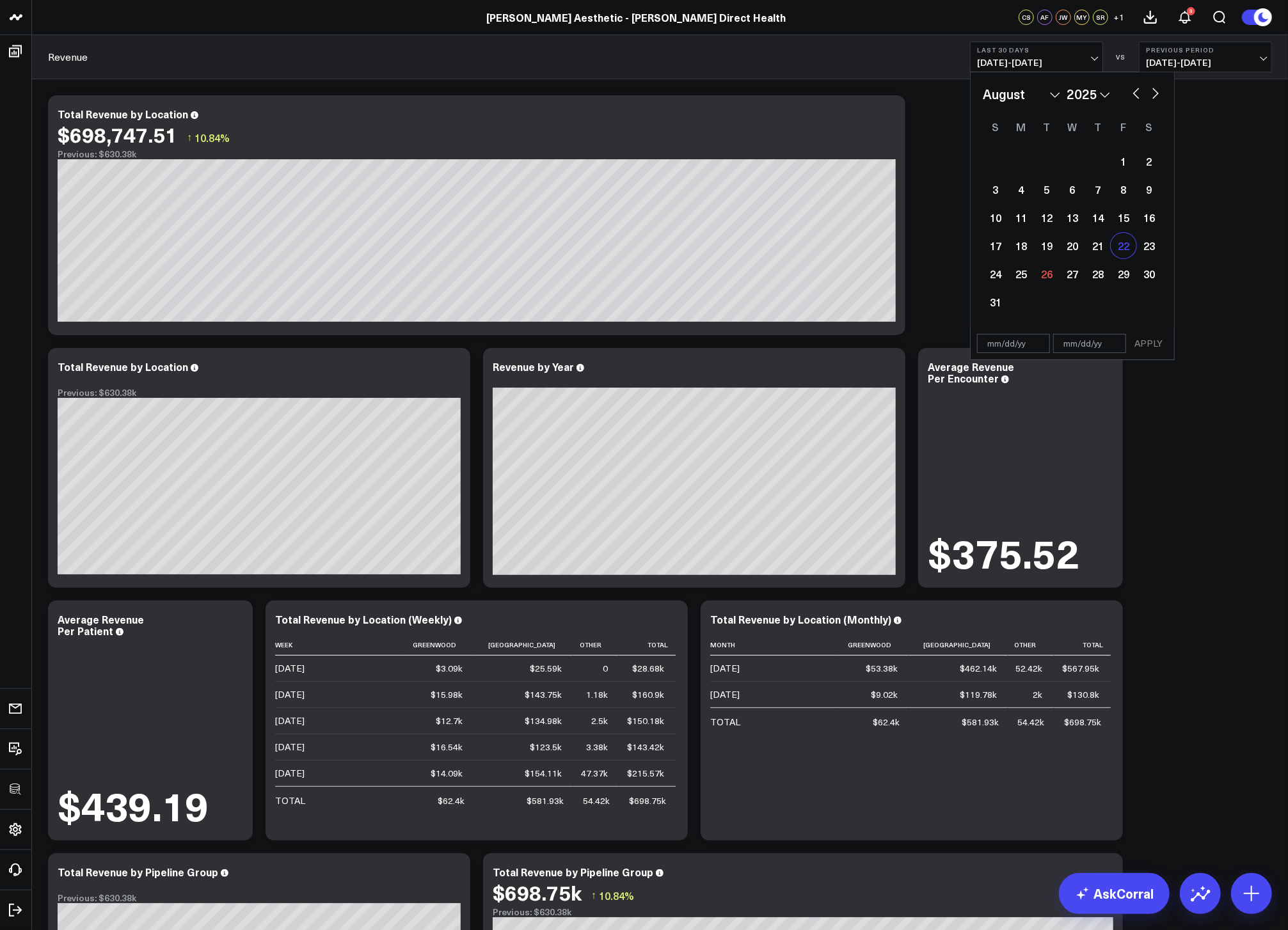
click at [1121, 249] on div "22" at bounding box center [1124, 245] width 26 height 26
type input "08/22/25"
select select "7"
select select "2025"
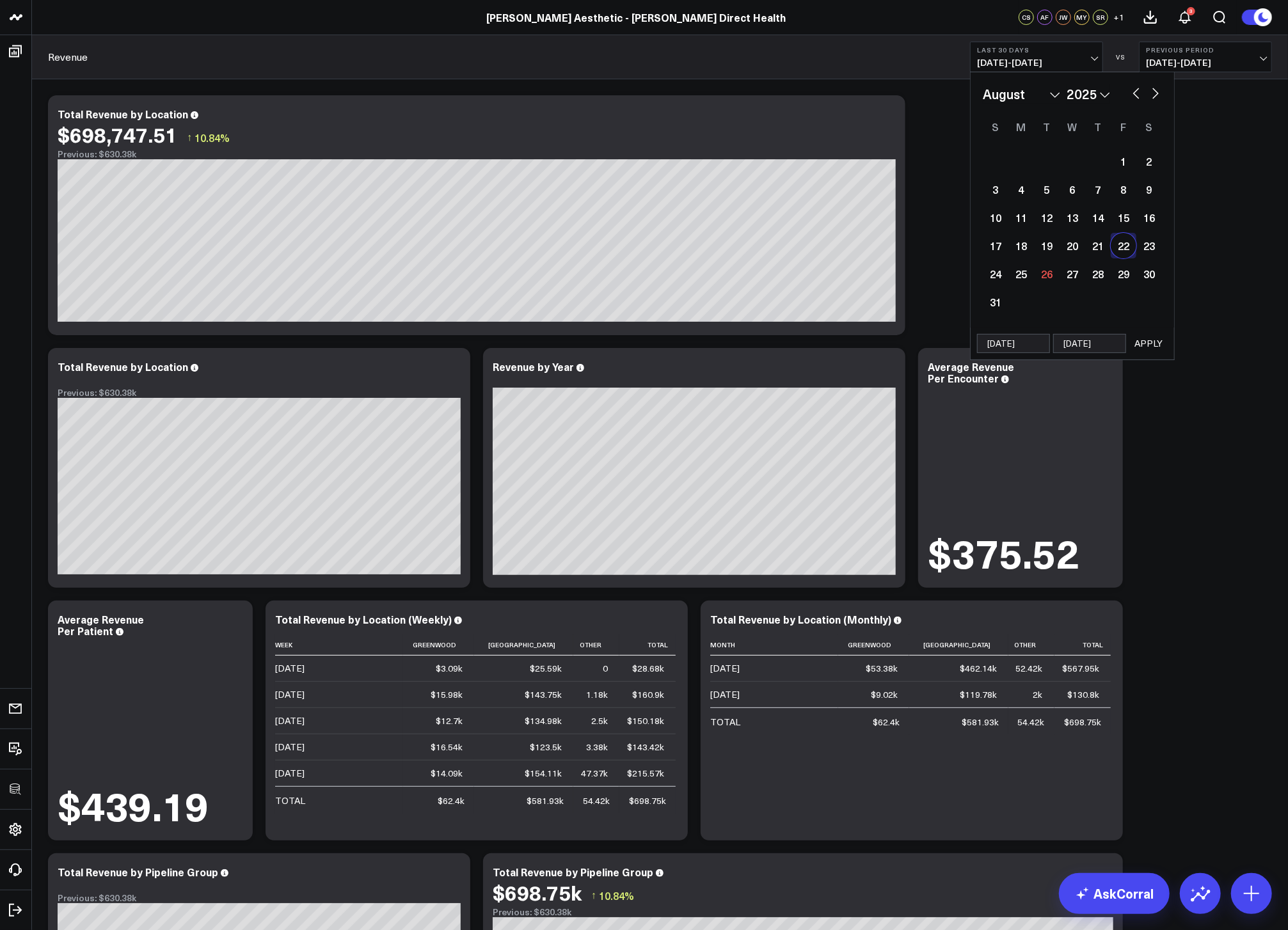
click at [1155, 340] on button "APPLY" at bounding box center [1149, 344] width 38 height 19
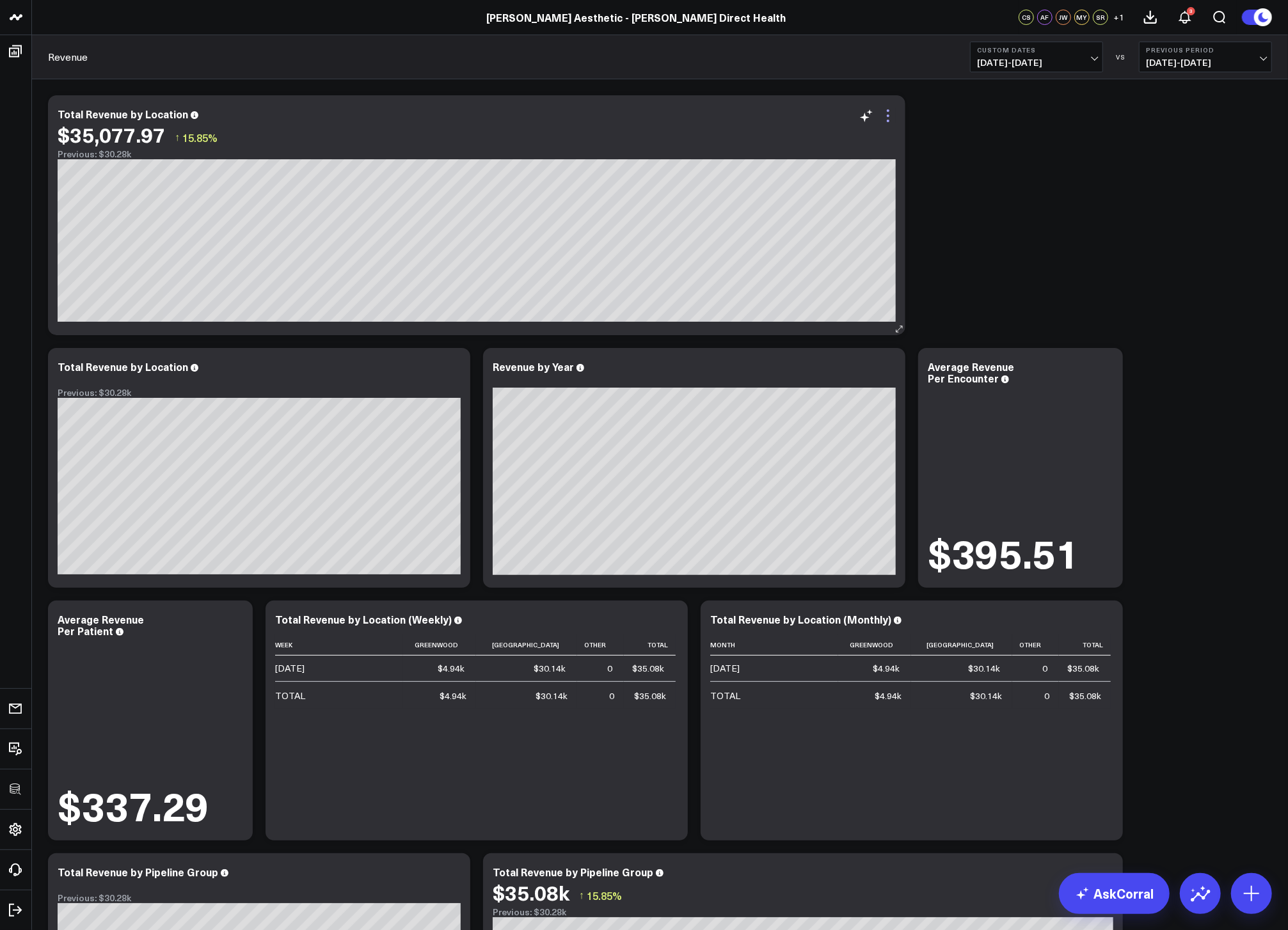
click at [892, 110] on icon at bounding box center [889, 116] width 15 height 15
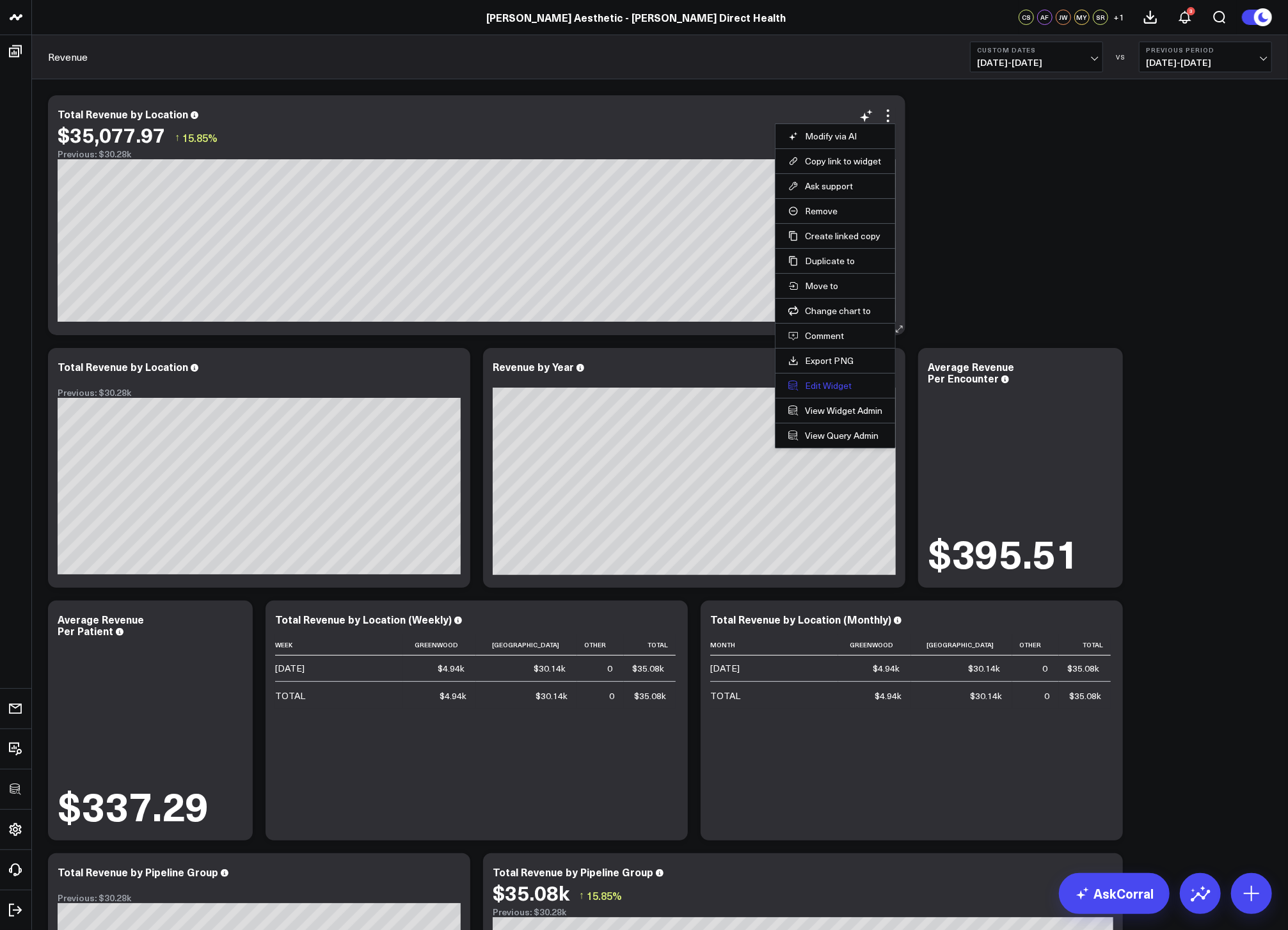
click at [812, 381] on button "Edit Widget" at bounding box center [835, 386] width 94 height 12
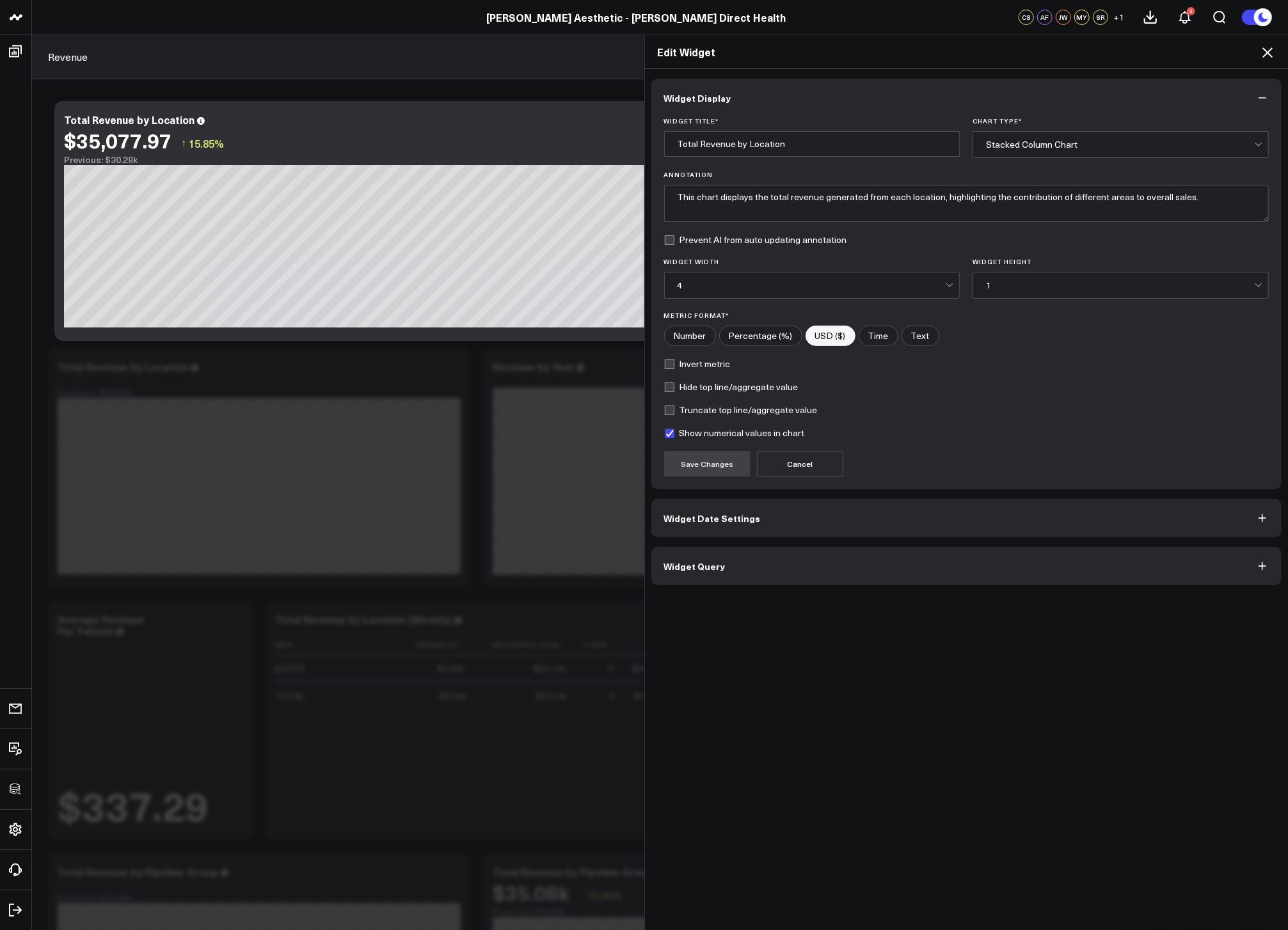
click at [775, 588] on div "Widget Display Widget Title * Total Revenue by Location Chart Type * Stacked Co…" at bounding box center [967, 500] width 644 height 862
click at [775, 585] on button "Widget Query" at bounding box center [967, 566] width 631 height 38
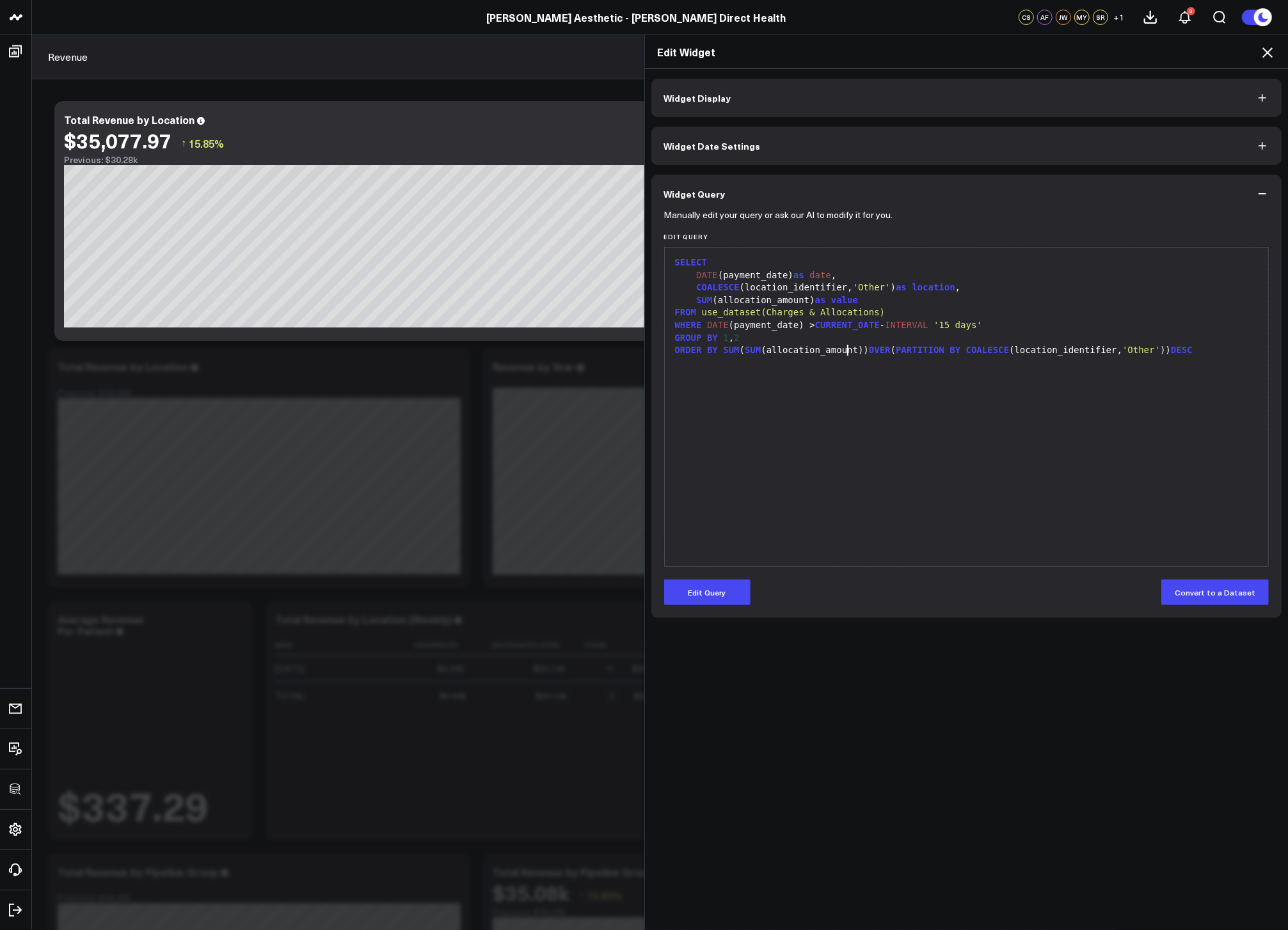
click at [841, 355] on div "ORDER BY SUM ( SUM (allocation_amount)) OVER ( PARTITION BY COALESCE (location_…" at bounding box center [967, 351] width 591 height 13
click at [948, 581] on div "Edit Query Convert to a Dataset" at bounding box center [967, 592] width 605 height 26
click at [961, 480] on div "SELECT DATE (payment_date) as date , COALESCE (location_identifier, 'Other' ) a…" at bounding box center [967, 406] width 591 height 306
click at [1236, 354] on div "ORDER BY SUM ( SUM (allocation_amount)) OVER ( PARTITION BY COALESCE (location_…" at bounding box center [967, 351] width 591 height 13
click at [1267, 58] on icon at bounding box center [1267, 53] width 15 height 15
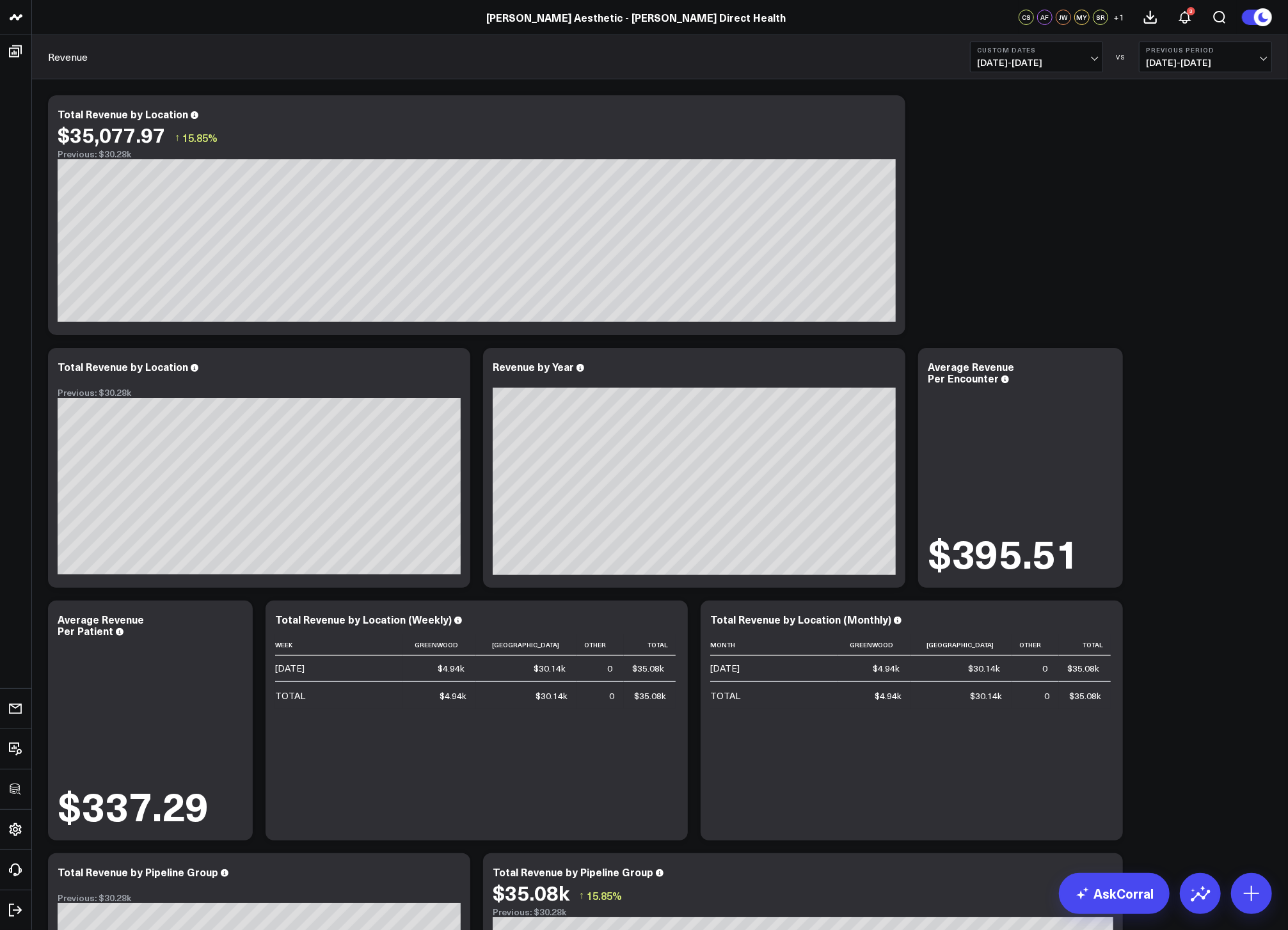
click at [1011, 47] on b "Custom Dates" at bounding box center [1037, 50] width 119 height 8
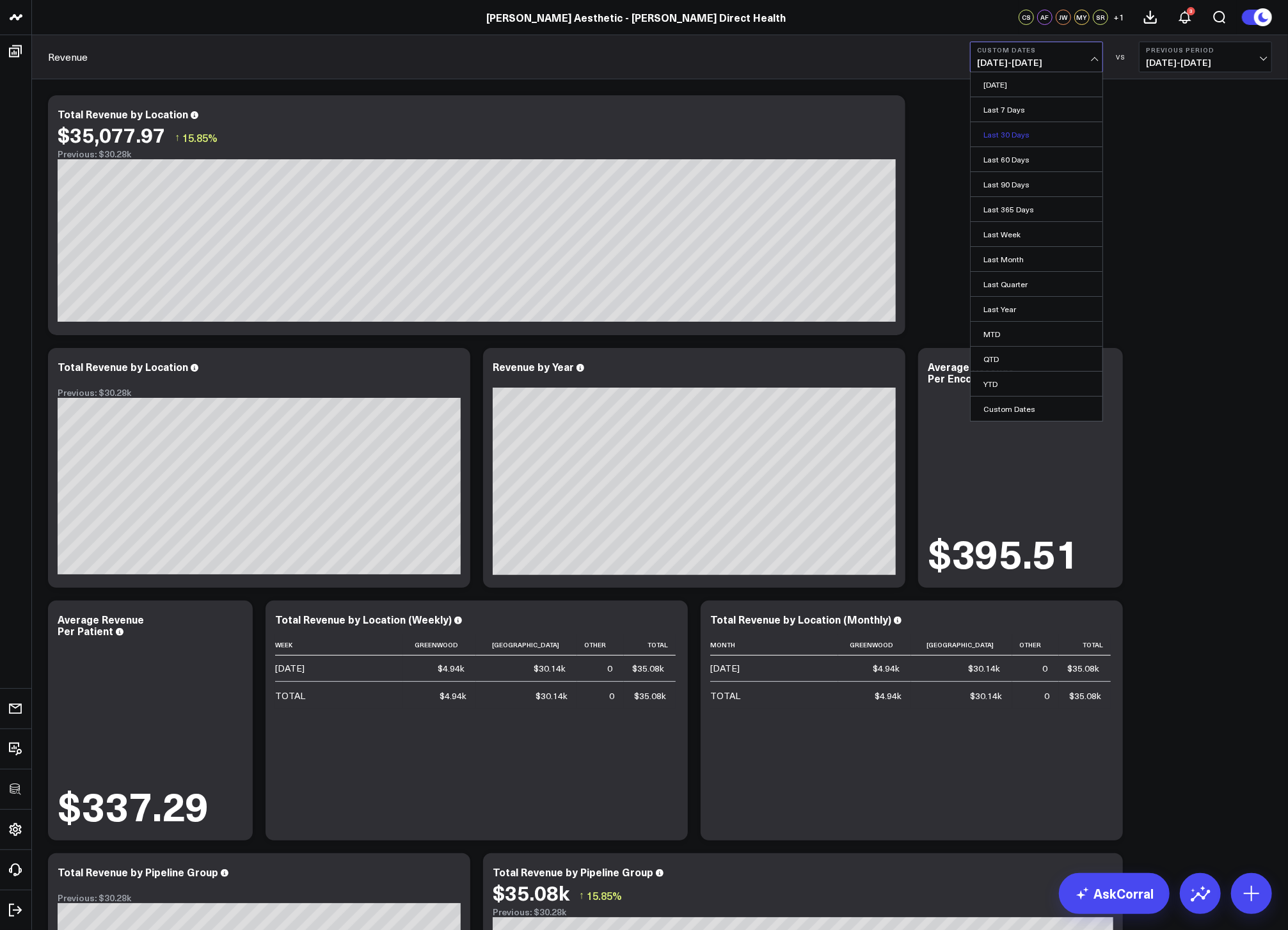
click at [1012, 128] on link "Last 30 Days" at bounding box center [1037, 135] width 132 height 24
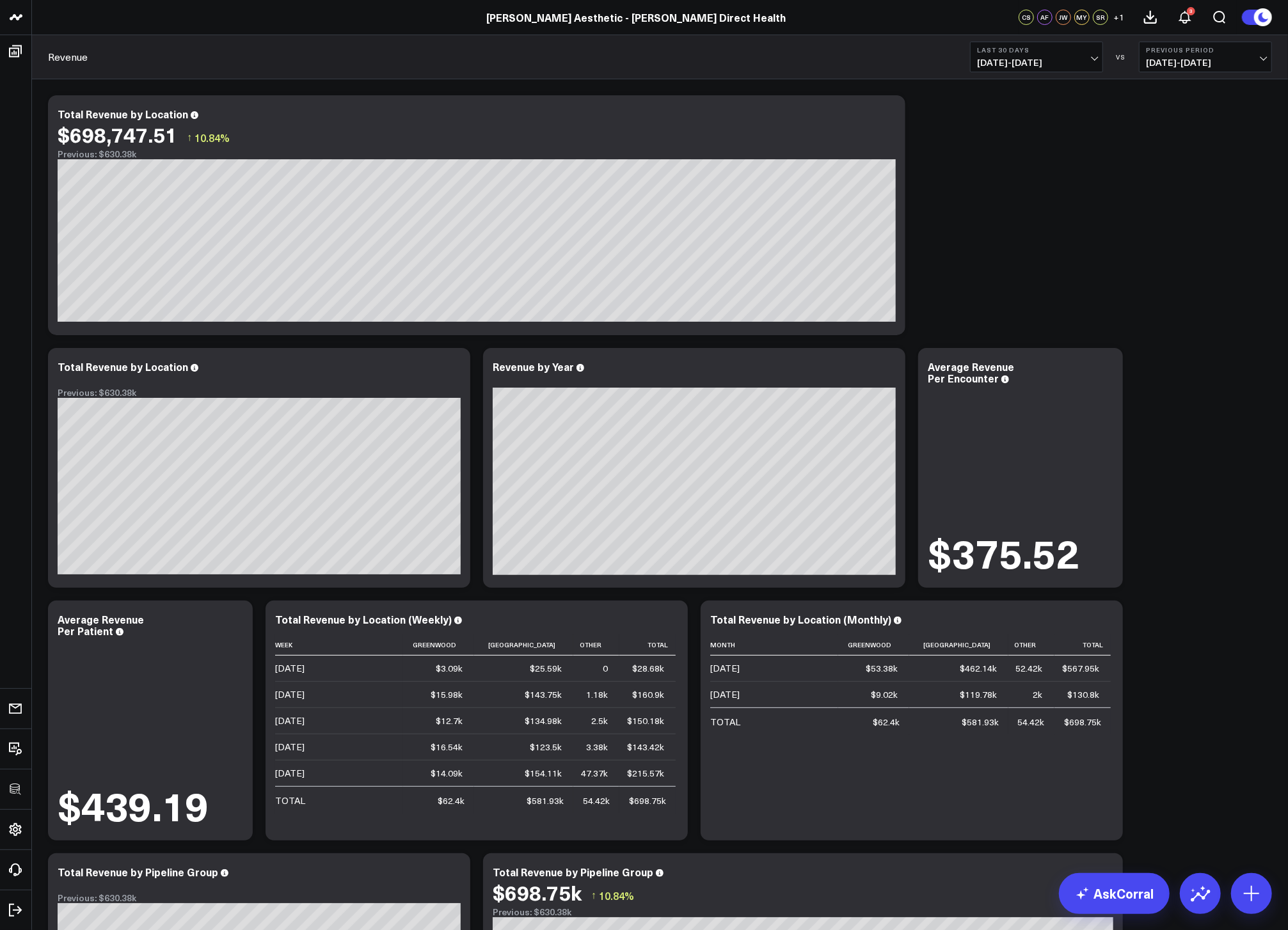
click at [1048, 62] on span "[DATE] - [DATE]" at bounding box center [1037, 63] width 119 height 10
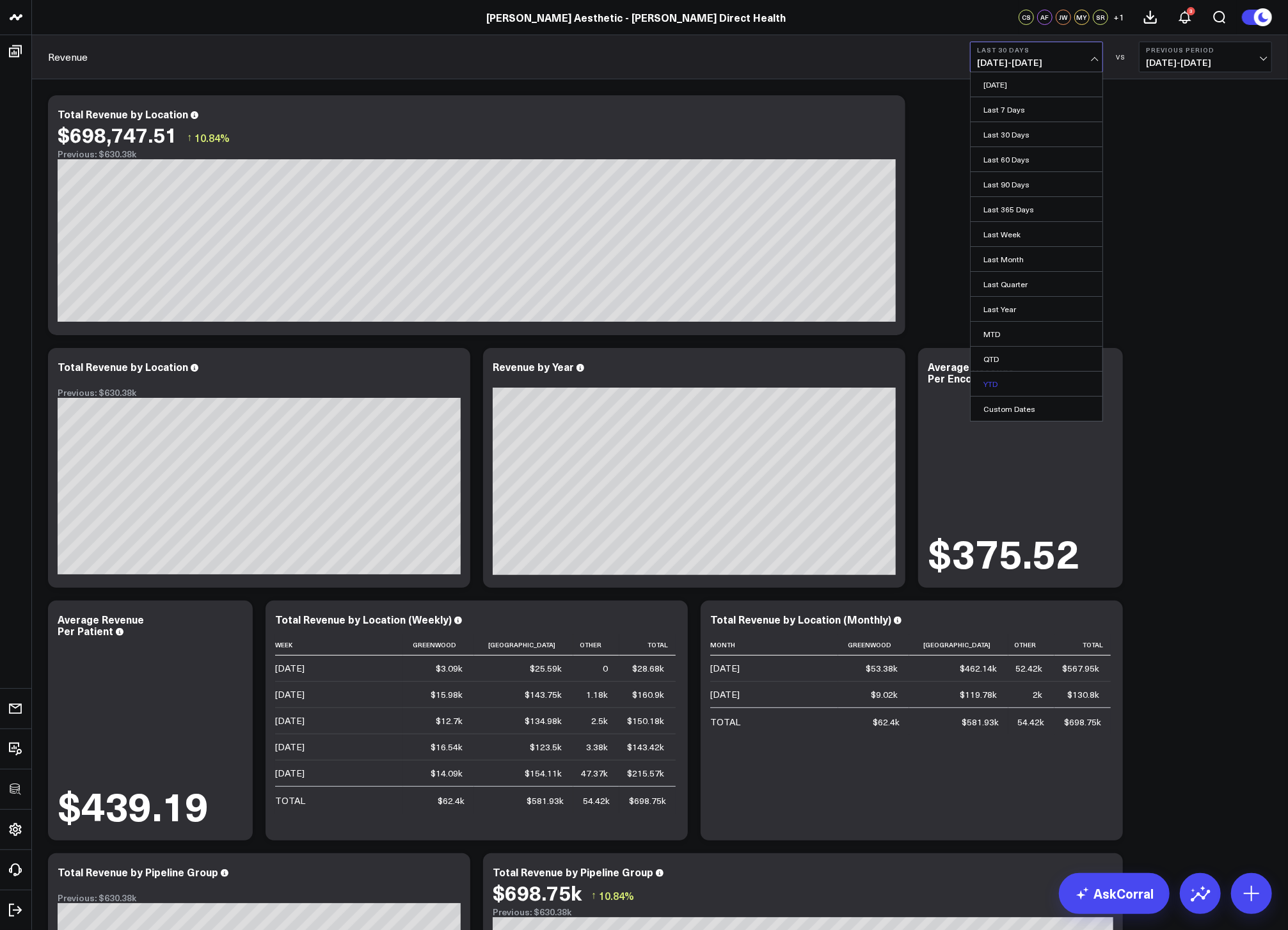
click at [1016, 379] on link "YTD" at bounding box center [1037, 384] width 132 height 24
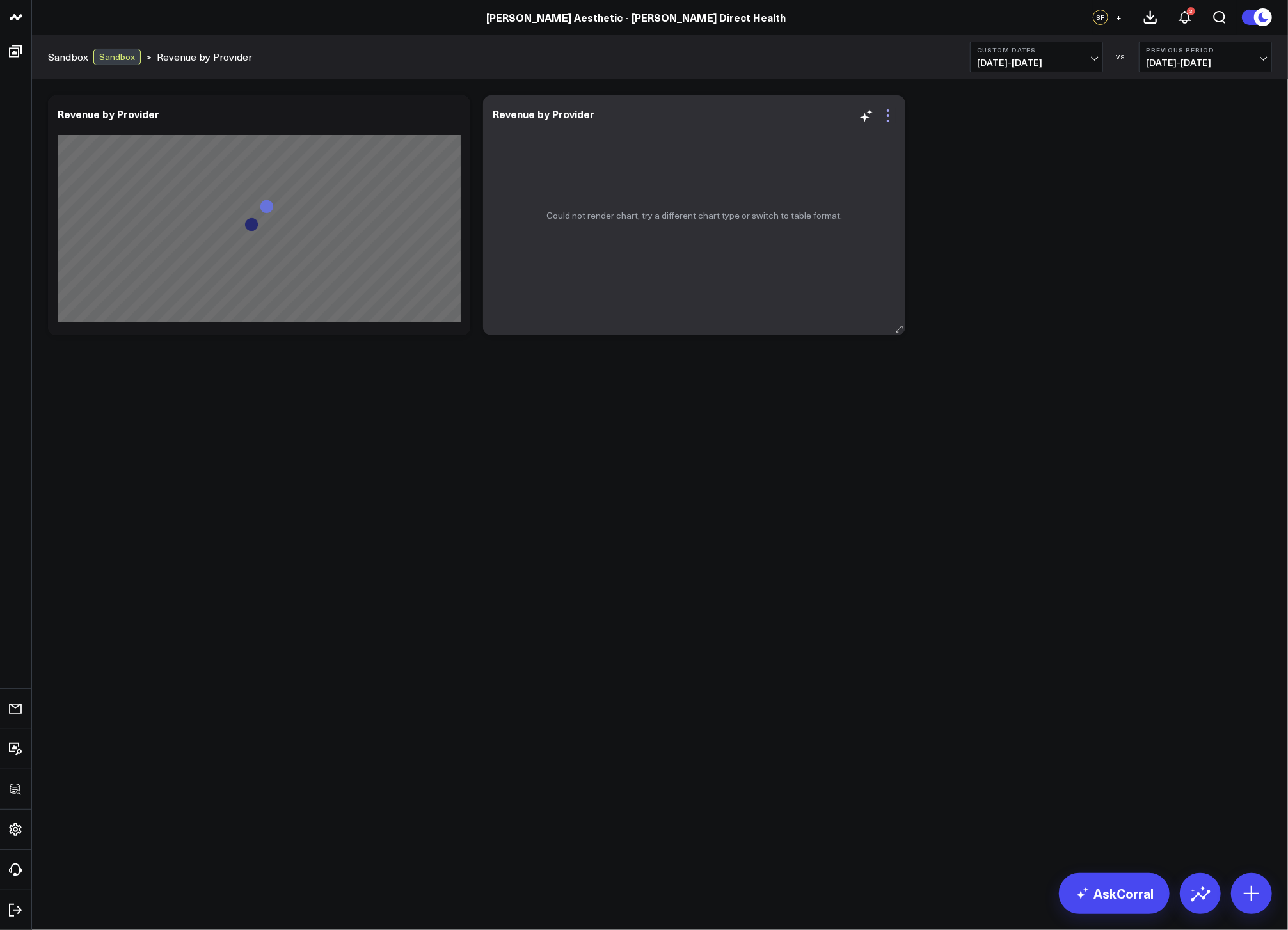
click at [891, 120] on icon at bounding box center [889, 116] width 15 height 15
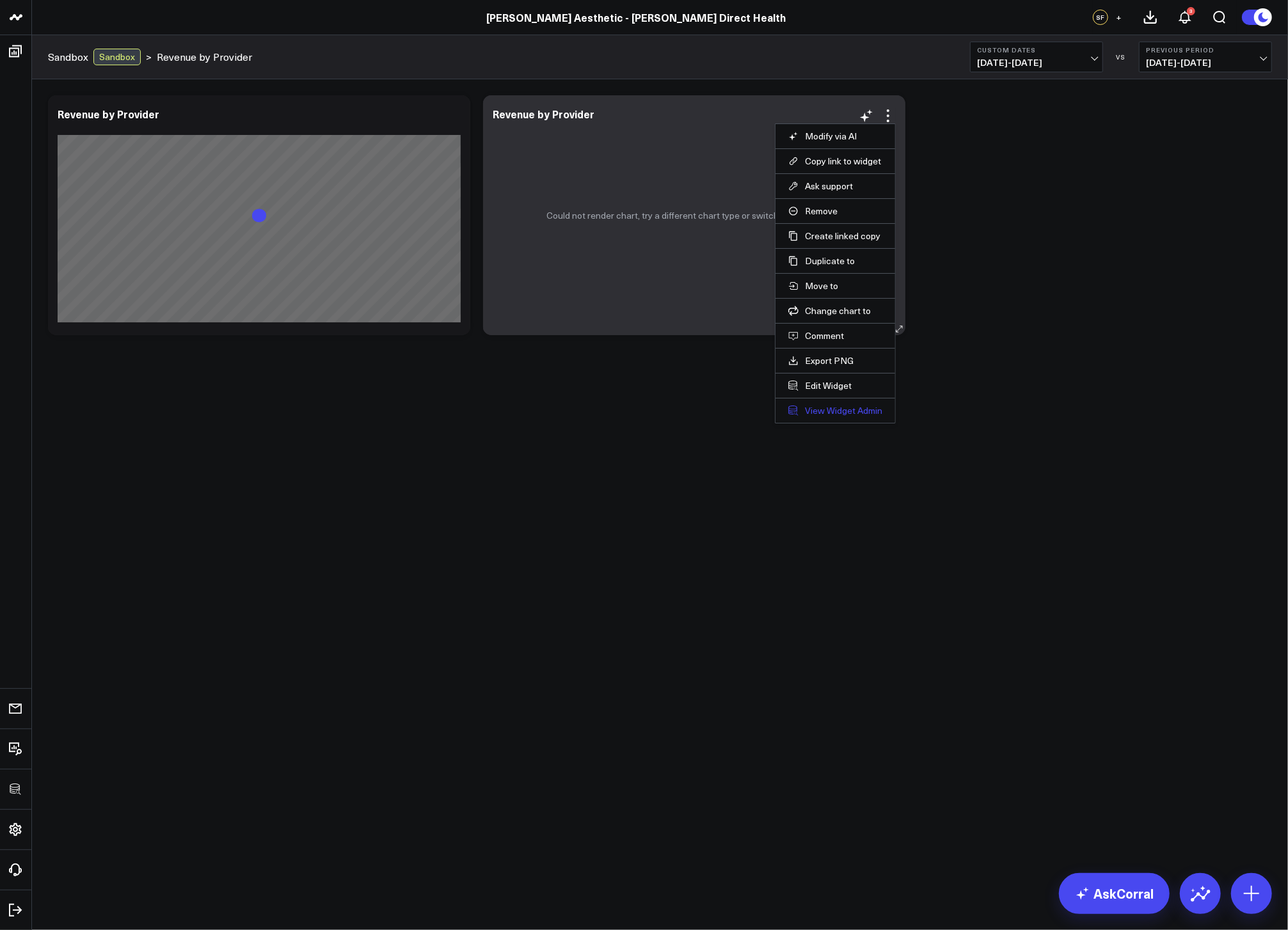
click at [831, 416] on link "View Widget Admin" at bounding box center [835, 411] width 94 height 12
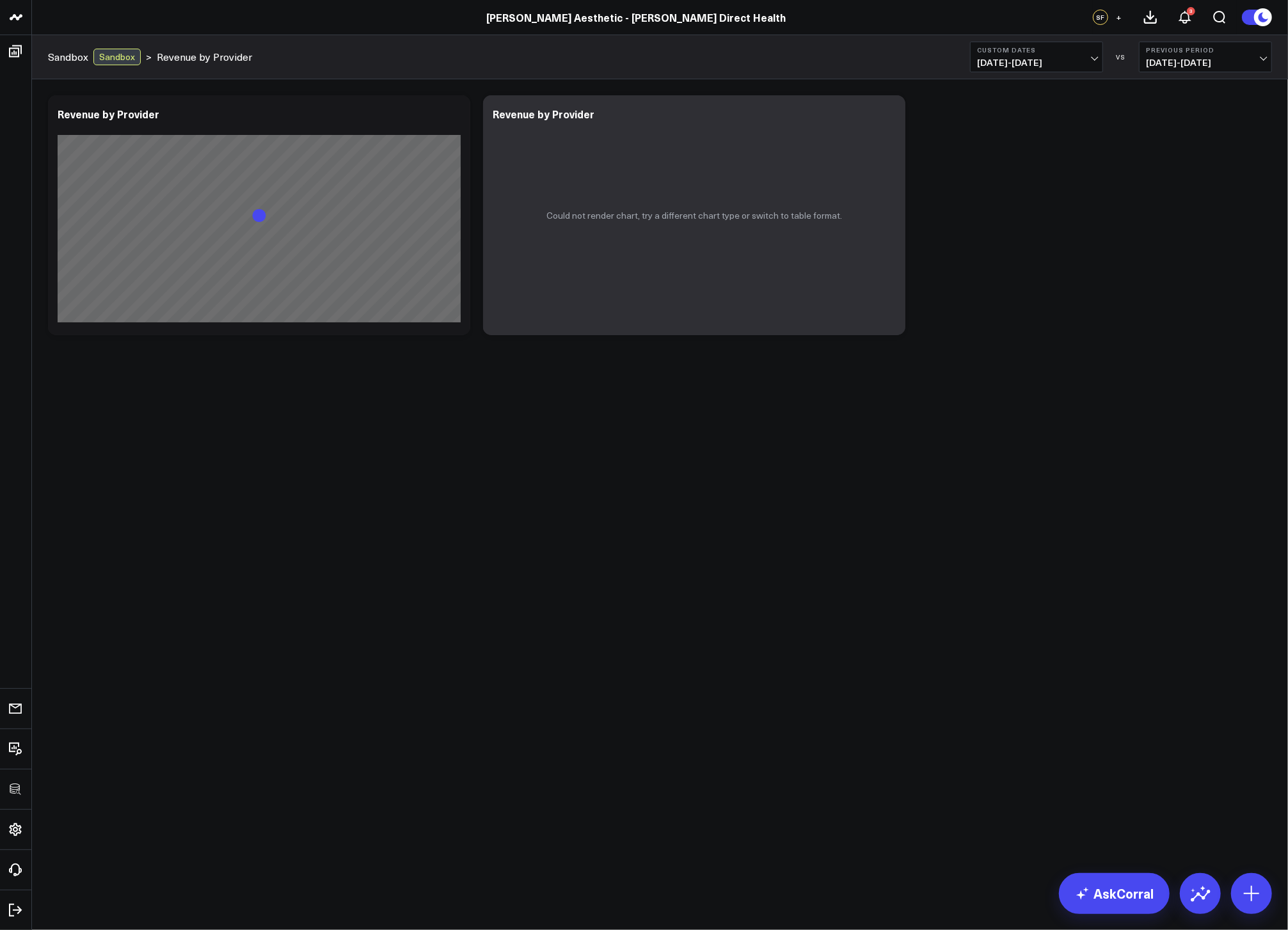
click at [1019, 58] on span "08/22/25 - 08/22/25" at bounding box center [1037, 63] width 119 height 10
click at [1021, 128] on link "Last 30 Days" at bounding box center [1037, 135] width 132 height 24
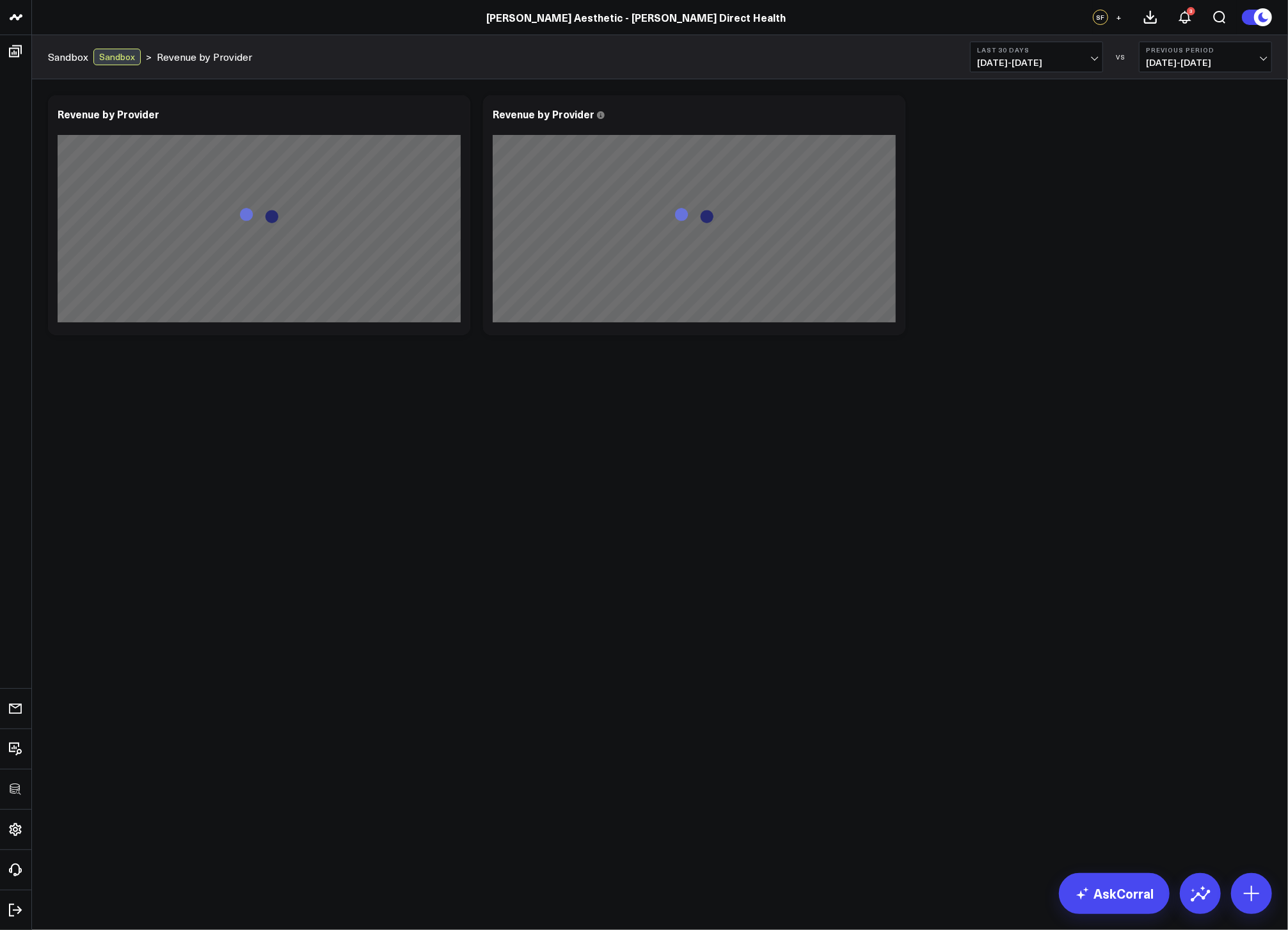
click at [1063, 213] on div "Modify via AI Copy link to widget Ask support Remove Create linked copy Executi…" at bounding box center [660, 215] width 1237 height 253
click at [453, 115] on icon at bounding box center [453, 116] width 15 height 15
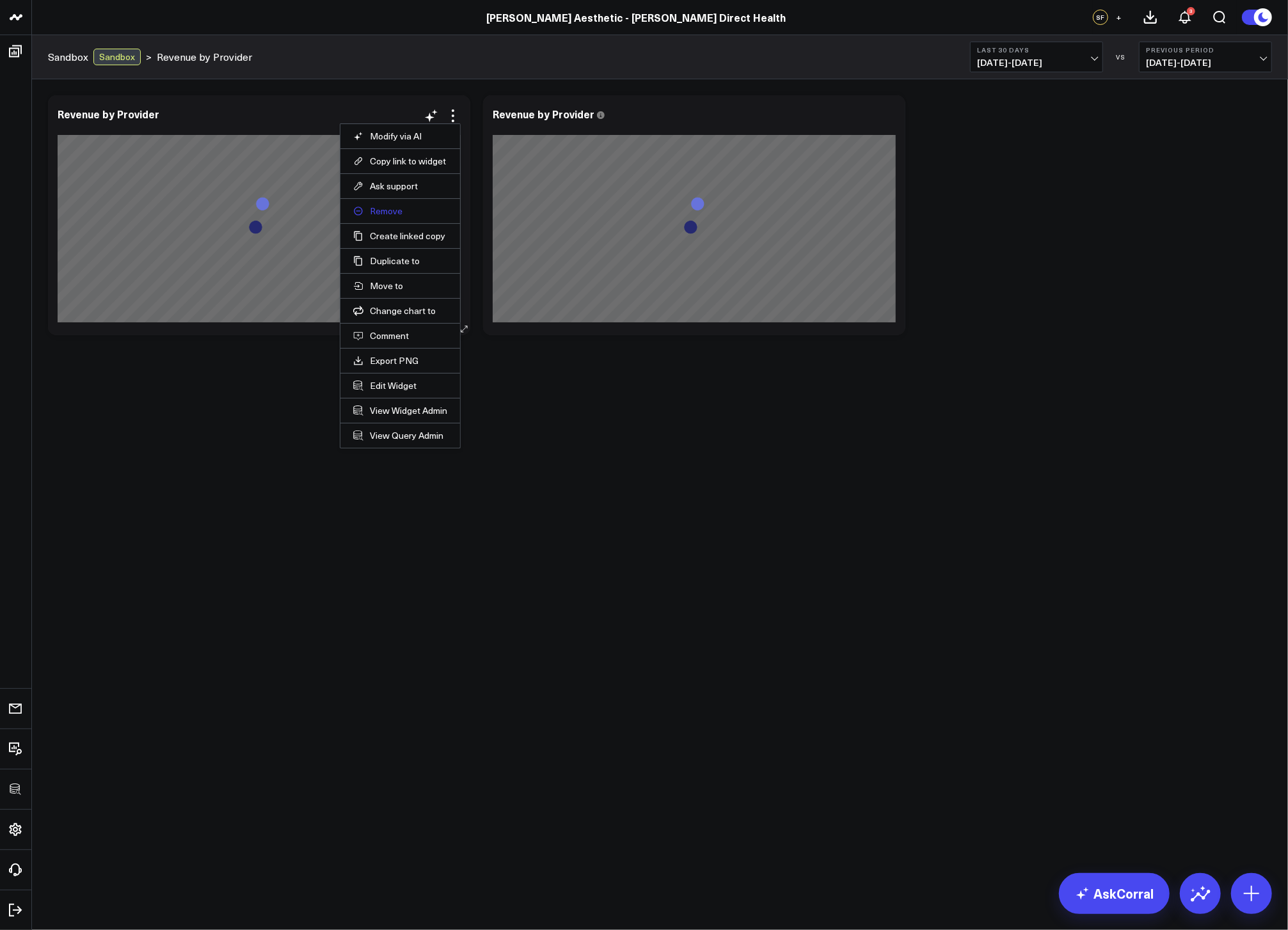
click at [390, 207] on button "Remove" at bounding box center [400, 211] width 94 height 12
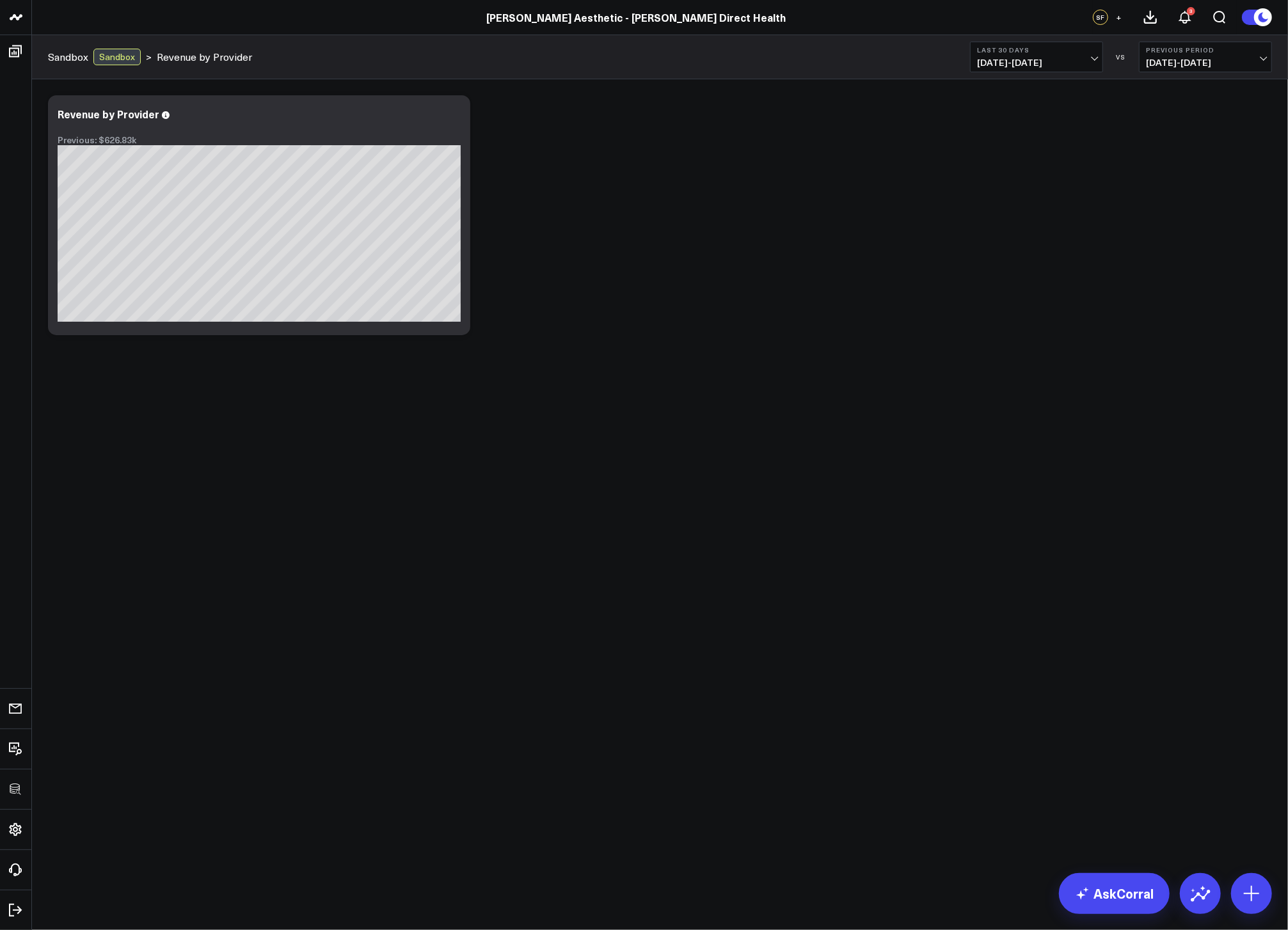
click at [1007, 65] on span "[DATE] - [DATE]" at bounding box center [1037, 63] width 119 height 10
click at [1002, 378] on link "YTD" at bounding box center [1037, 384] width 132 height 24
click at [449, 119] on icon at bounding box center [453, 116] width 15 height 15
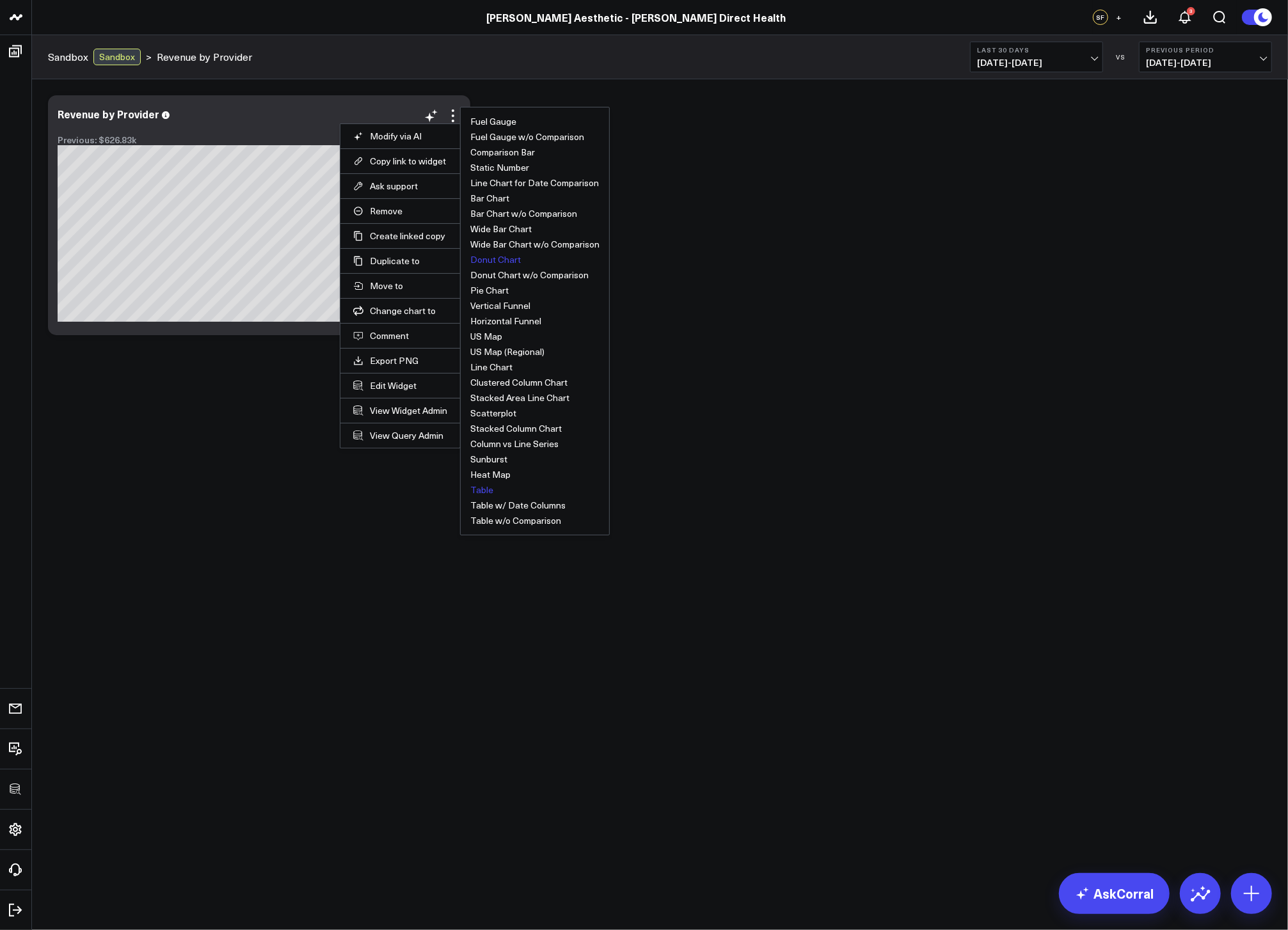
click at [478, 487] on button "Table" at bounding box center [482, 490] width 23 height 9
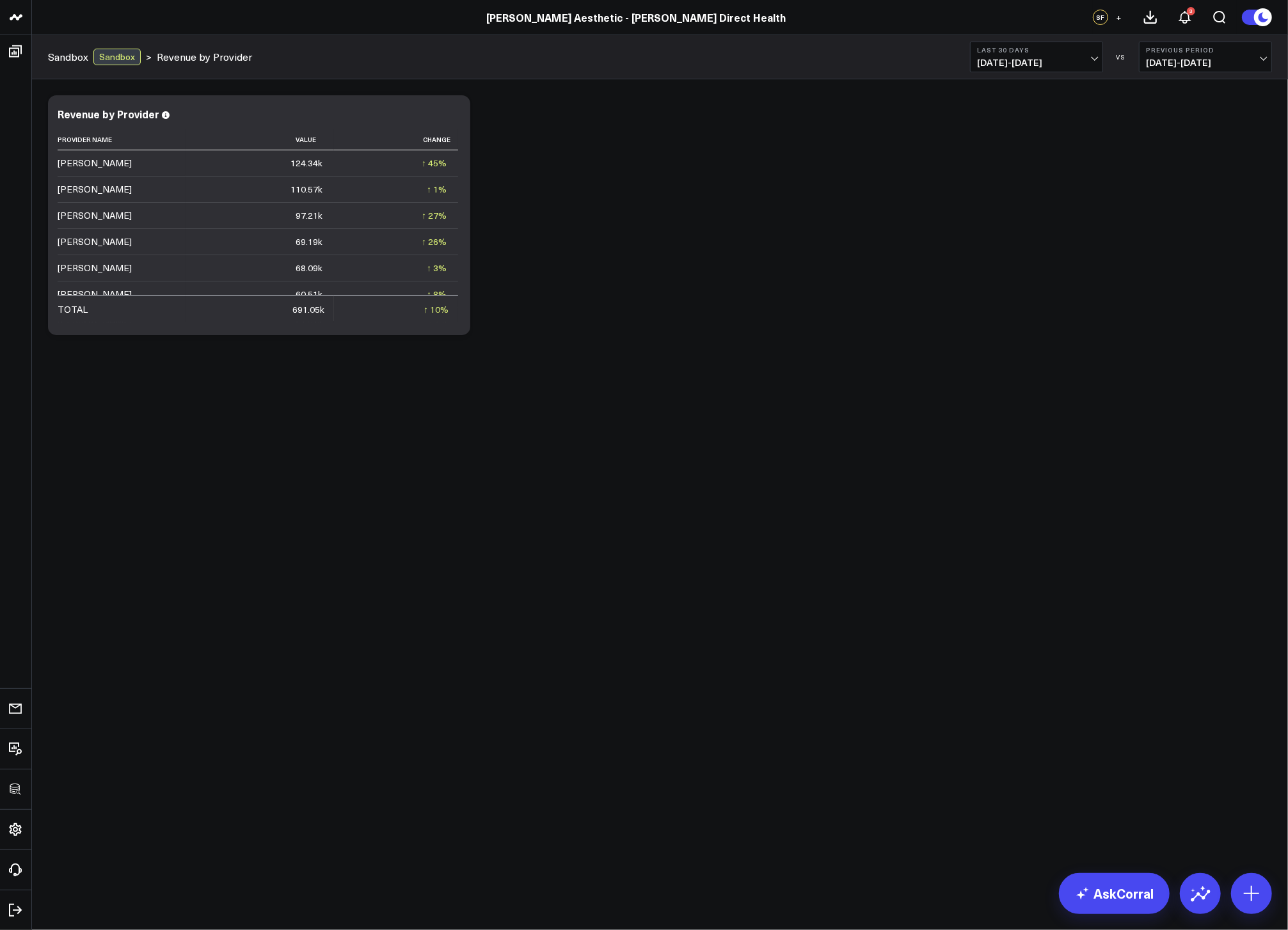
click at [926, 327] on div "Modify via AI Copy link to widget Ask support Remove Create linked copy Executi…" at bounding box center [660, 215] width 1237 height 253
click at [992, 63] on span "[DATE] - [DATE]" at bounding box center [1037, 63] width 119 height 10
click at [1035, 403] on link "Custom Dates" at bounding box center [1037, 409] width 132 height 24
select select "7"
select select "2025"
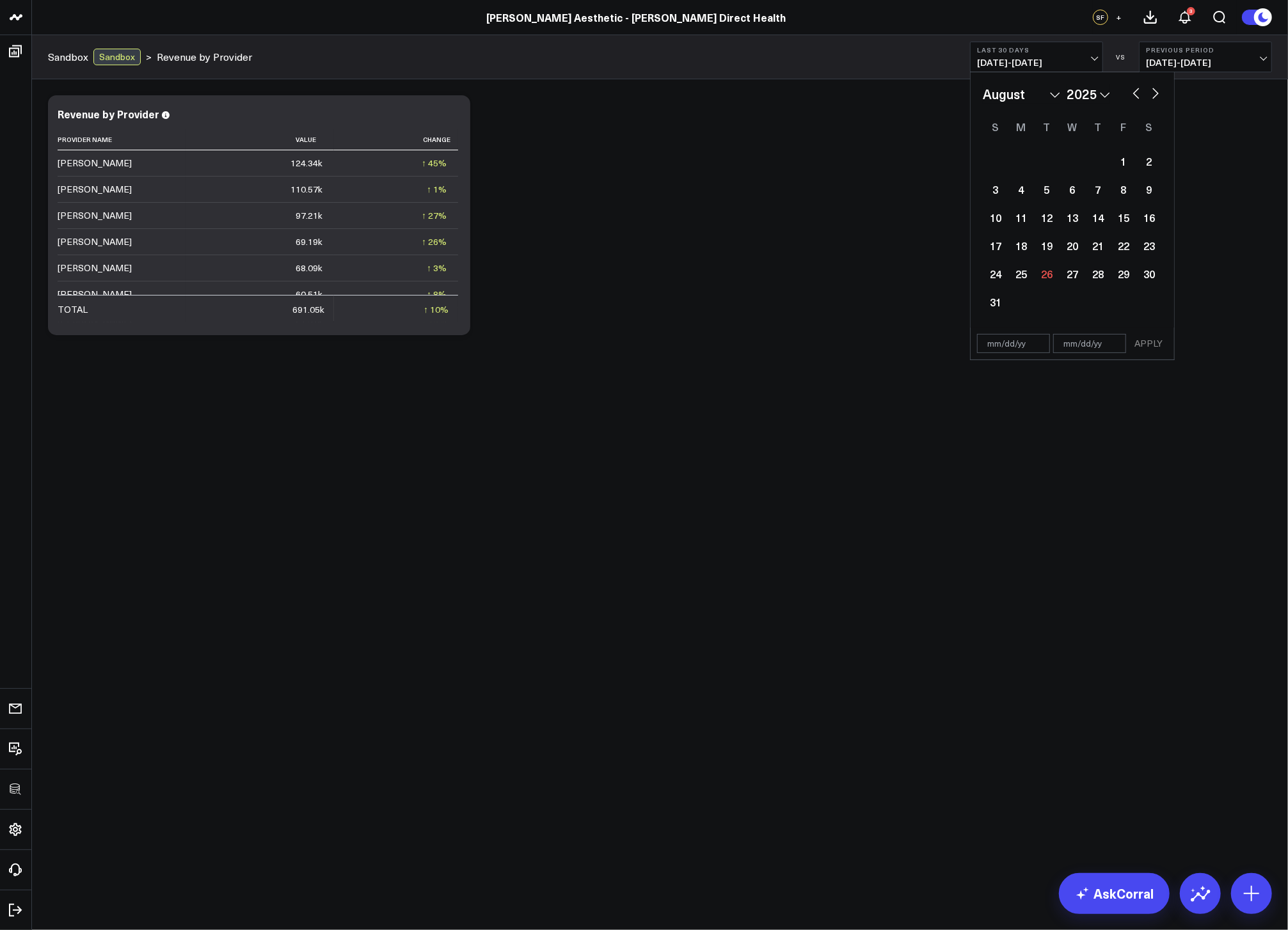
click at [1226, 122] on div "Modify via AI Copy link to widget Ask support Remove Create linked copy Executi…" at bounding box center [660, 215] width 1237 height 253
click at [456, 118] on icon at bounding box center [453, 116] width 15 height 15
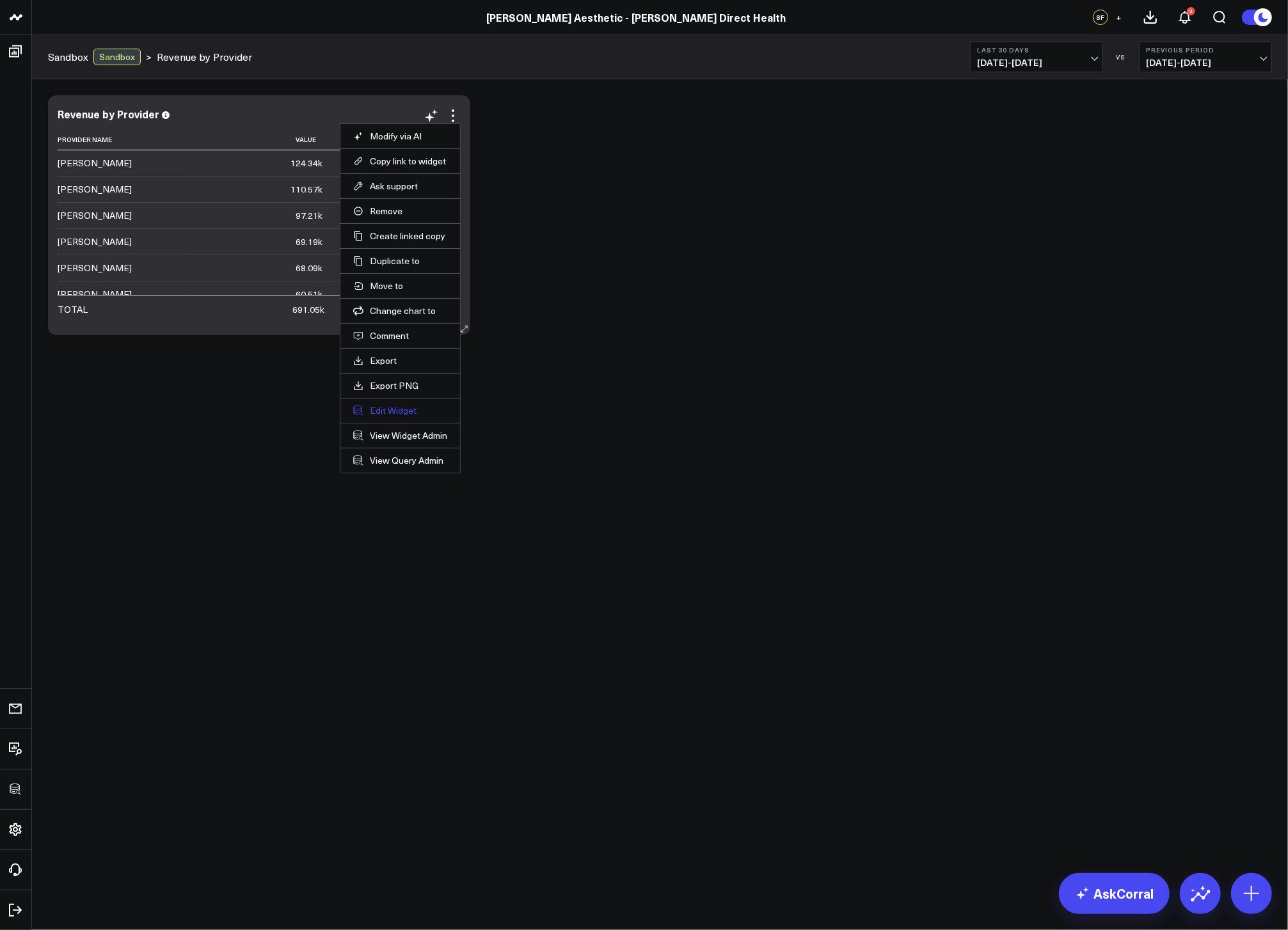
click at [385, 410] on button "Edit Widget" at bounding box center [400, 411] width 94 height 12
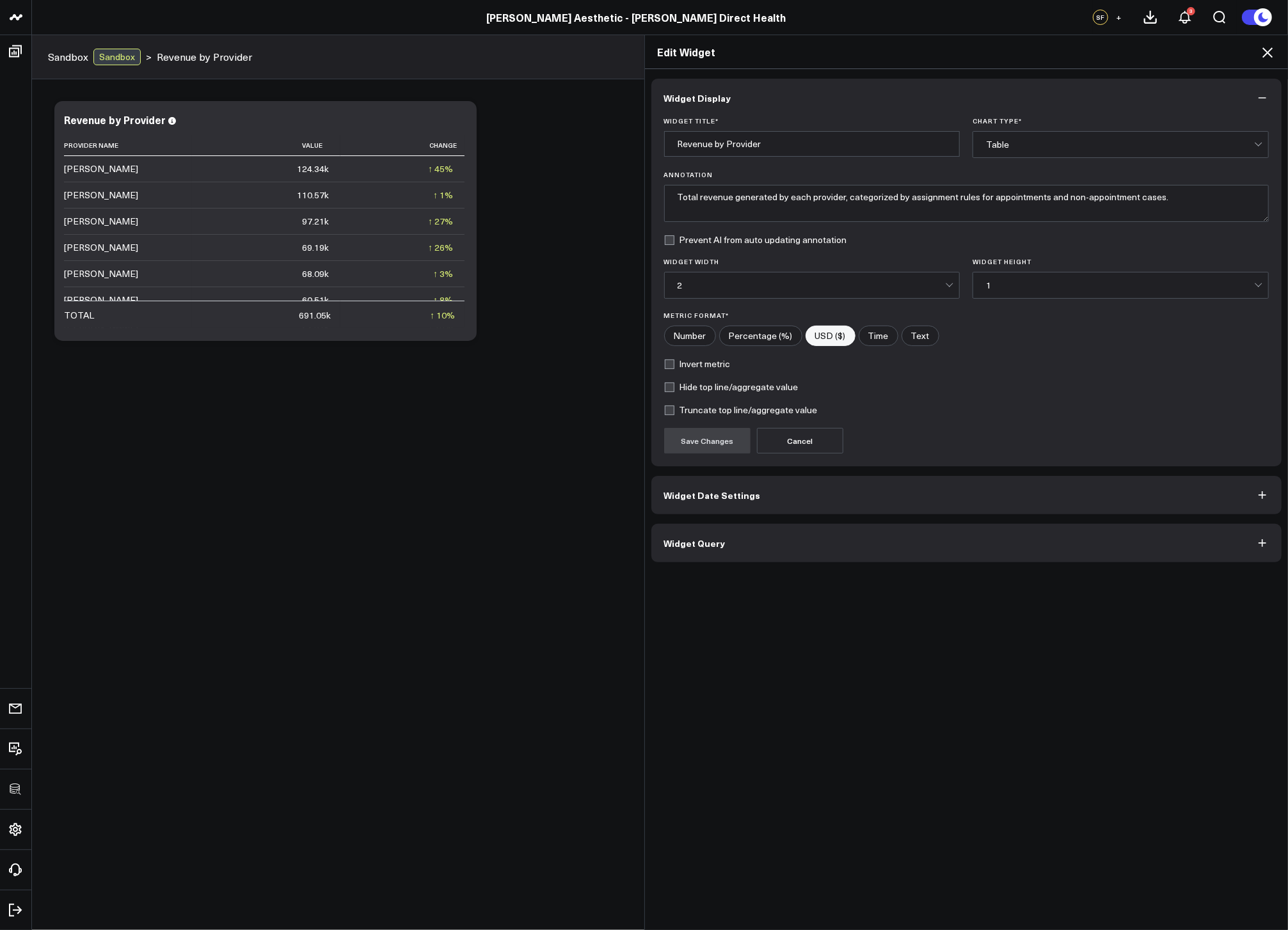
click at [823, 550] on button "Widget Query" at bounding box center [967, 544] width 631 height 38
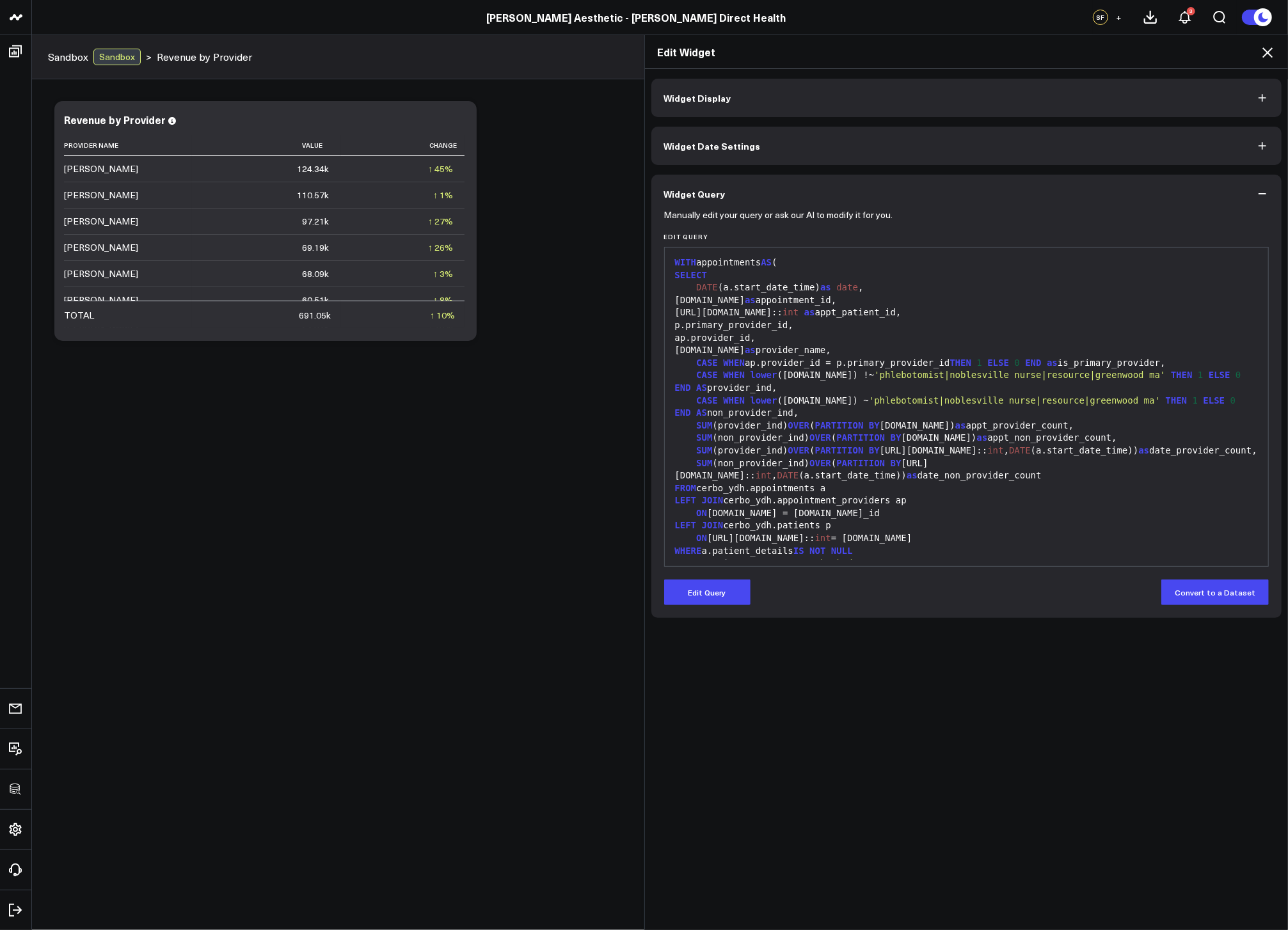
drag, startPoint x: 724, startPoint y: 586, endPoint x: 766, endPoint y: 549, distance: 56.0
click at [724, 586] on button "Edit Query" at bounding box center [707, 592] width 87 height 26
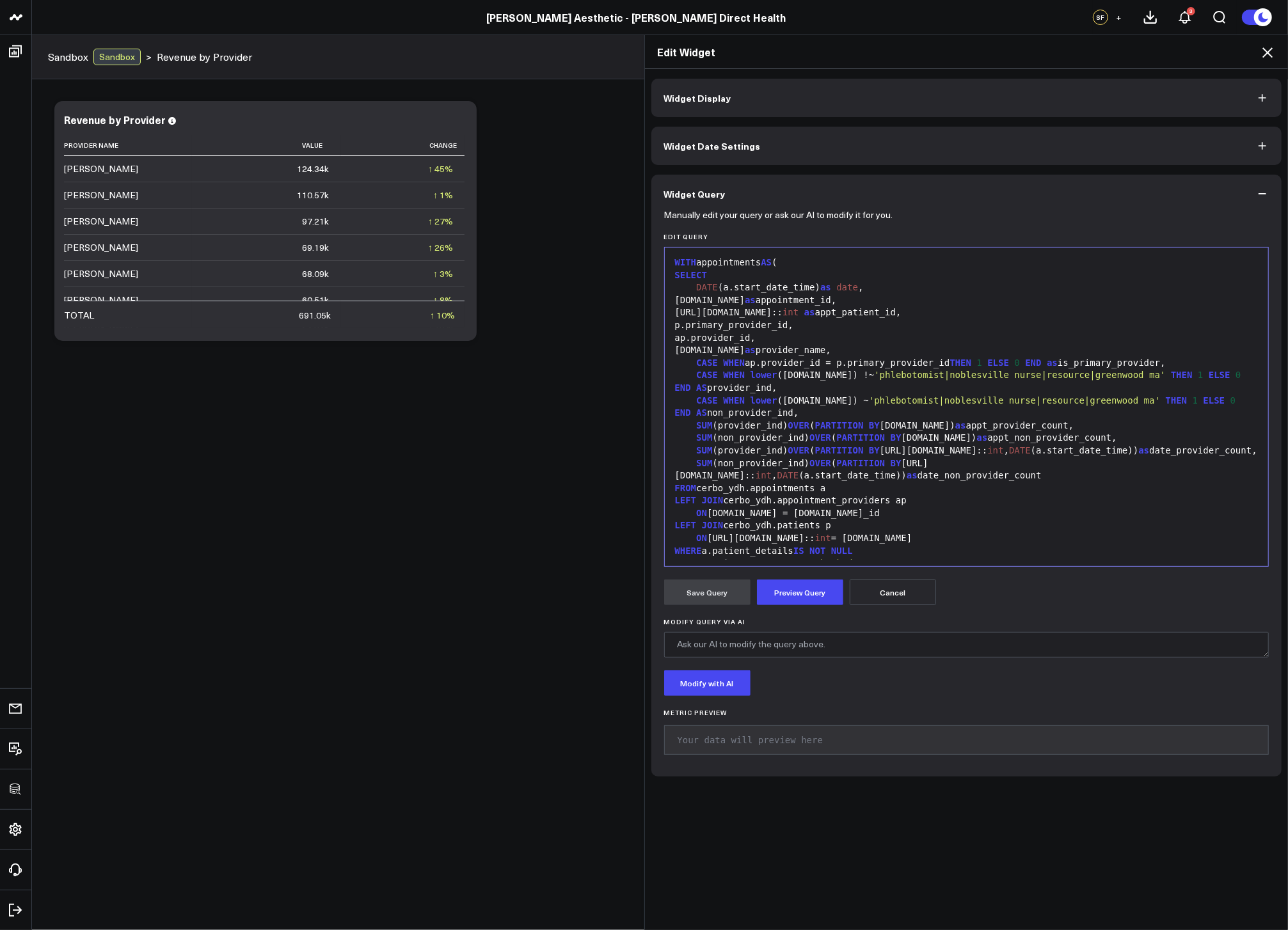
click at [796, 508] on div "LEFT JOIN cerbo_ydh.appointment_providers ap" at bounding box center [967, 501] width 591 height 13
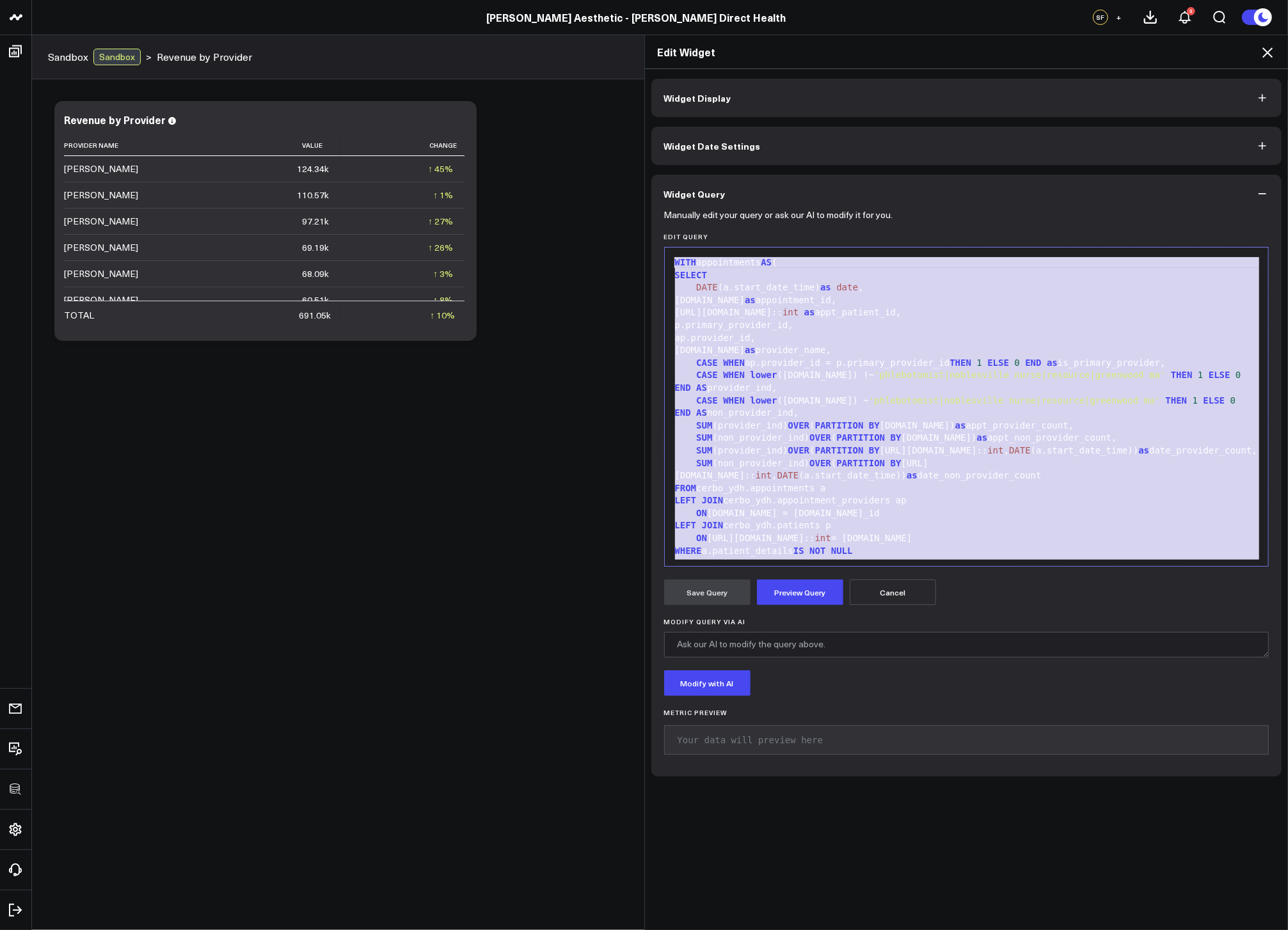
copy div "WITH appointments AS ( SELECT DATE (a.start_date_time) as date , a.id as appoin…"
click at [1266, 47] on icon at bounding box center [1267, 53] width 15 height 15
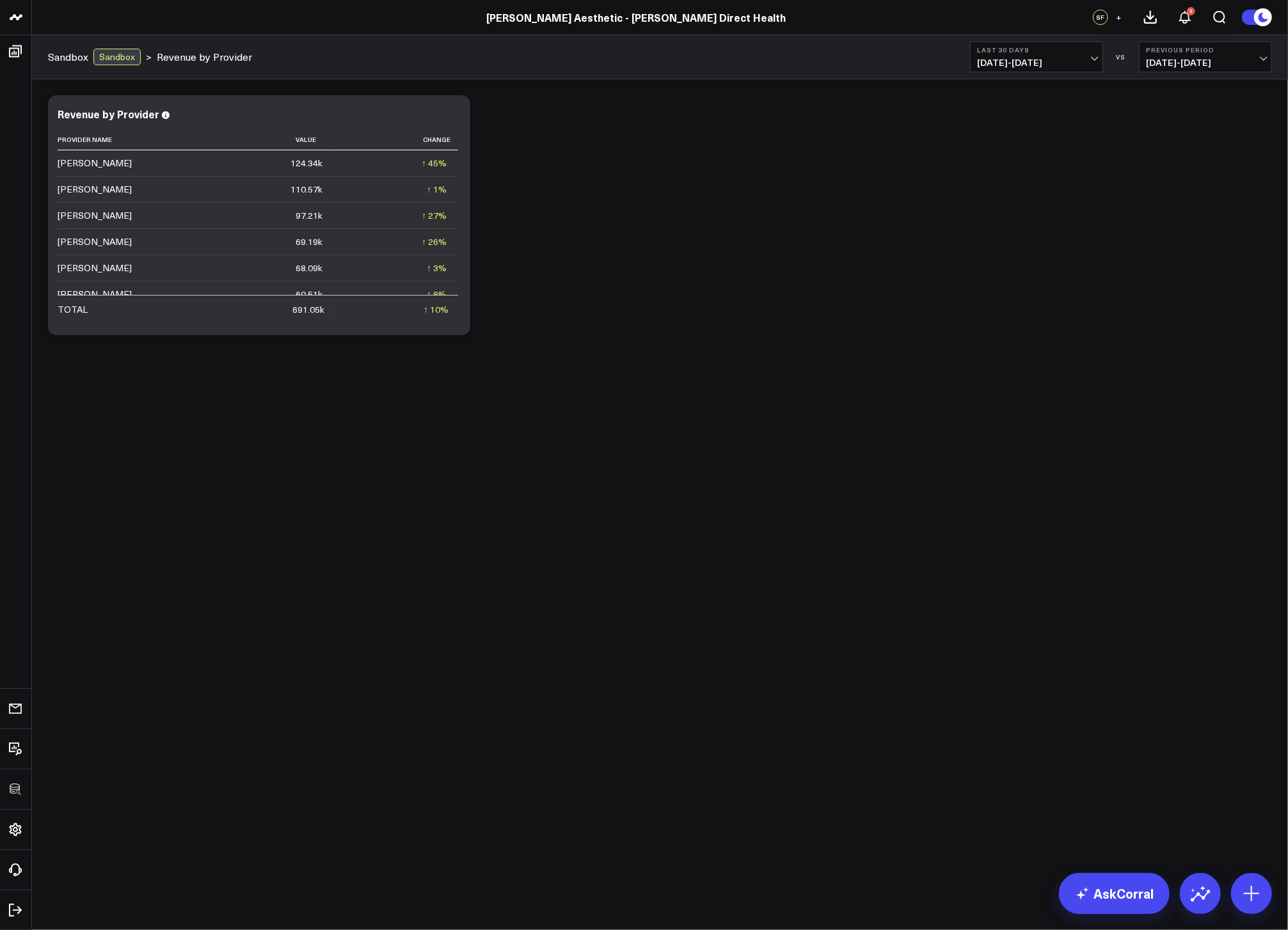
drag, startPoint x: 623, startPoint y: 257, endPoint x: 514, endPoint y: 160, distance: 145.9
click at [624, 257] on div "Modify via AI Copy link to widget Ask support Remove Create linked copy Executi…" at bounding box center [660, 215] width 1237 height 253
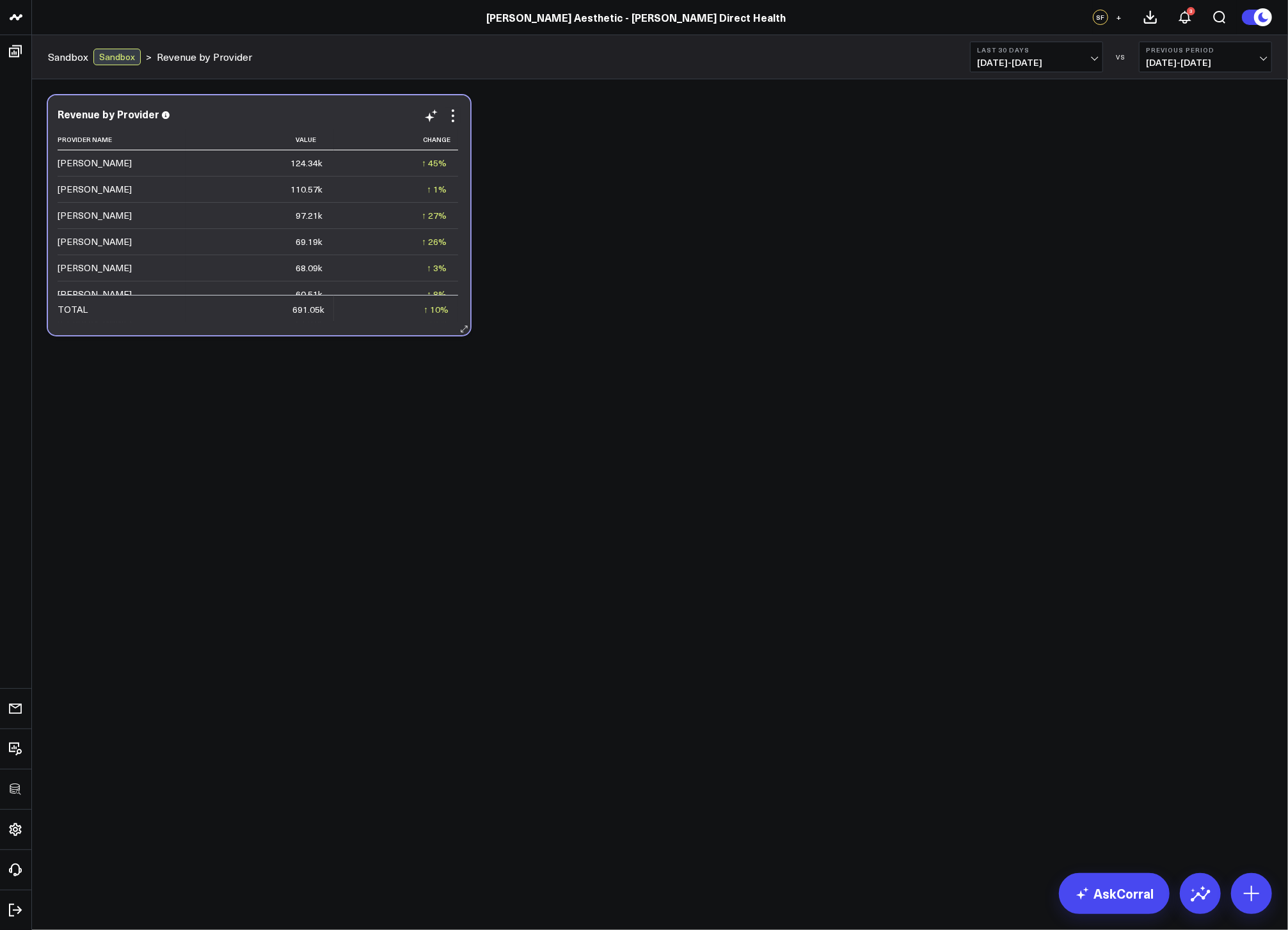
click at [461, 117] on div "Revenue by Provider Provider Name Value Change Alexis Yoo 124.34k ↑ 45% Previou…" at bounding box center [259, 215] width 422 height 240
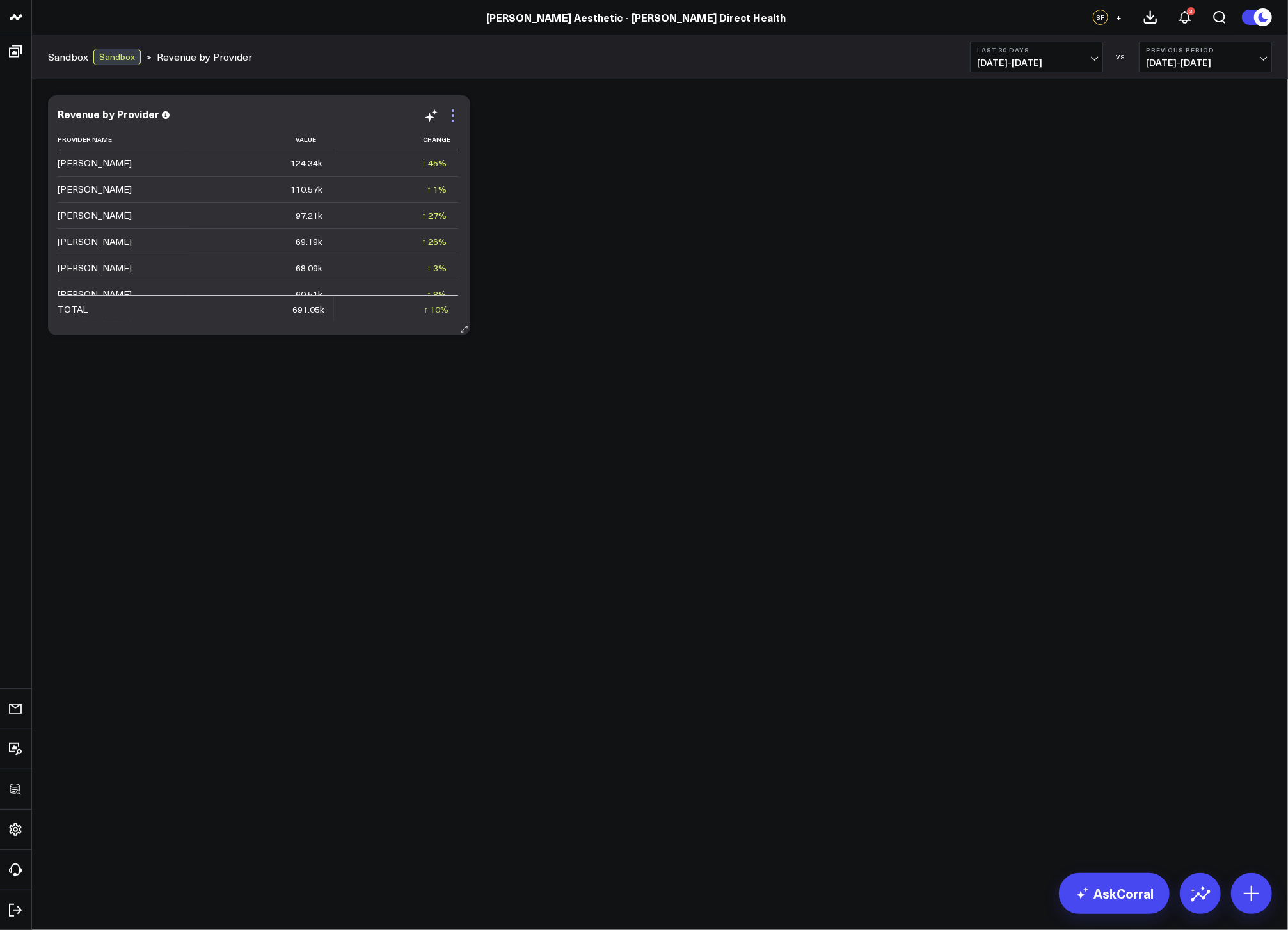
click at [458, 117] on icon at bounding box center [453, 116] width 15 height 15
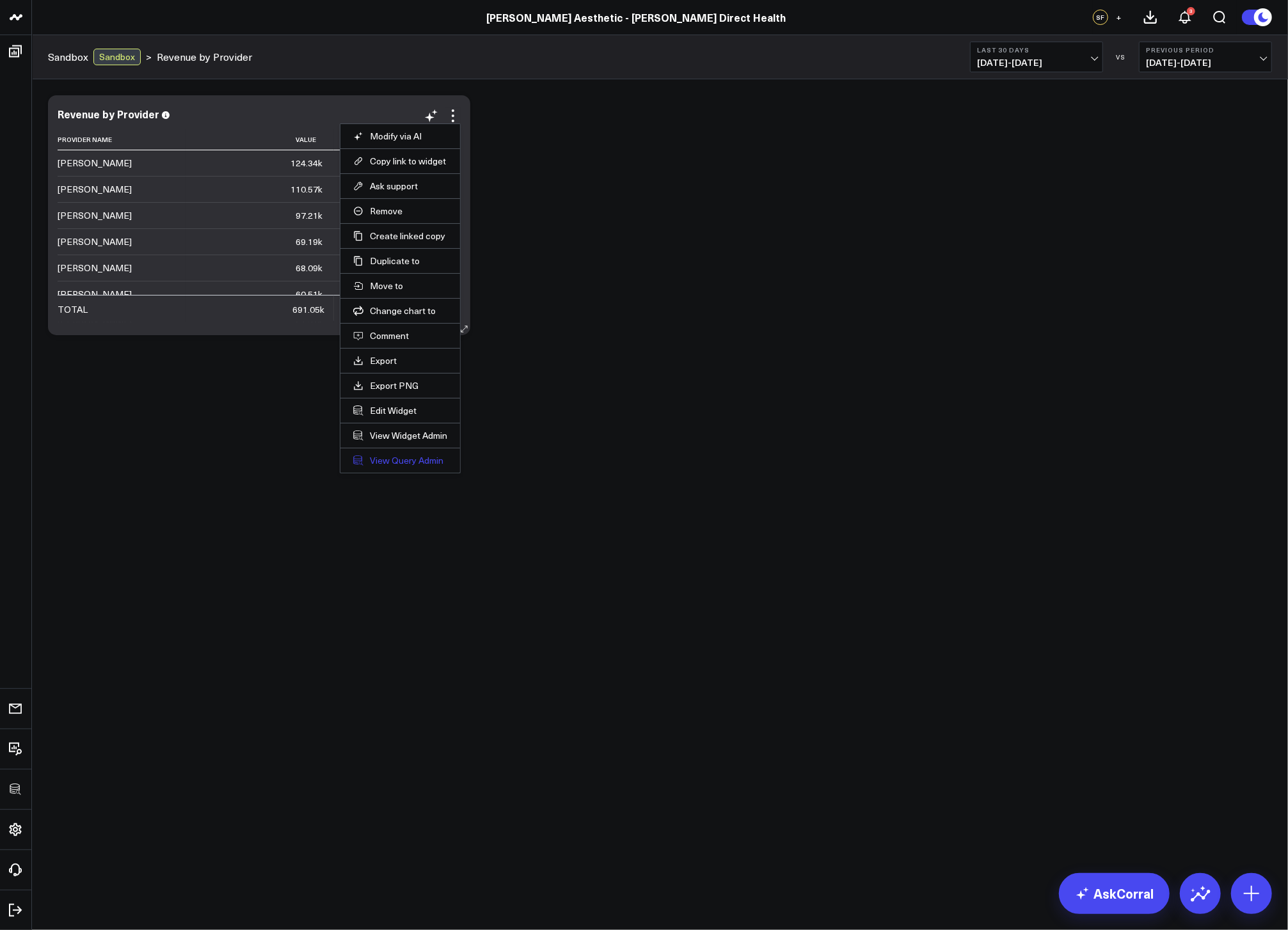
click at [381, 463] on link "View Query Admin" at bounding box center [400, 461] width 94 height 12
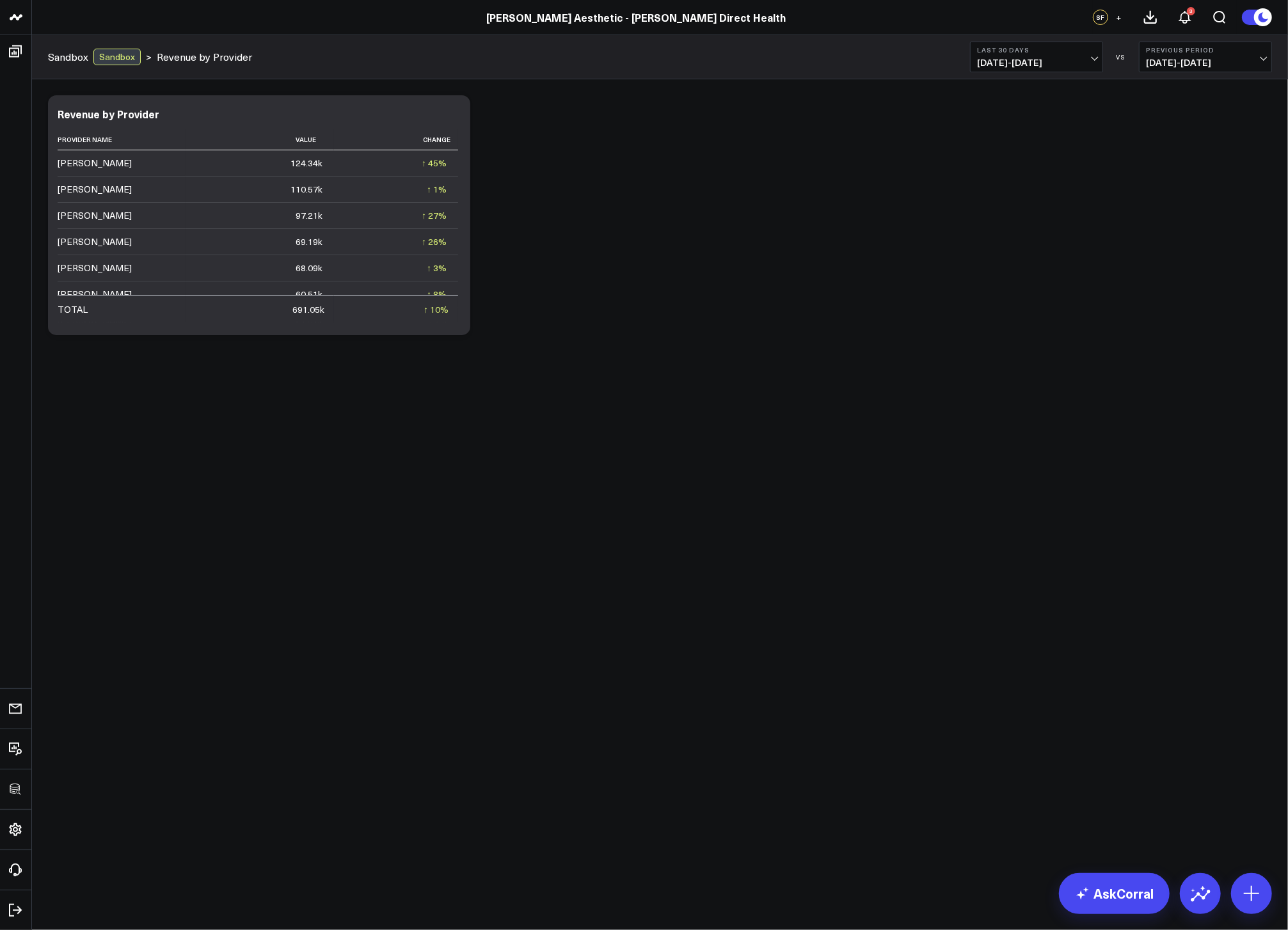
click at [877, 329] on div "Modify via AI Copy link to widget Ask support Remove Create linked copy Executi…" at bounding box center [660, 215] width 1237 height 253
click at [1010, 53] on b "Last 30 Days" at bounding box center [1037, 50] width 119 height 8
click at [1010, 379] on link "YTD" at bounding box center [1037, 384] width 132 height 24
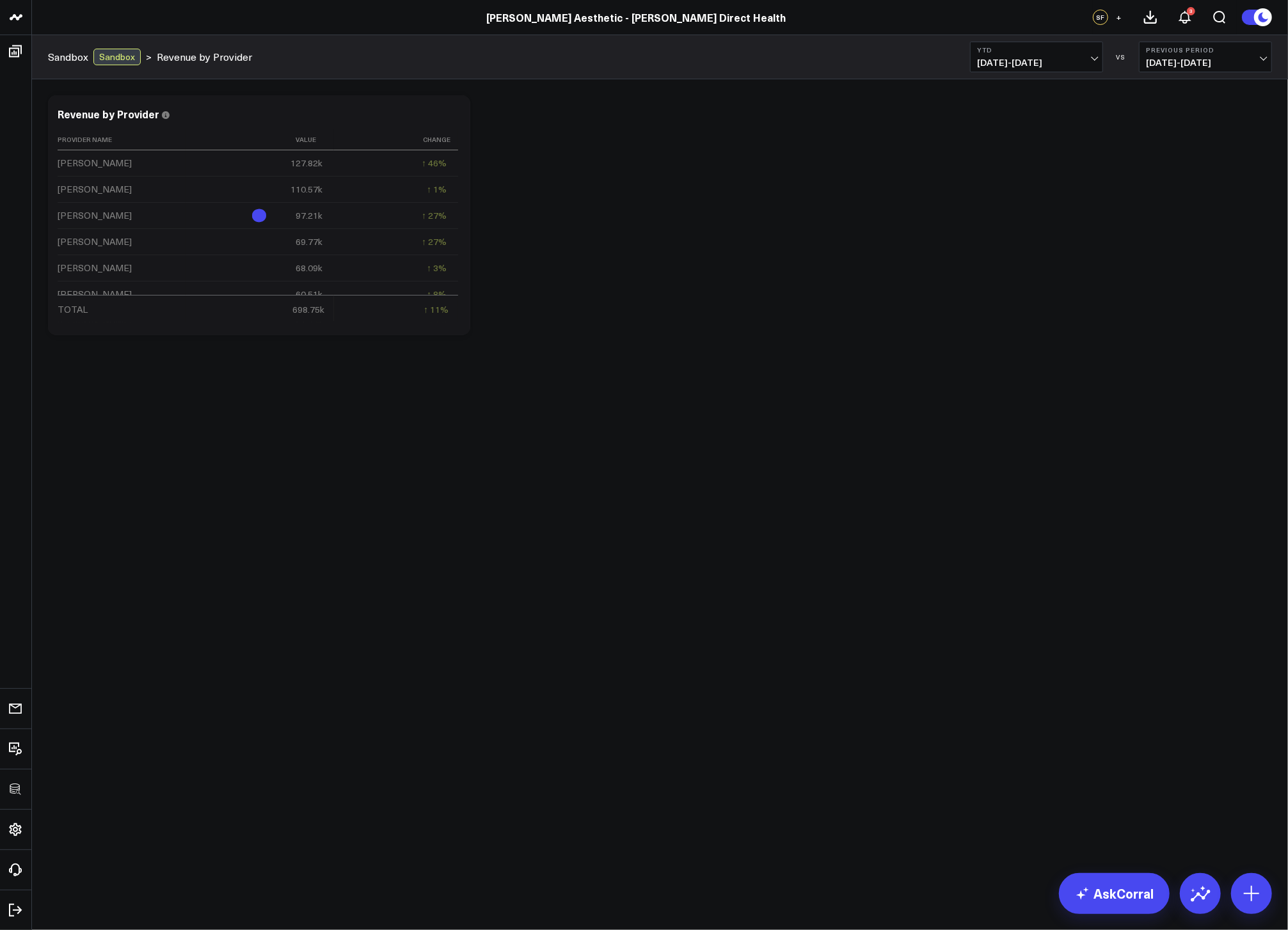
click at [746, 329] on div "Modify via AI Copy link to widget Ask support Remove Create linked copy Executi…" at bounding box center [660, 215] width 1237 height 253
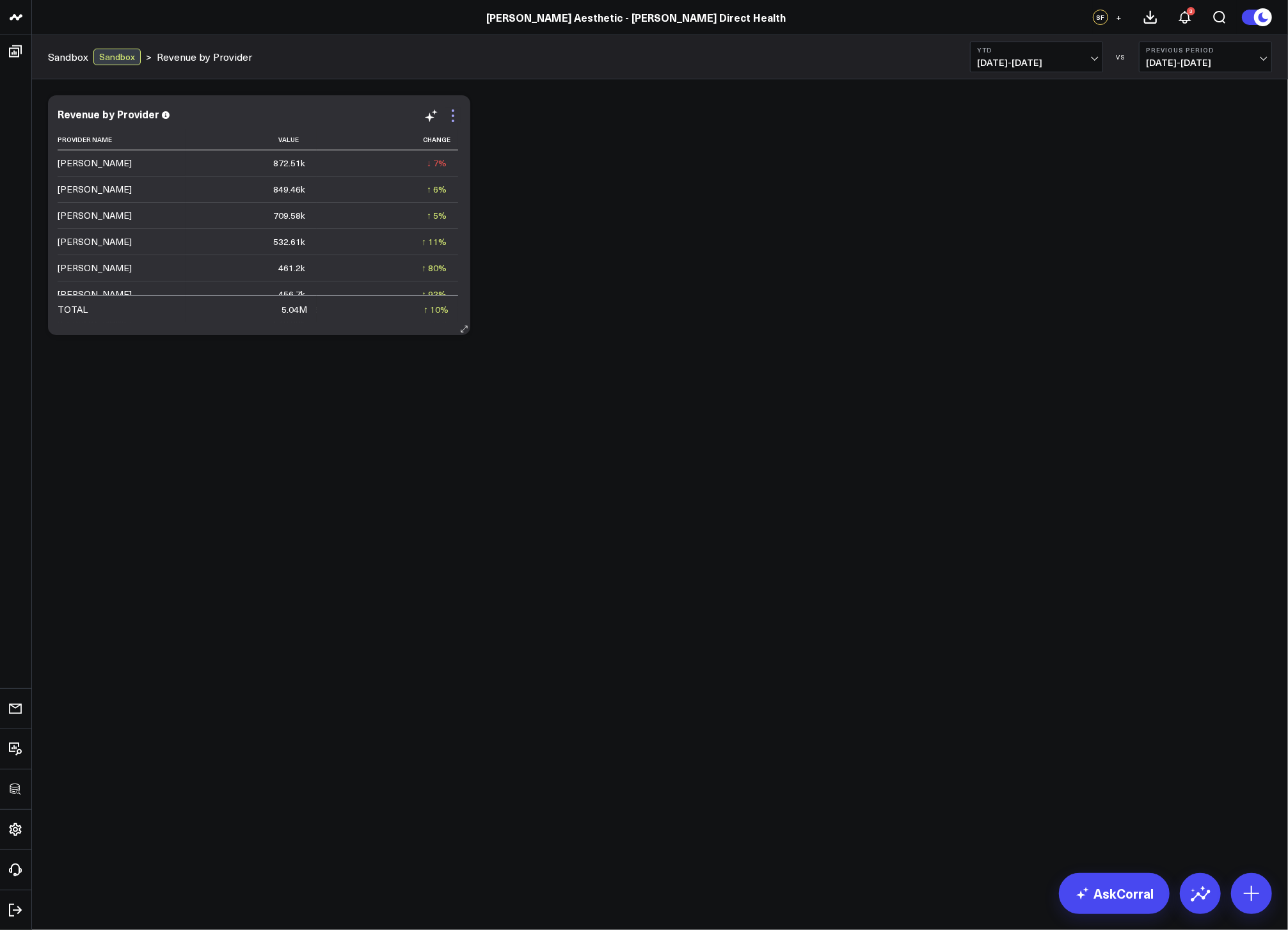
click at [453, 112] on icon at bounding box center [453, 116] width 15 height 15
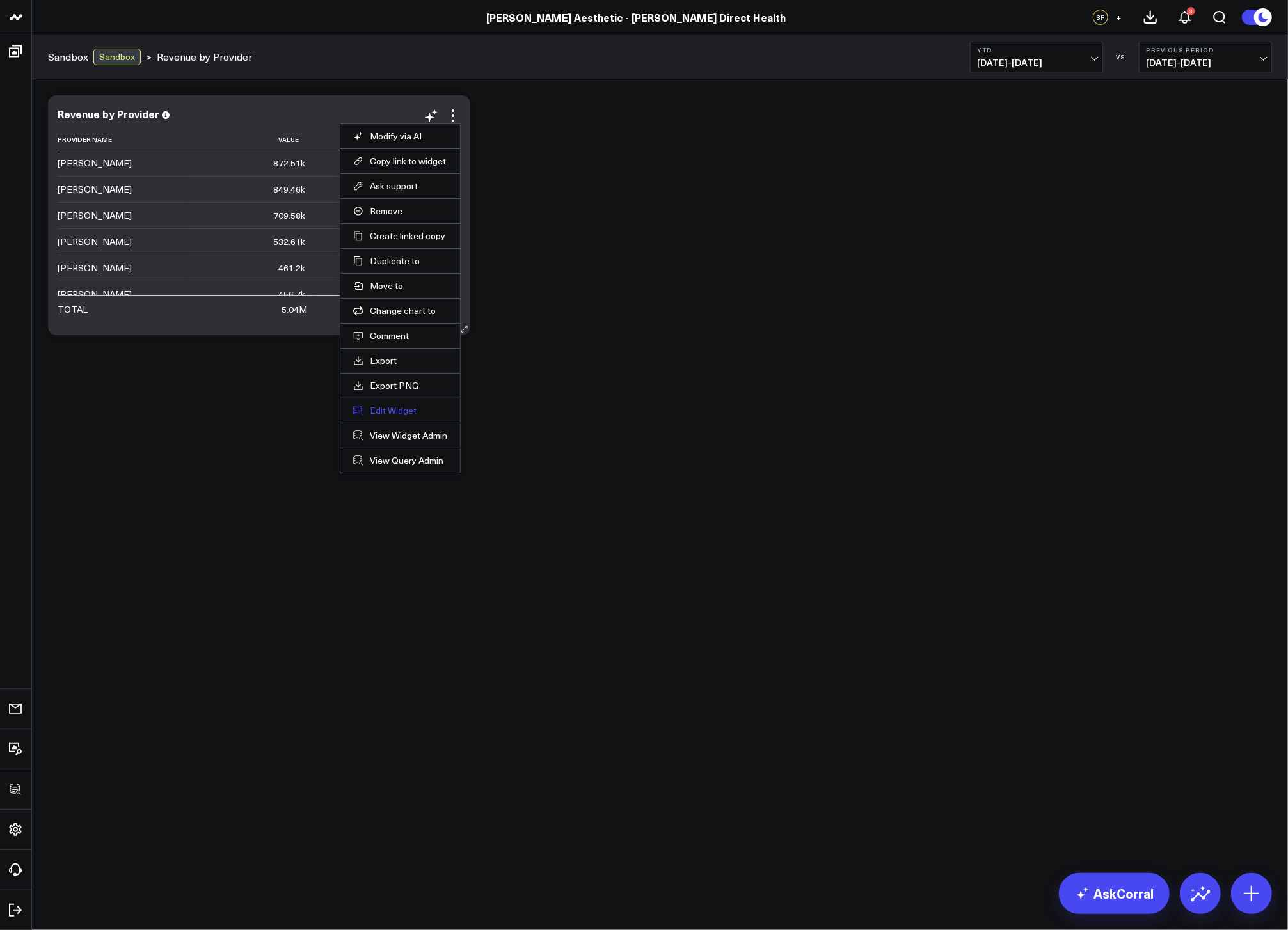
click at [401, 411] on button "Edit Widget" at bounding box center [400, 411] width 94 height 12
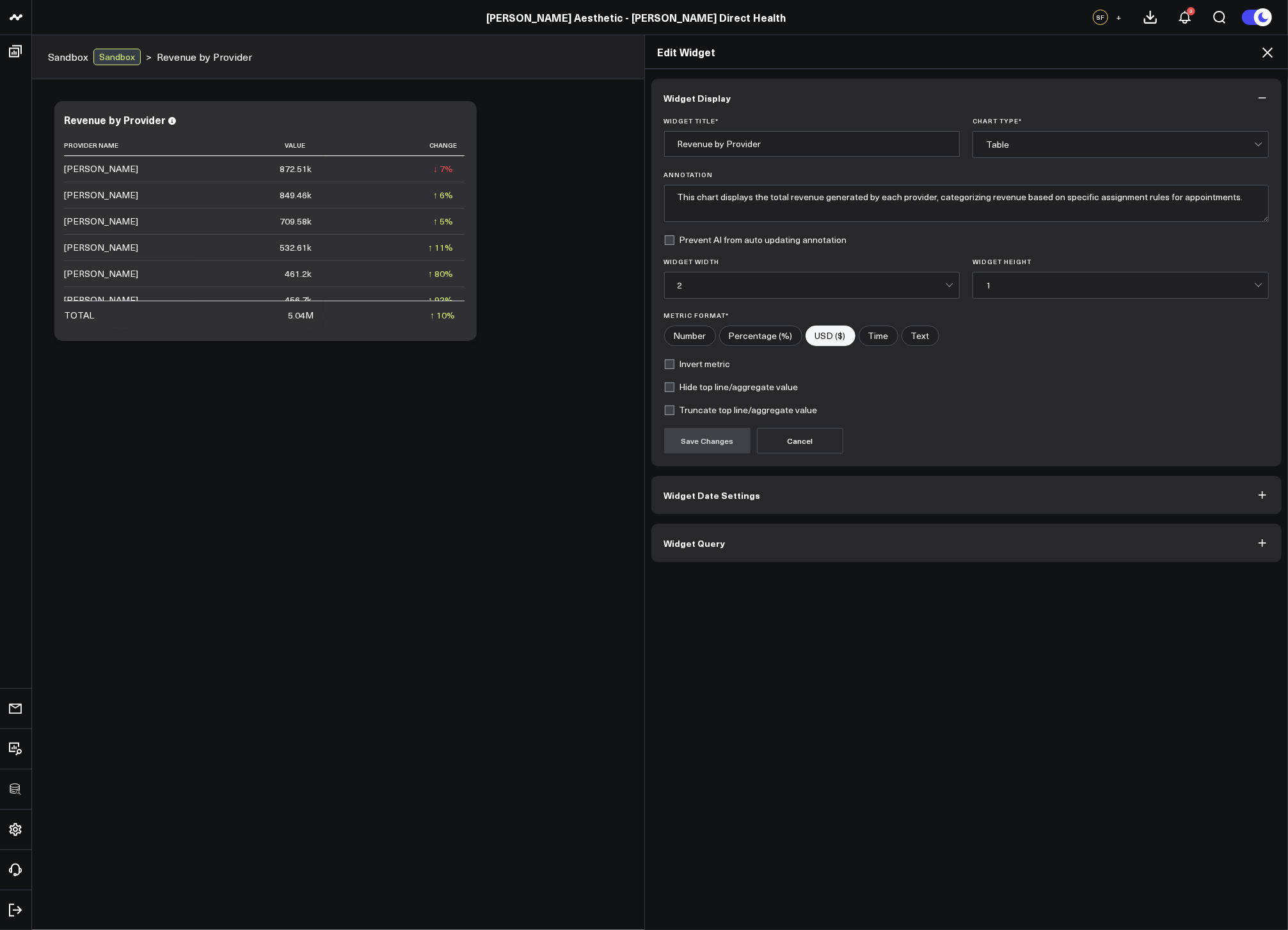
click at [825, 544] on button "Widget Query" at bounding box center [967, 544] width 631 height 38
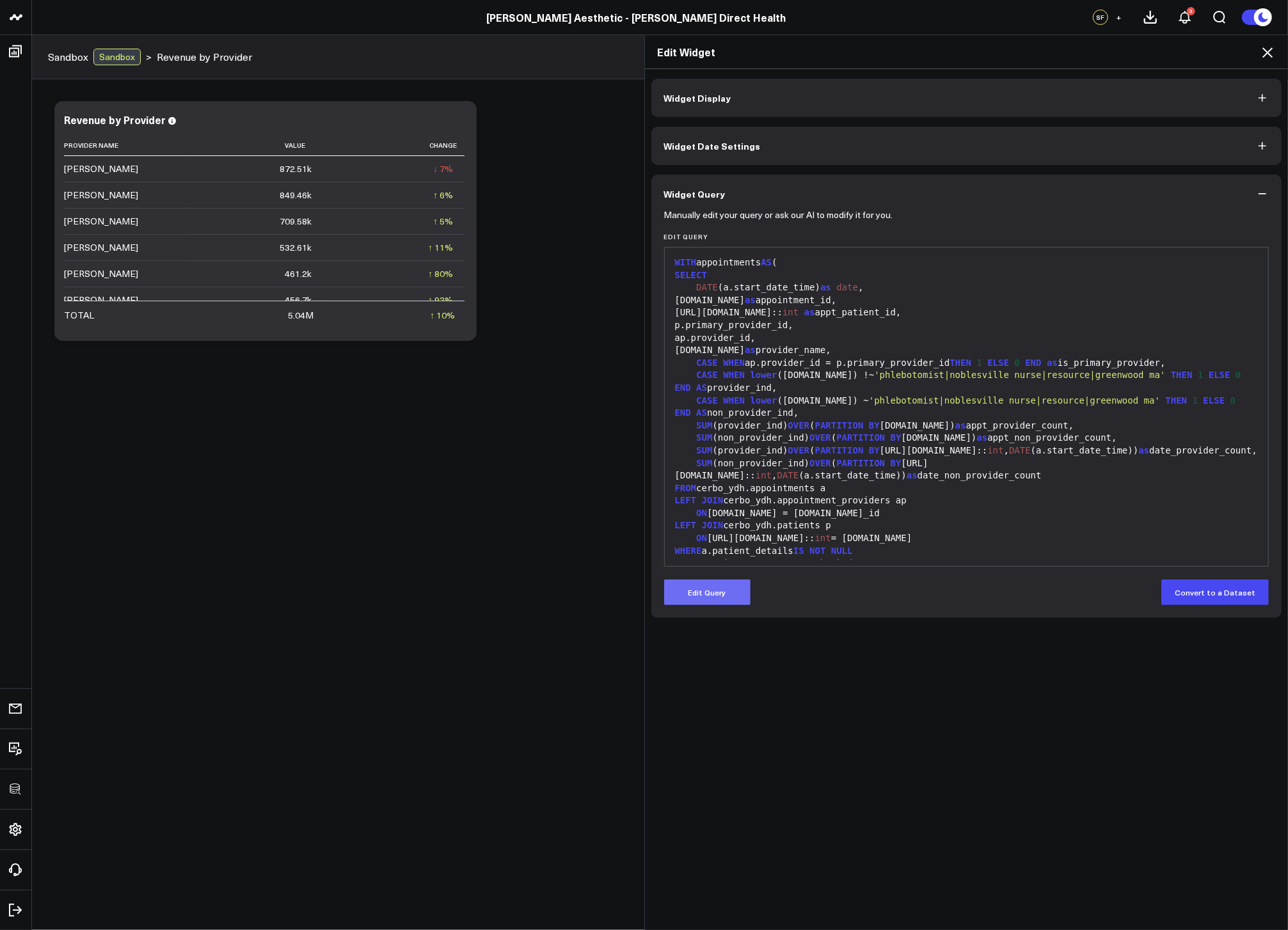
click at [703, 605] on button "Edit Query" at bounding box center [707, 592] width 87 height 26
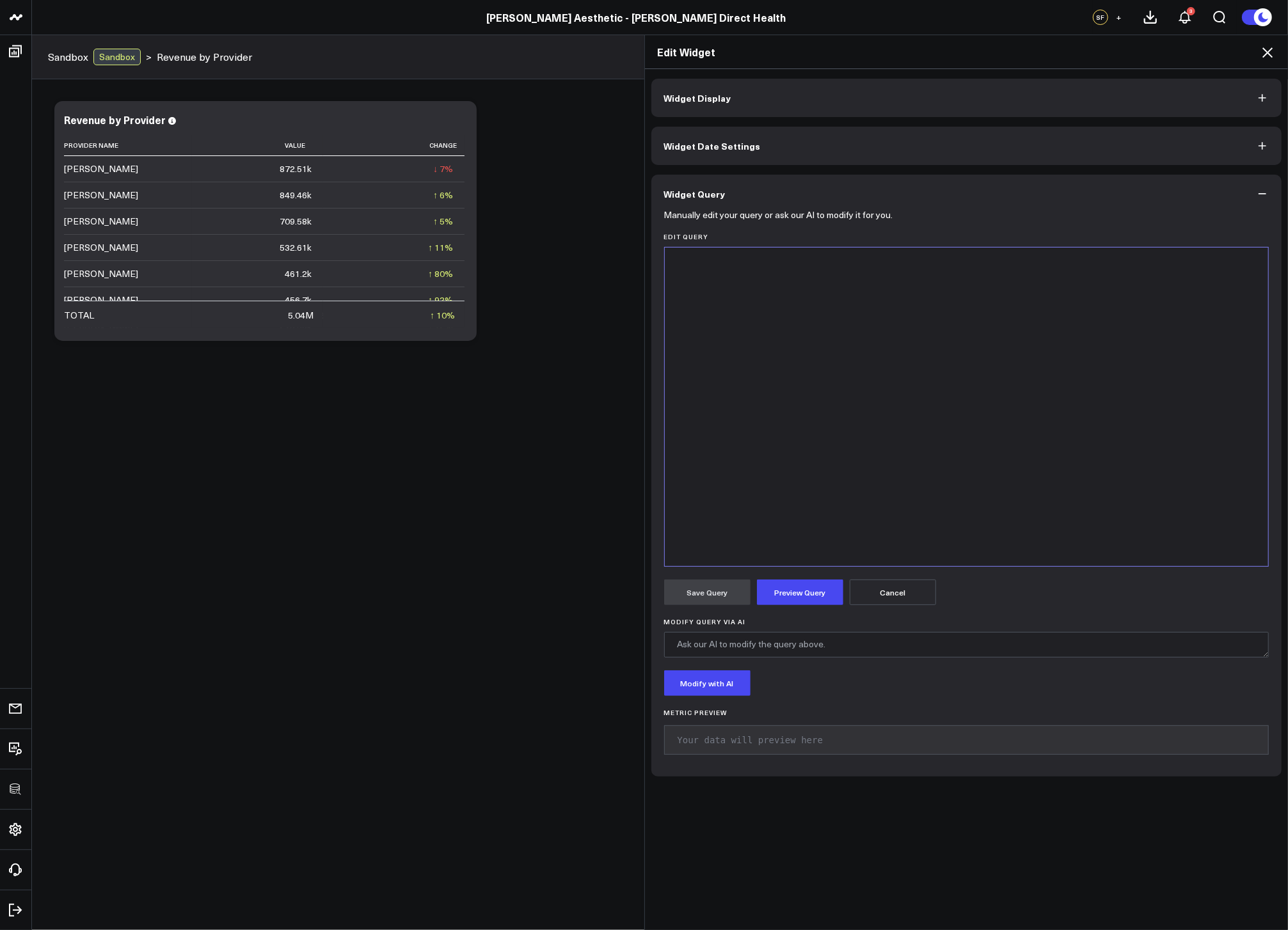
scroll to position [1954, 0]
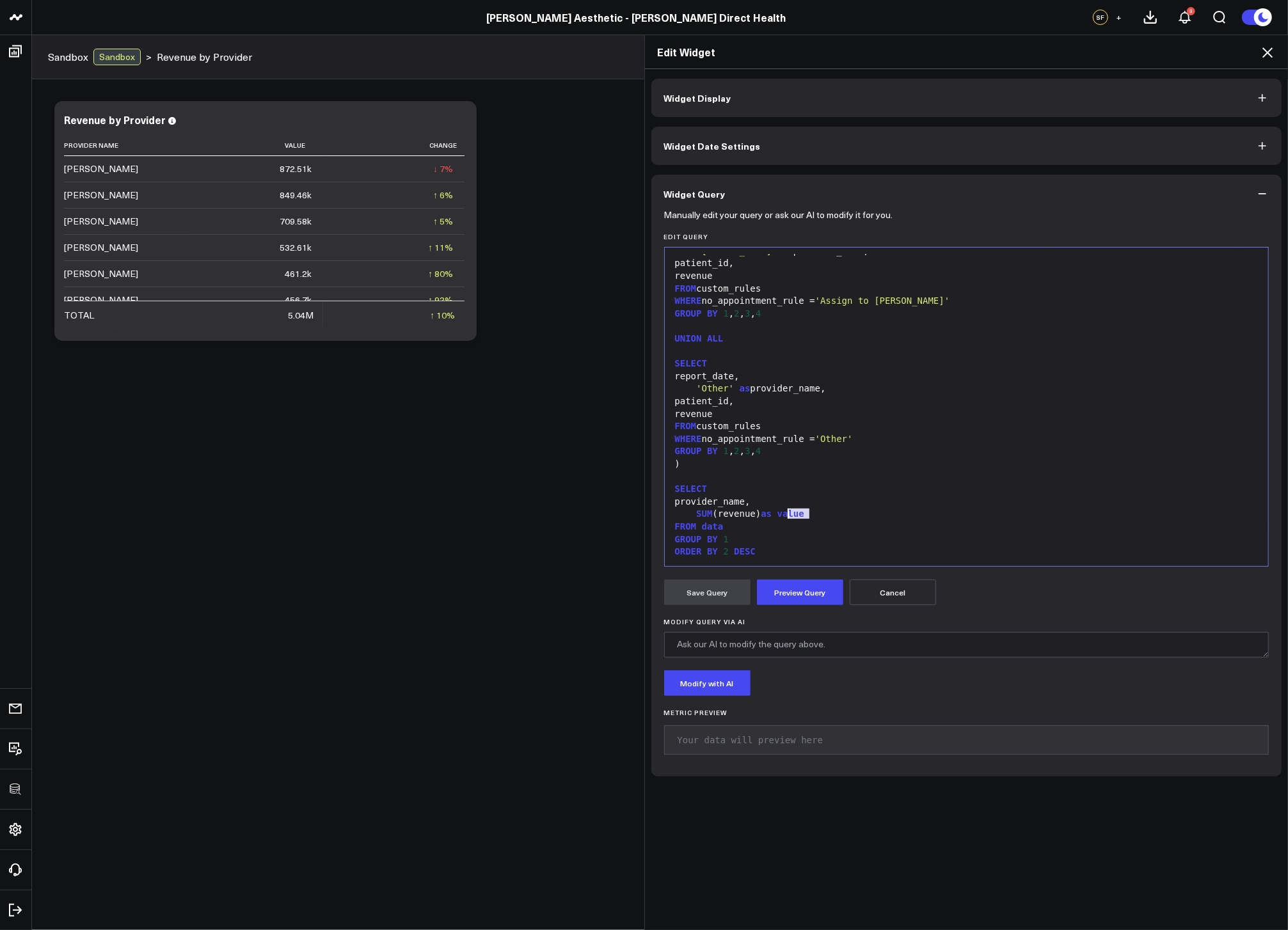
drag, startPoint x: 812, startPoint y: 516, endPoint x: 781, endPoint y: 514, distance: 31.1
click at [781, 514] on div "SUM (revenue) as value" at bounding box center [967, 515] width 591 height 13
click at [824, 593] on button "Preview Query" at bounding box center [800, 592] width 87 height 26
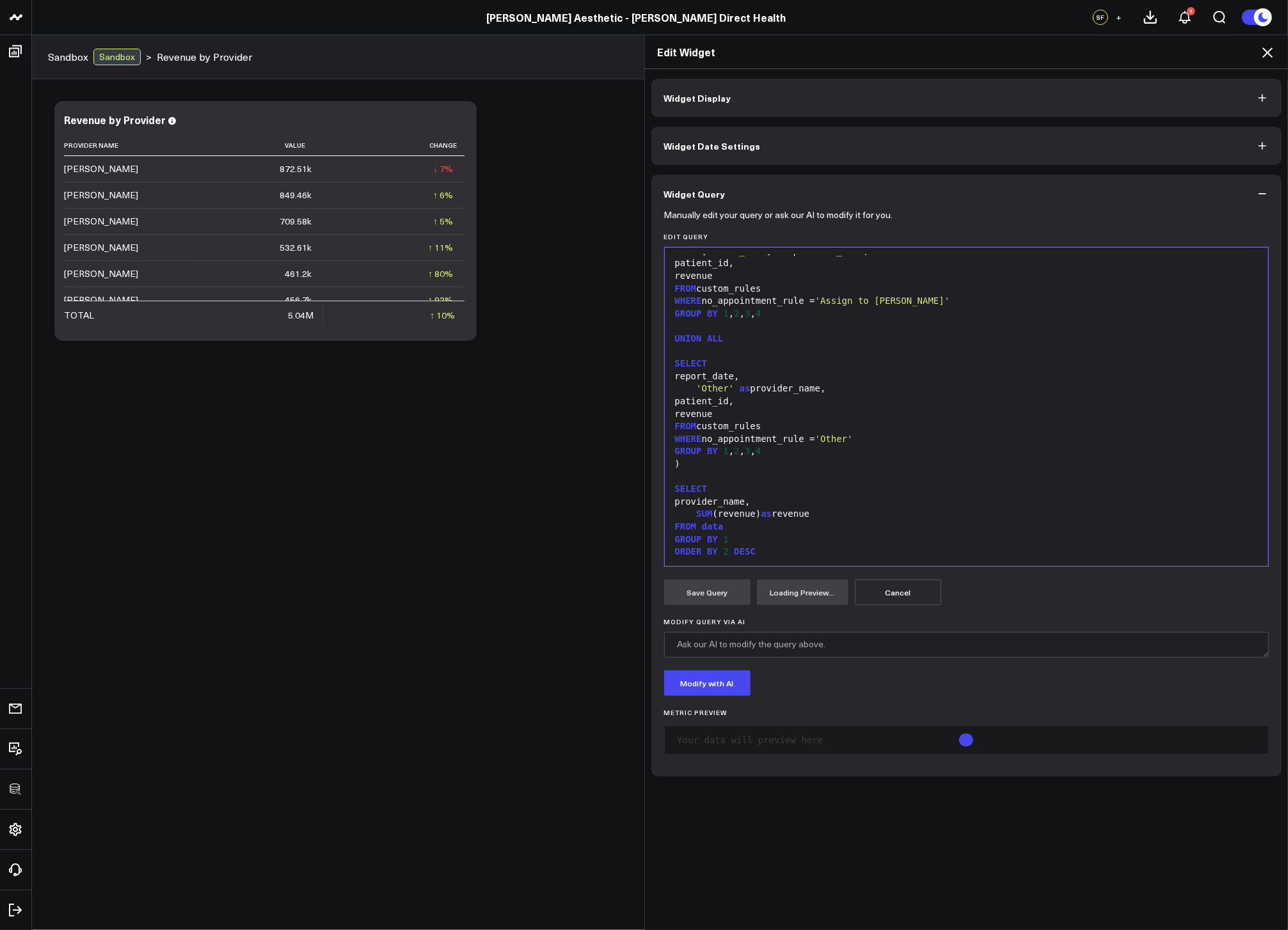
click at [758, 557] on div "ORDER BY 2 DESC" at bounding box center [967, 552] width 591 height 13
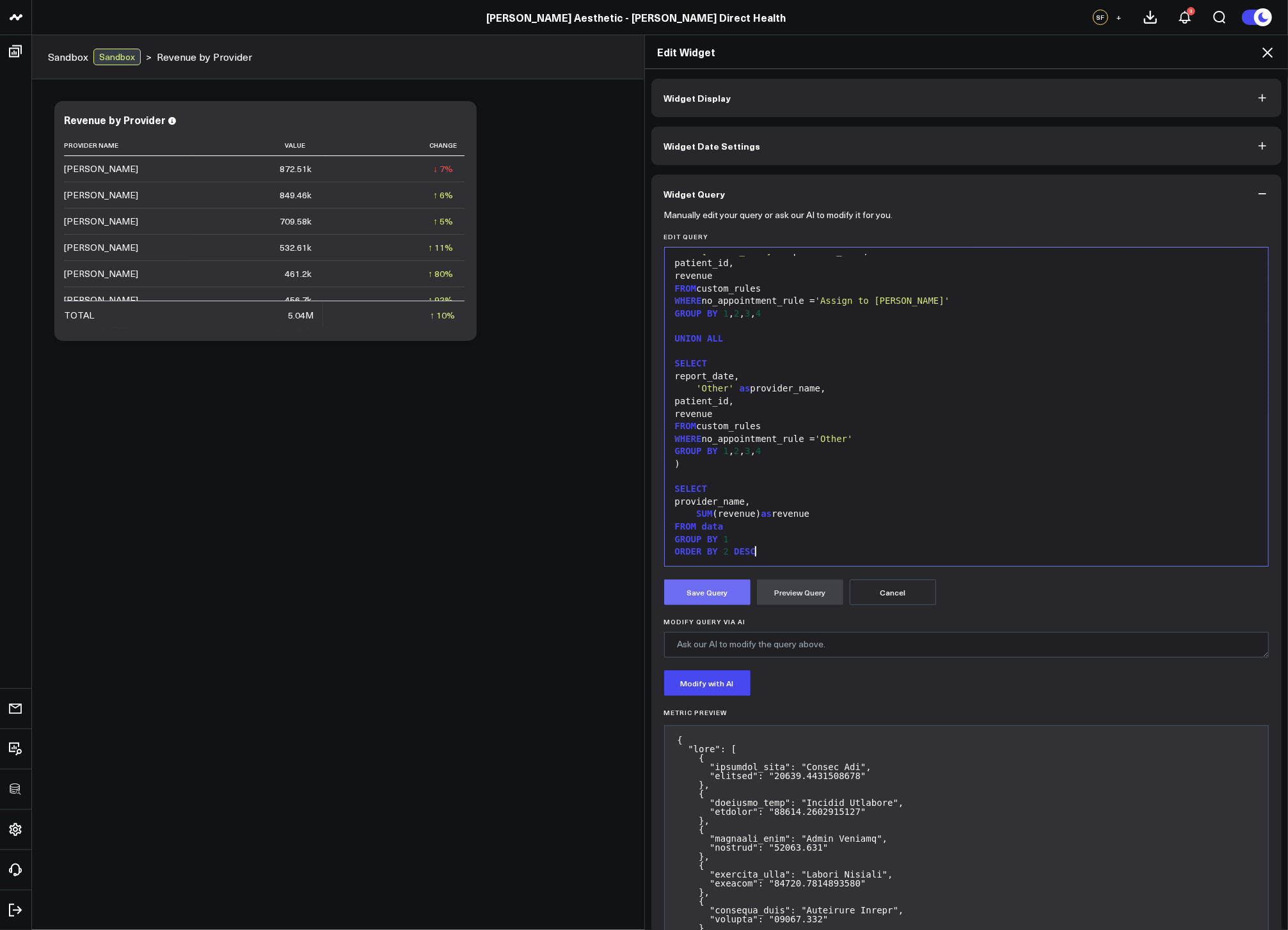
click at [708, 592] on button "Save Query" at bounding box center [707, 592] width 87 height 26
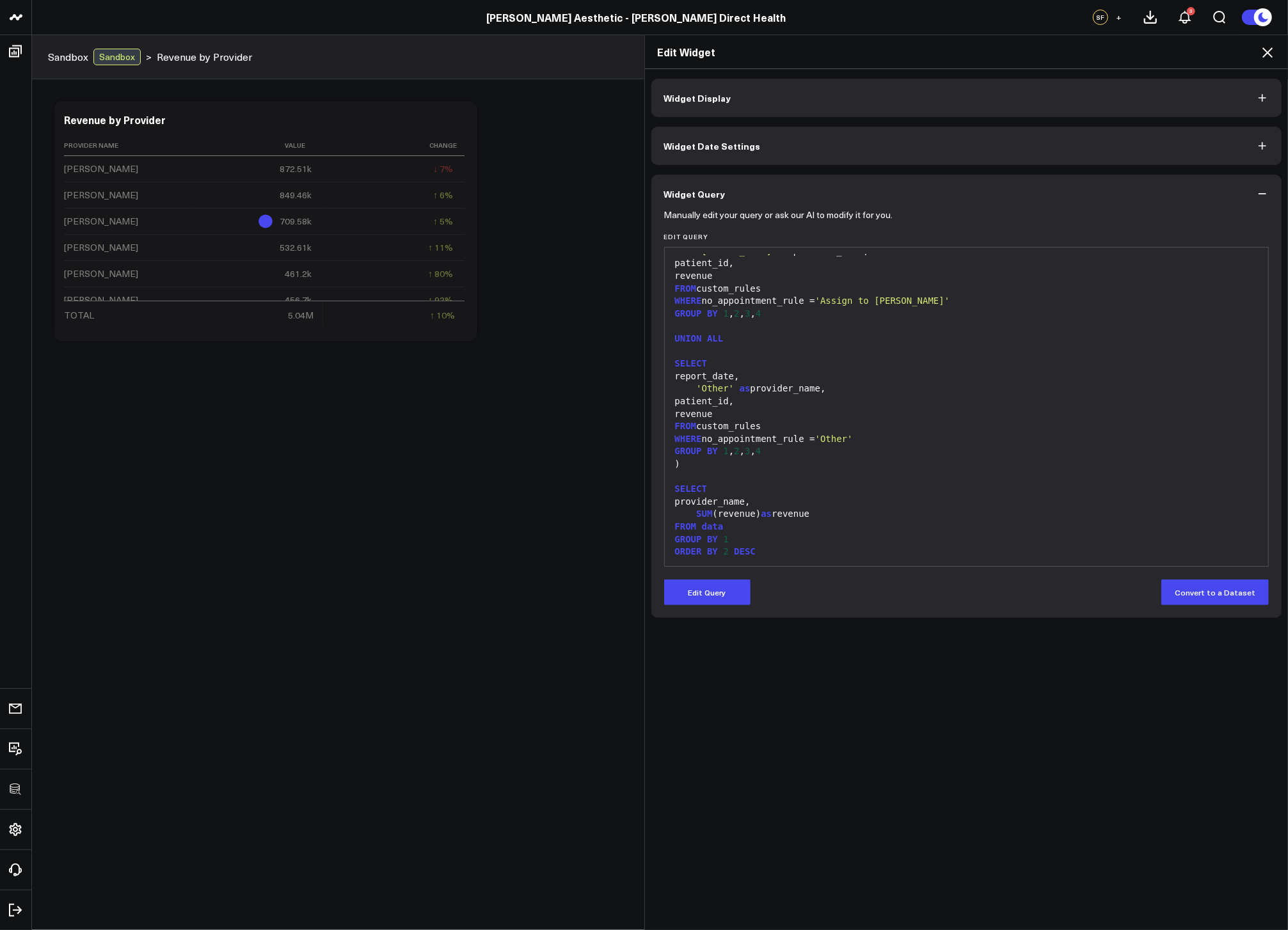
click at [1271, 59] on icon at bounding box center [1267, 53] width 15 height 15
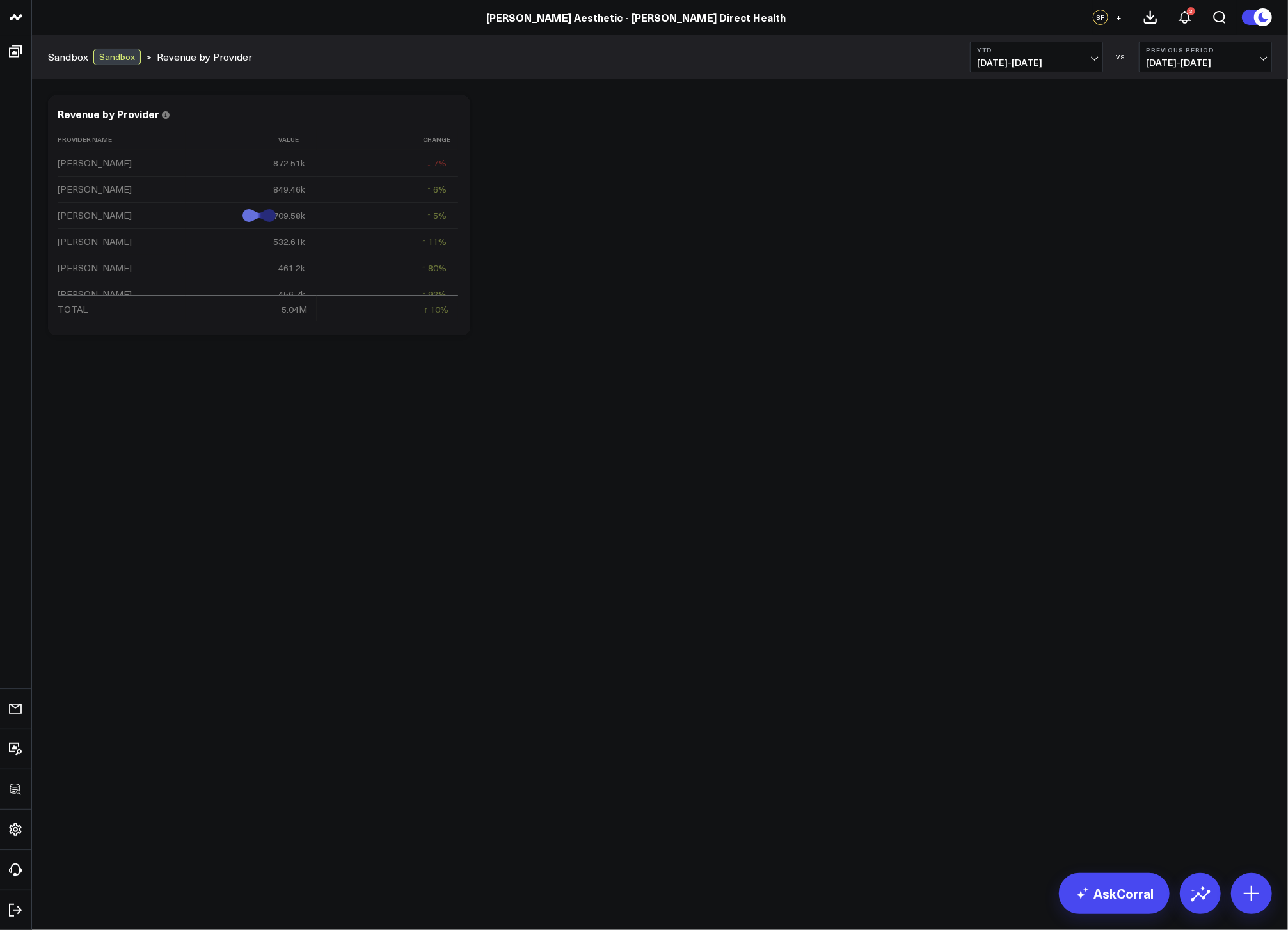
click at [875, 304] on div "Modify via AI Copy link to widget Ask support Remove Create linked copy Executi…" at bounding box center [660, 215] width 1237 height 253
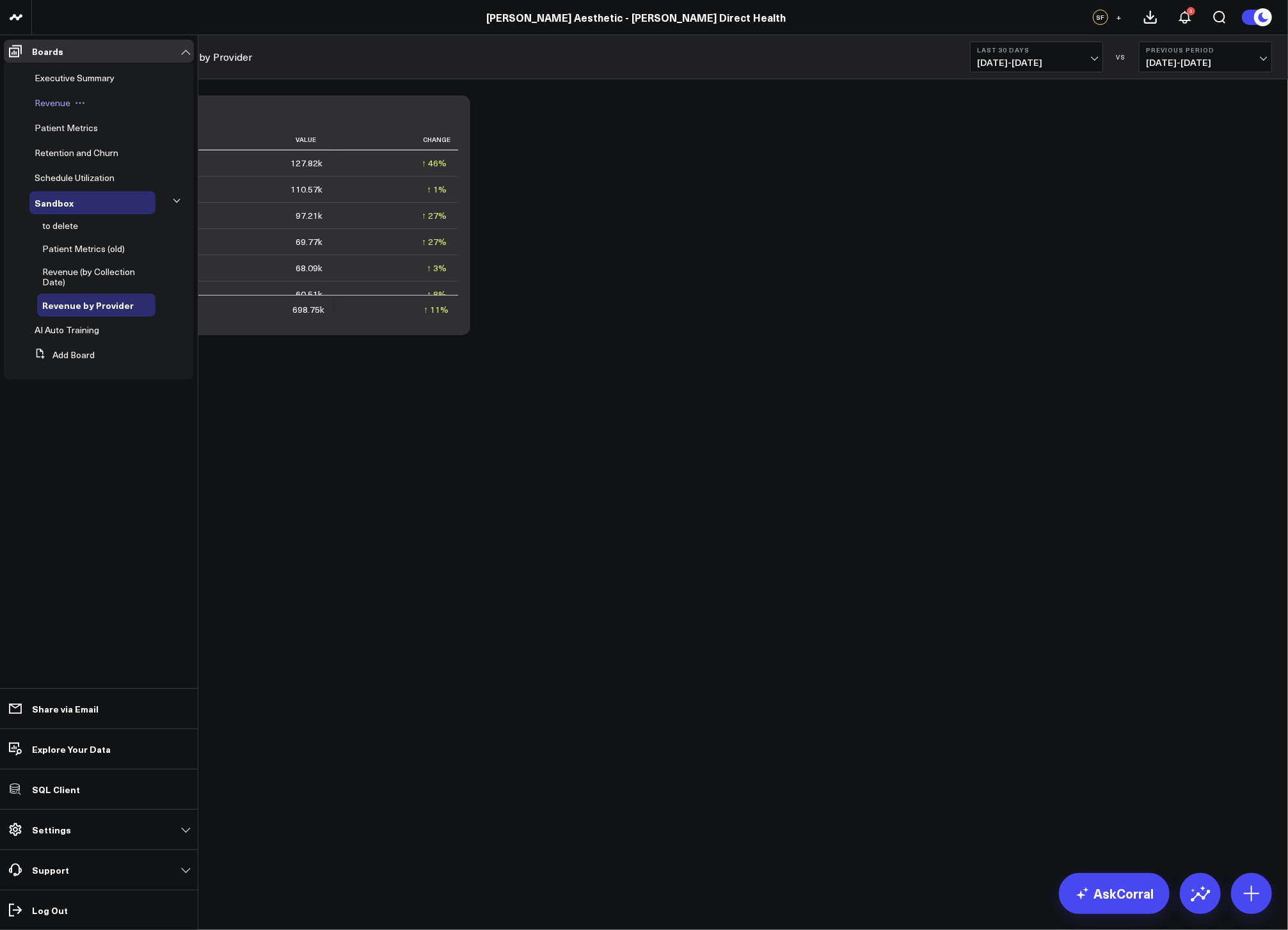
click at [58, 106] on span "Revenue" at bounding box center [53, 103] width 36 height 12
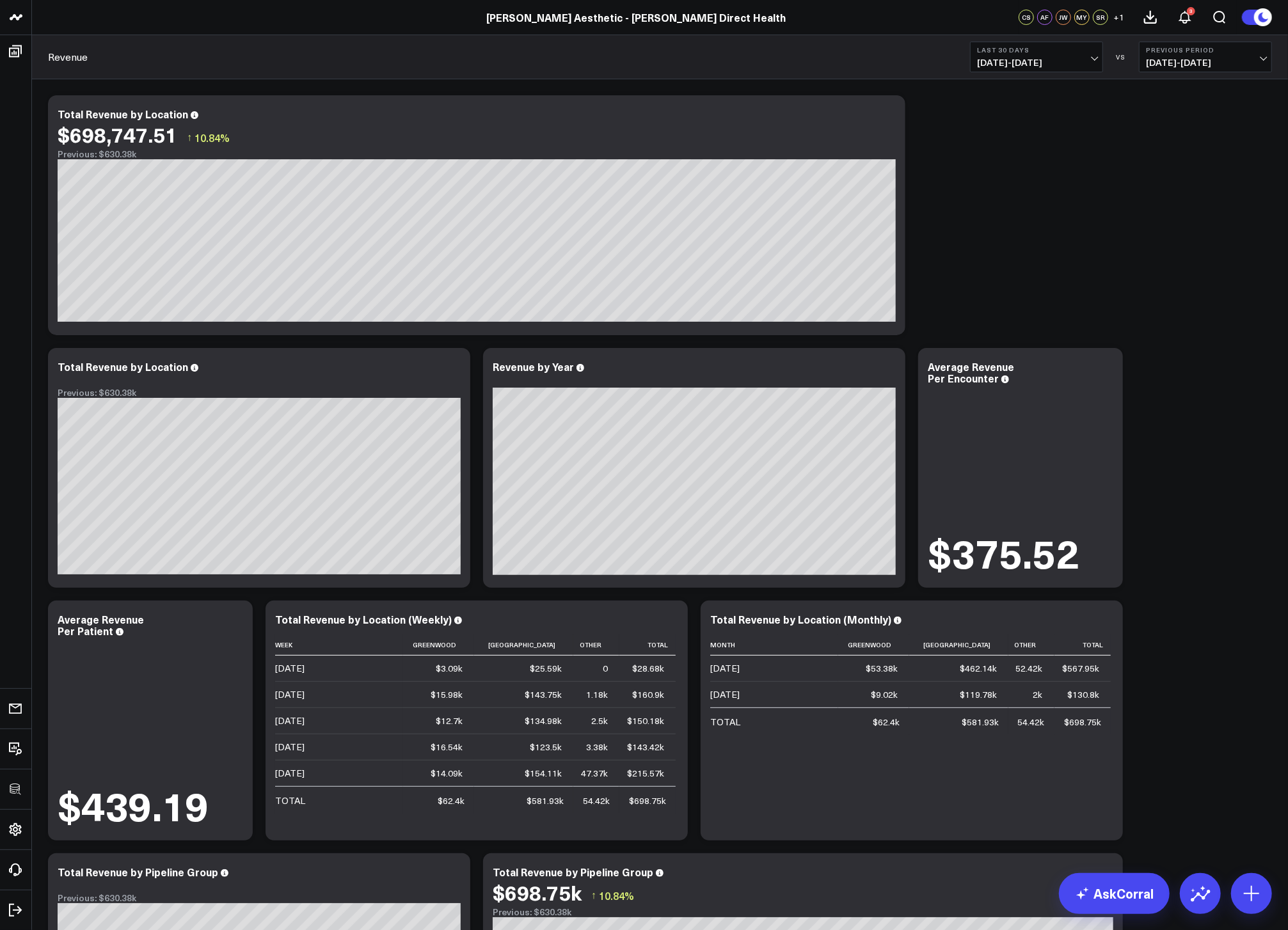
click at [1017, 62] on span "[DATE] - [DATE]" at bounding box center [1037, 63] width 119 height 10
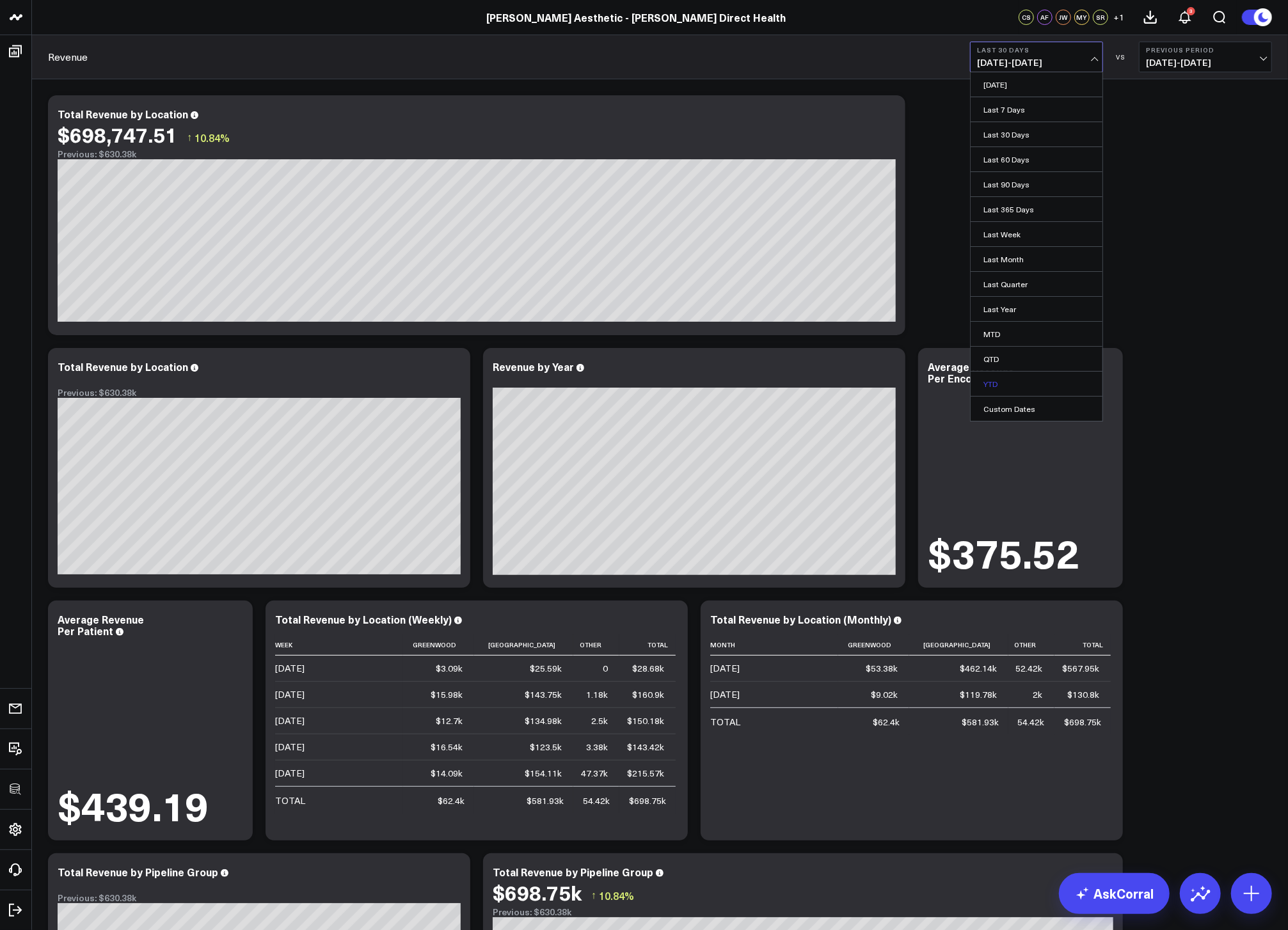
click at [1004, 375] on link "YTD" at bounding box center [1037, 384] width 132 height 24
